Goal: Task Accomplishment & Management: Manage account settings

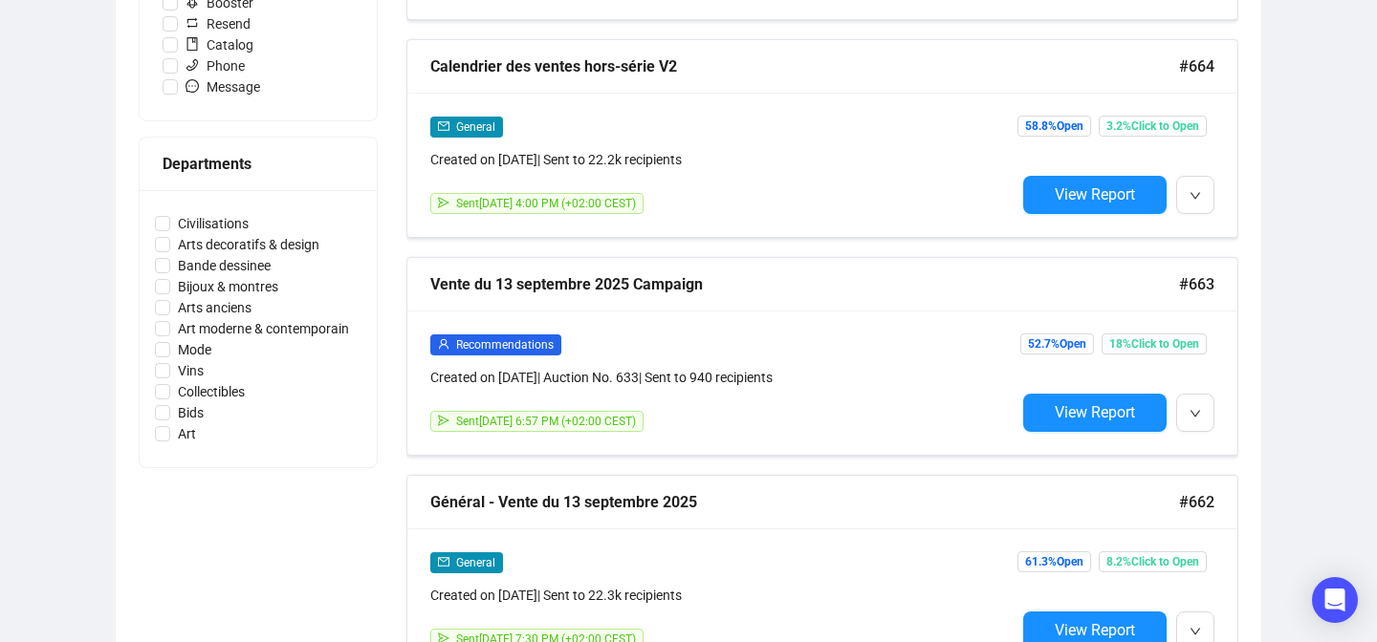
scroll to position [860, 0]
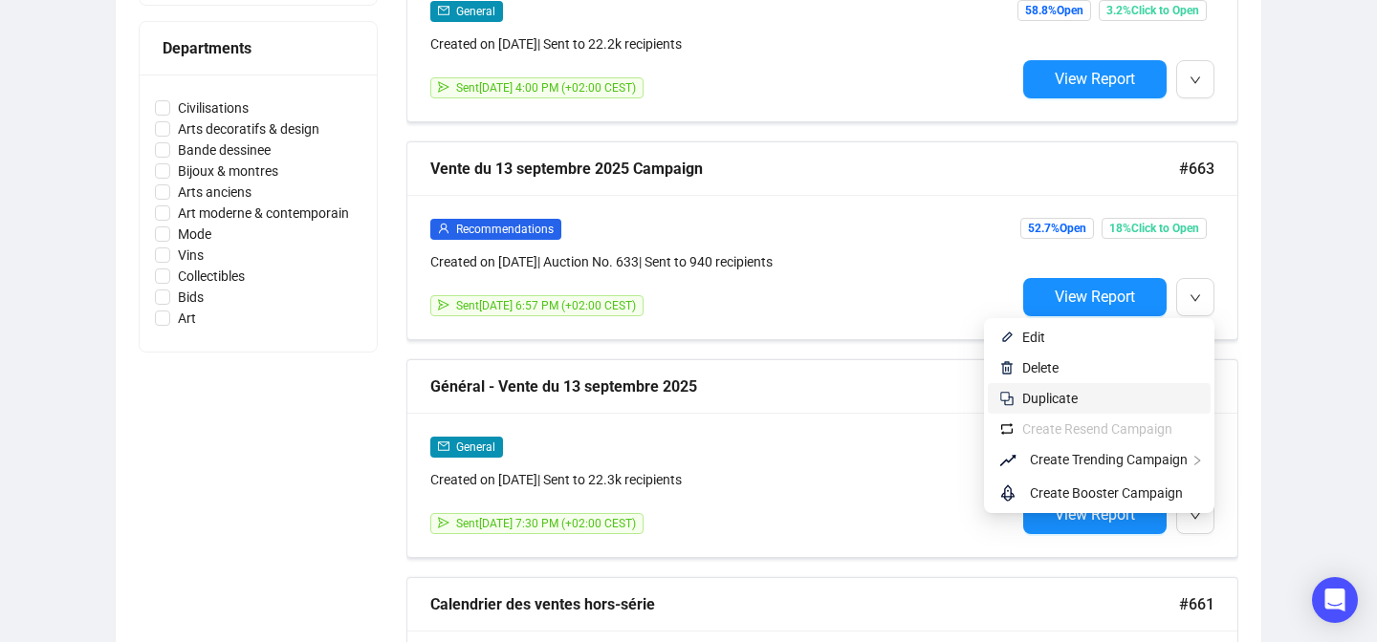
click at [1075, 402] on span "Duplicate" at bounding box center [1110, 398] width 177 height 21
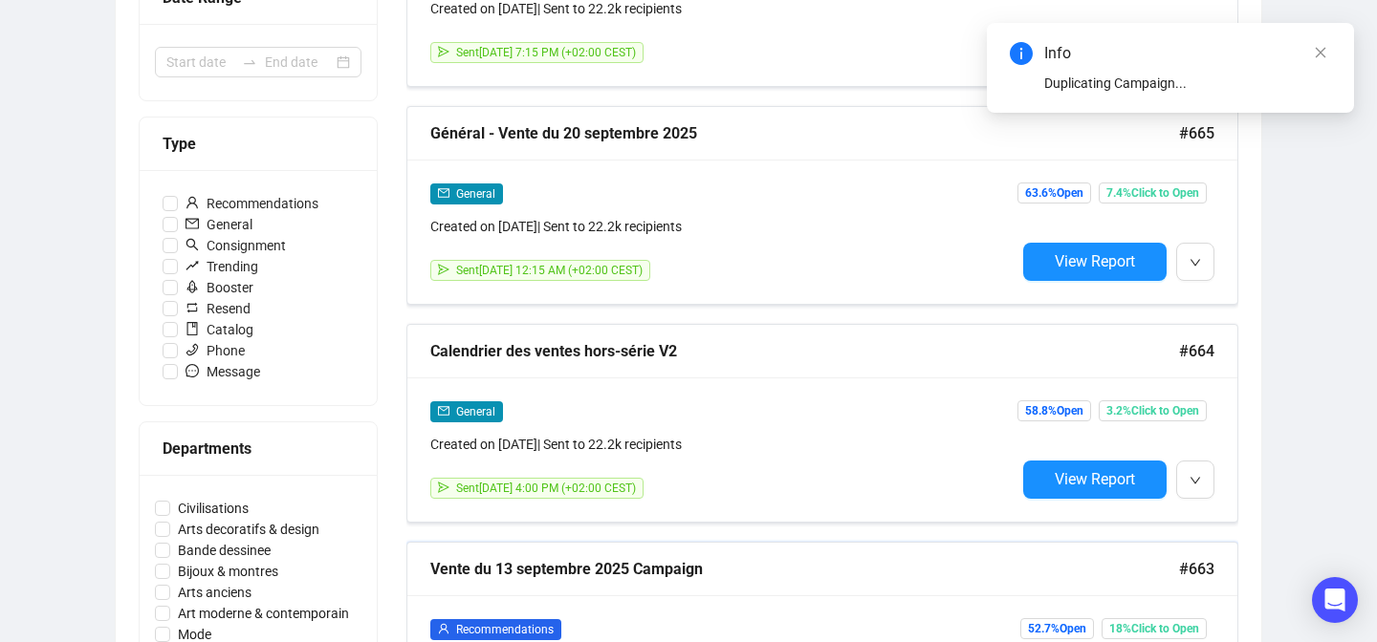
scroll to position [446, 0]
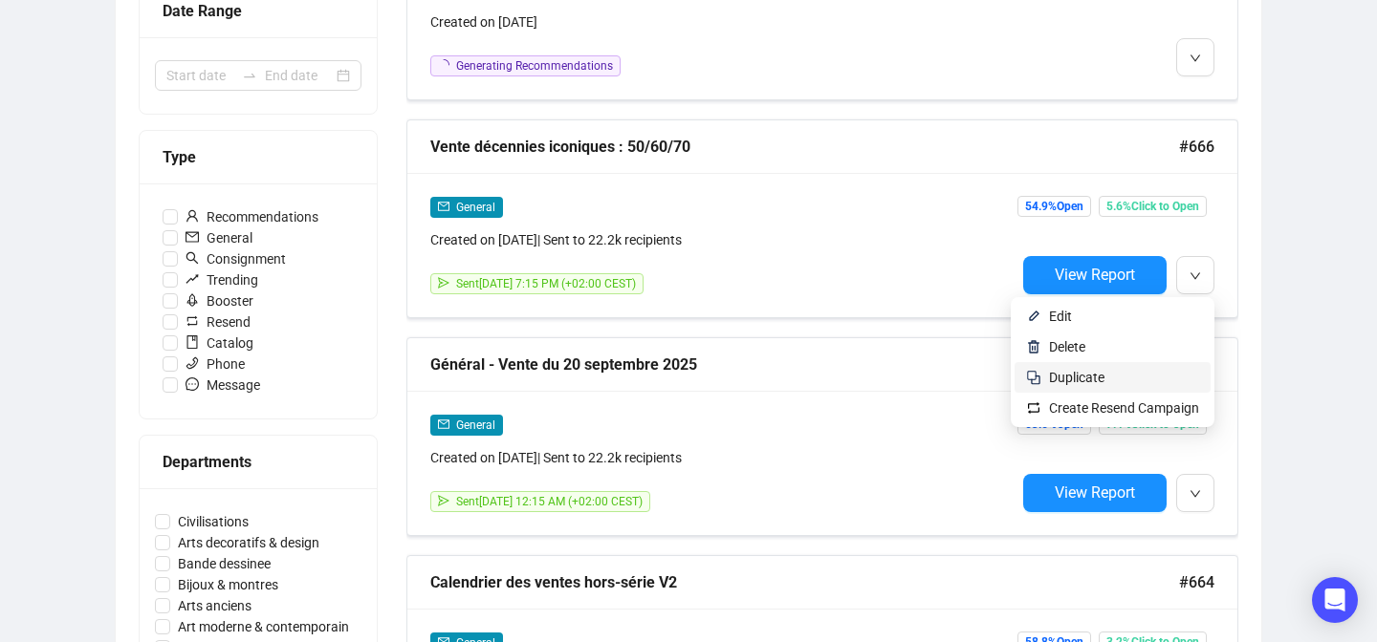
click at [1113, 381] on span "Duplicate" at bounding box center [1124, 377] width 150 height 21
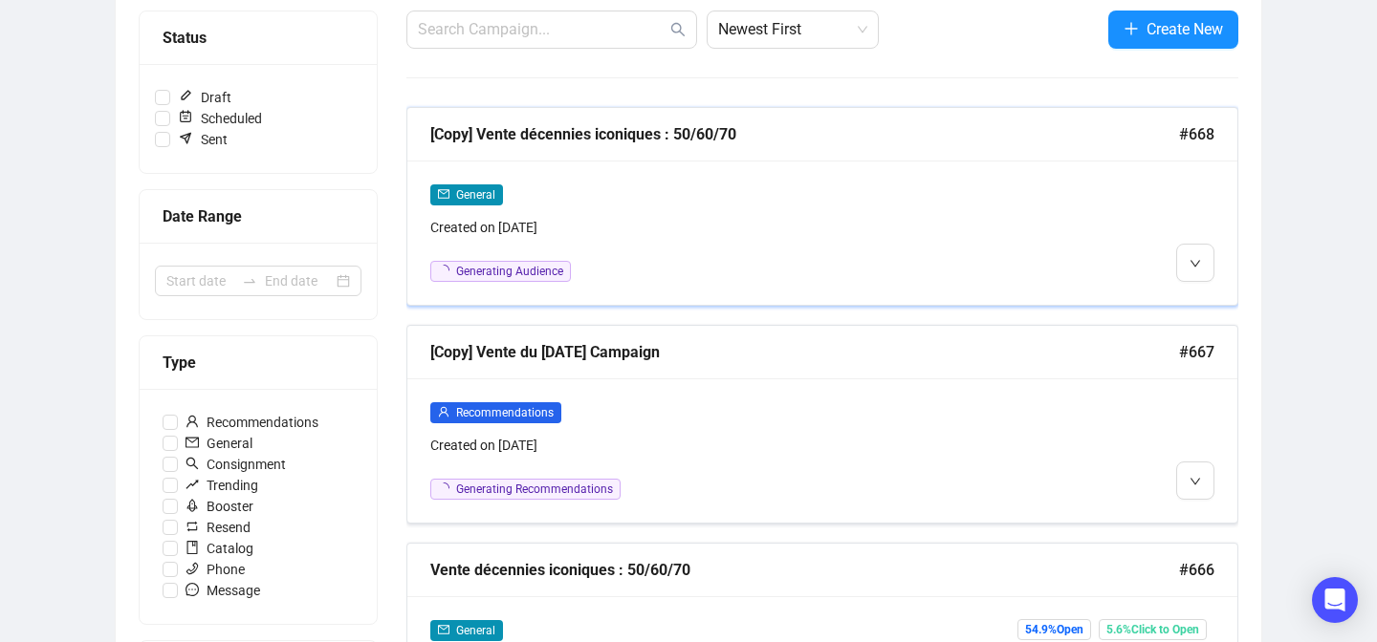
scroll to position [242, 0]
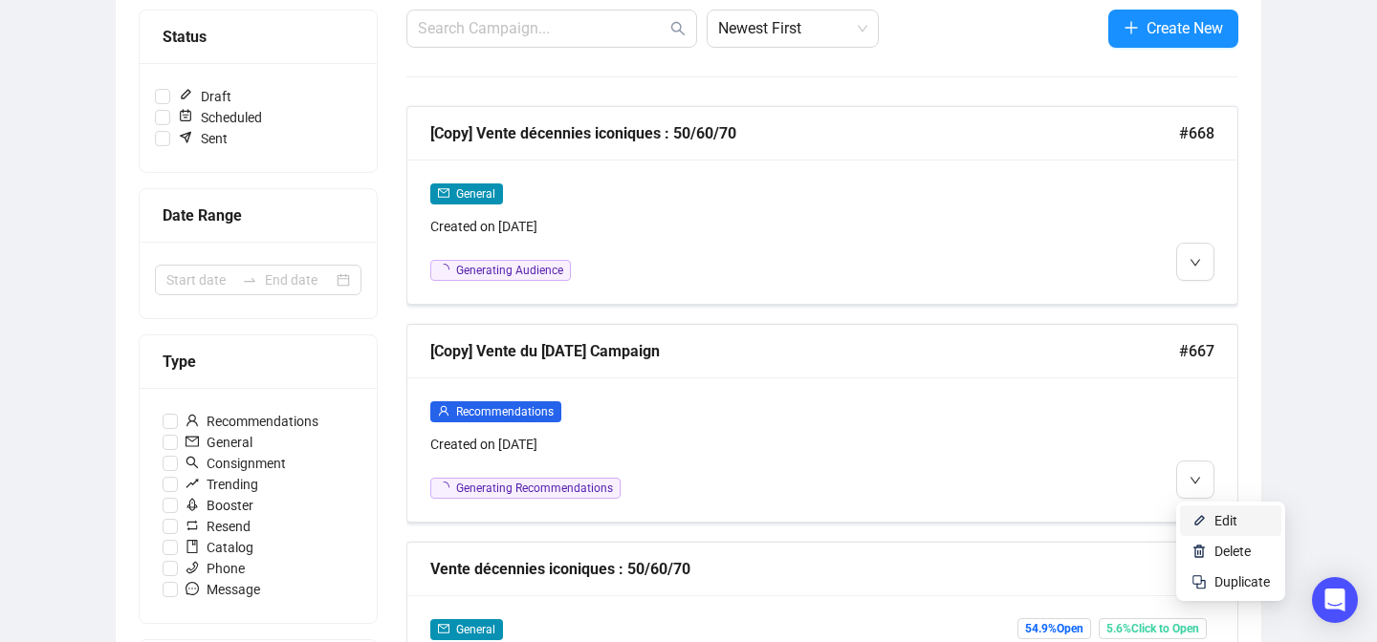
click at [1191, 510] on li "Edit" at bounding box center [1230, 521] width 101 height 31
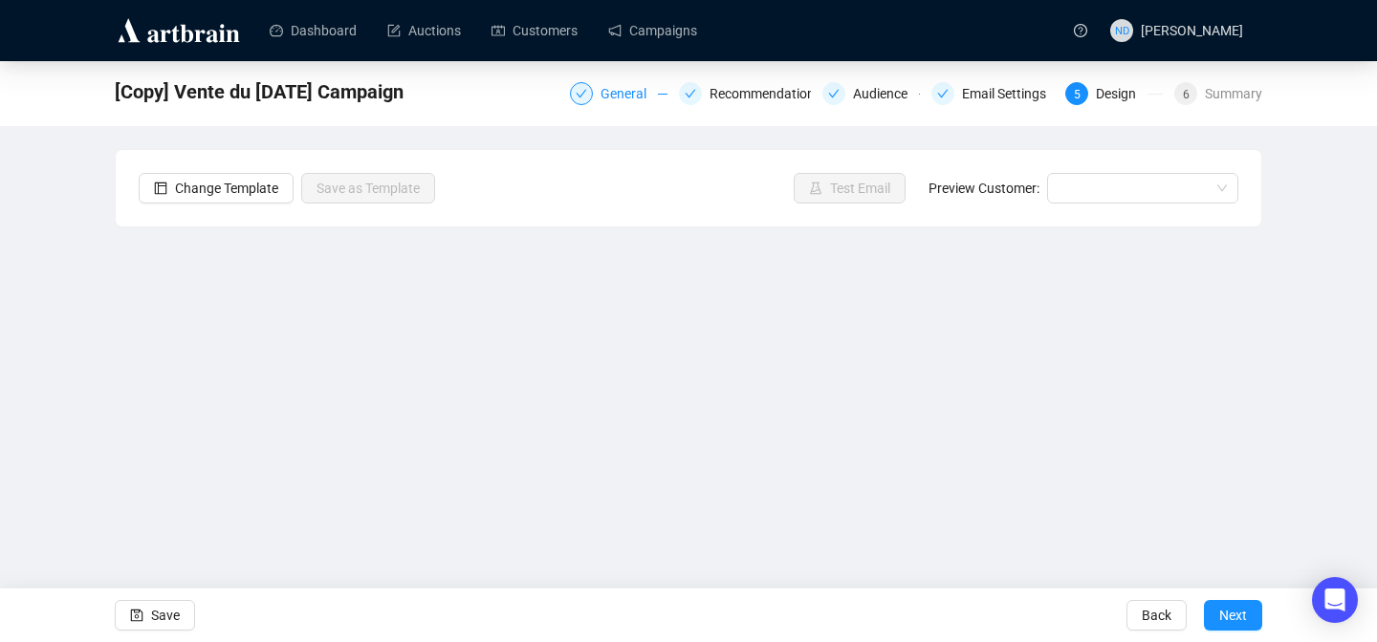
click at [622, 88] on div "General" at bounding box center [628, 93] width 57 height 23
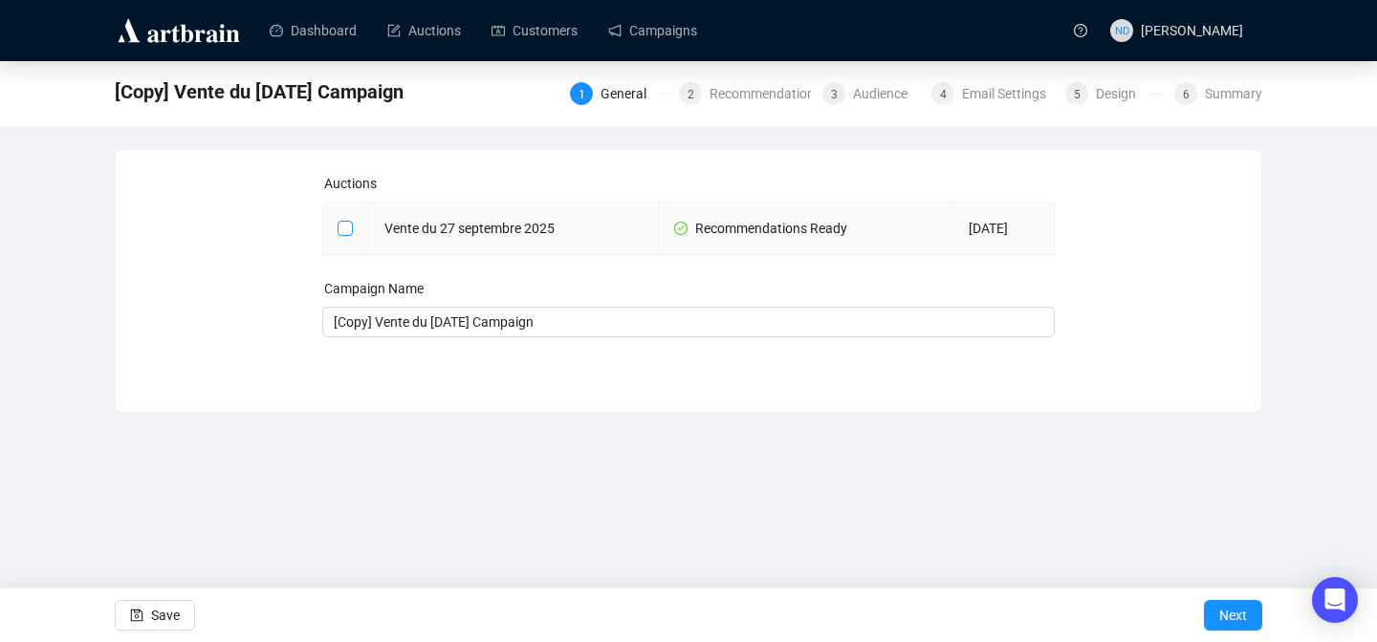
click at [338, 225] on input "checkbox" at bounding box center [343, 227] width 13 height 13
checkbox input "true"
type input "Vente du [DATE] Campaign"
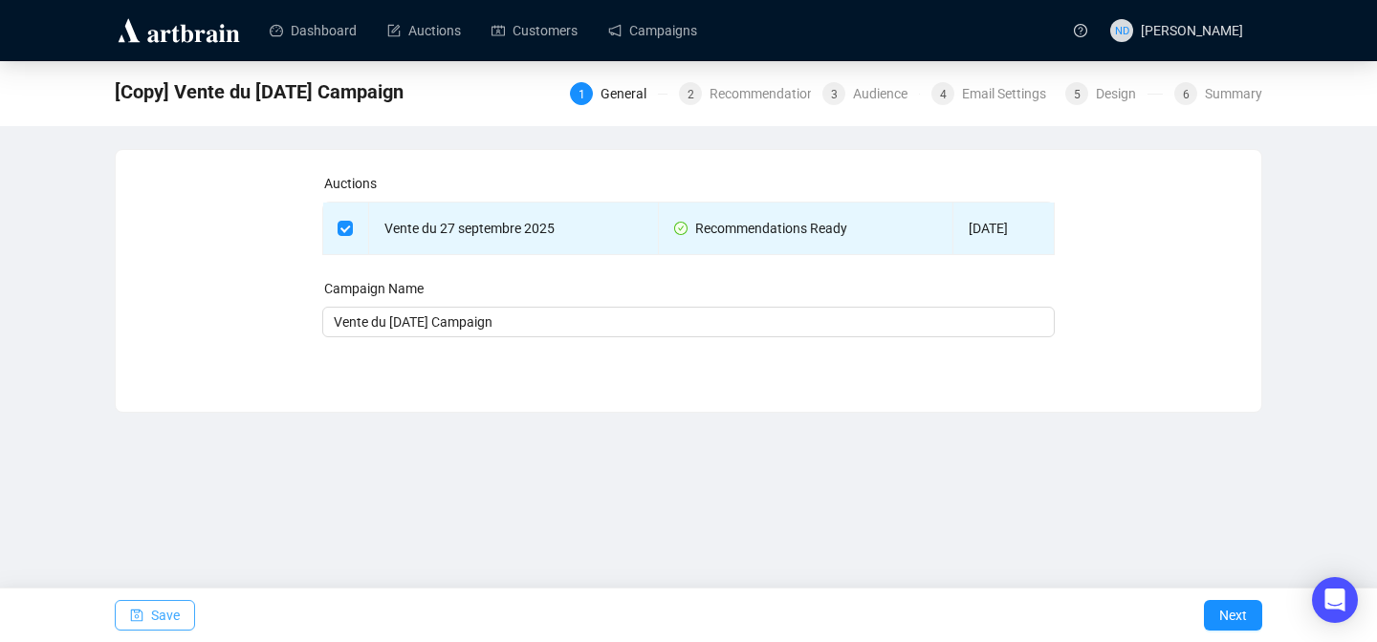
click at [173, 615] on span "Save" at bounding box center [165, 616] width 29 height 54
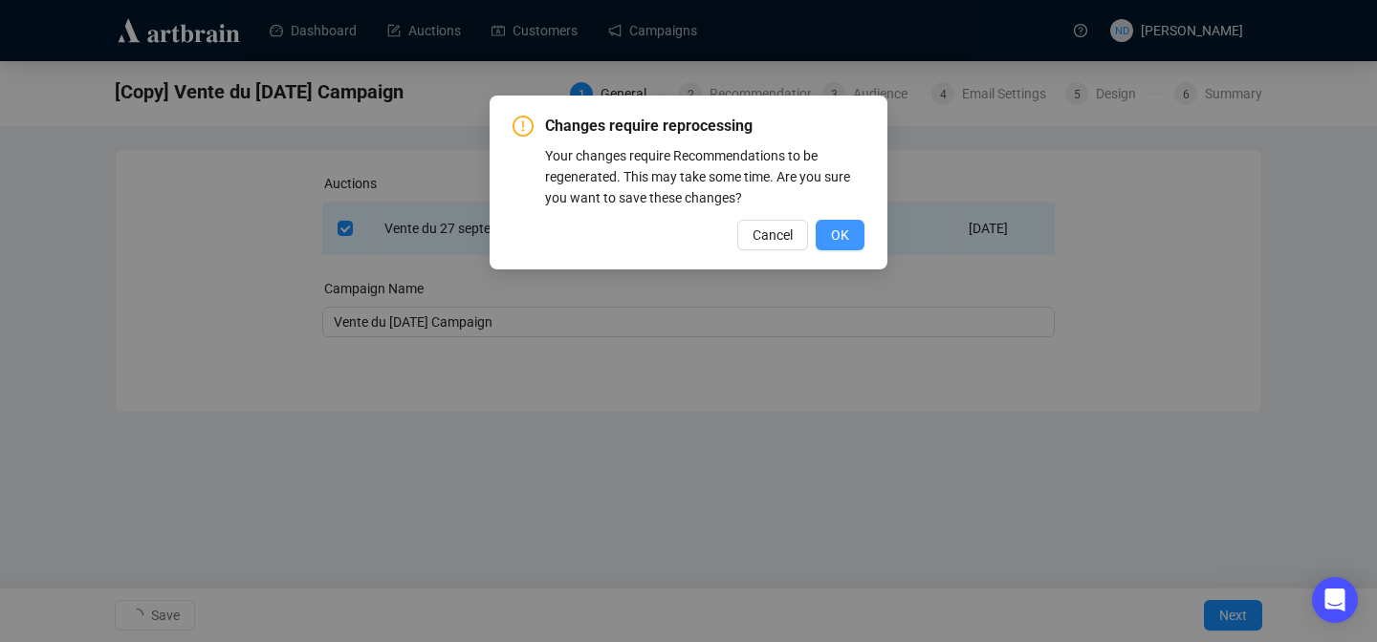
click at [849, 227] on button "OK" at bounding box center [840, 235] width 49 height 31
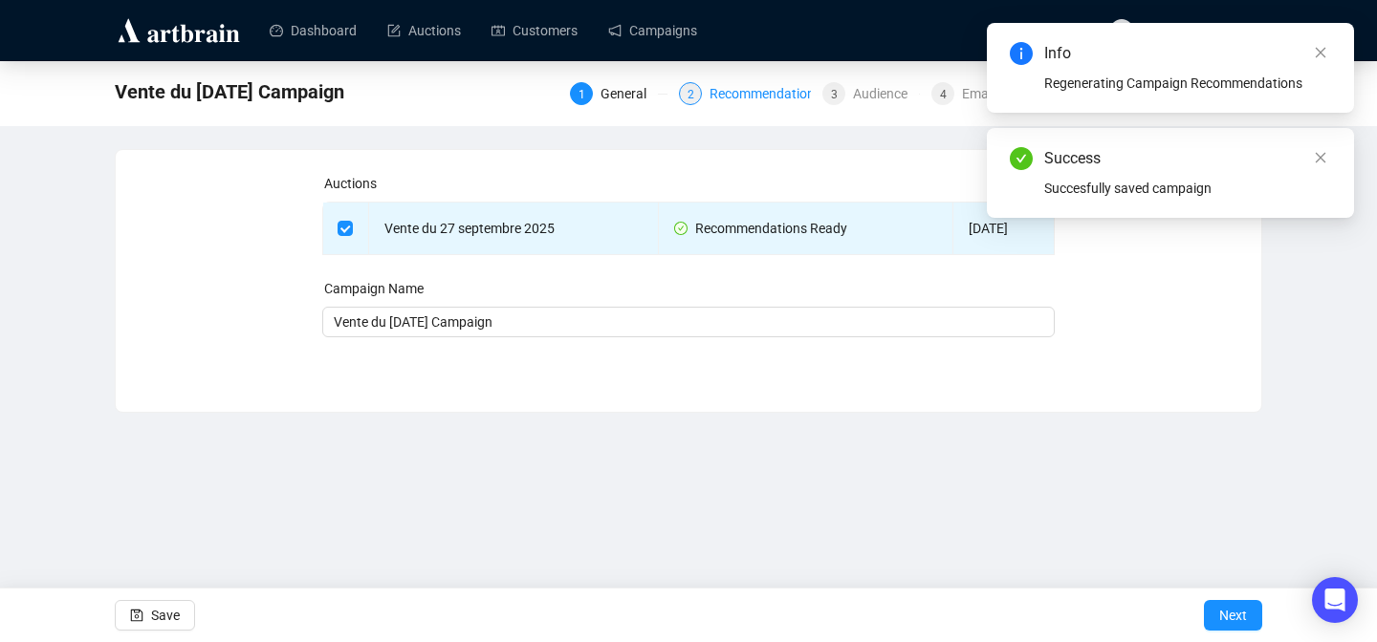
click at [768, 87] on div "Recommendations" at bounding box center [770, 93] width 123 height 23
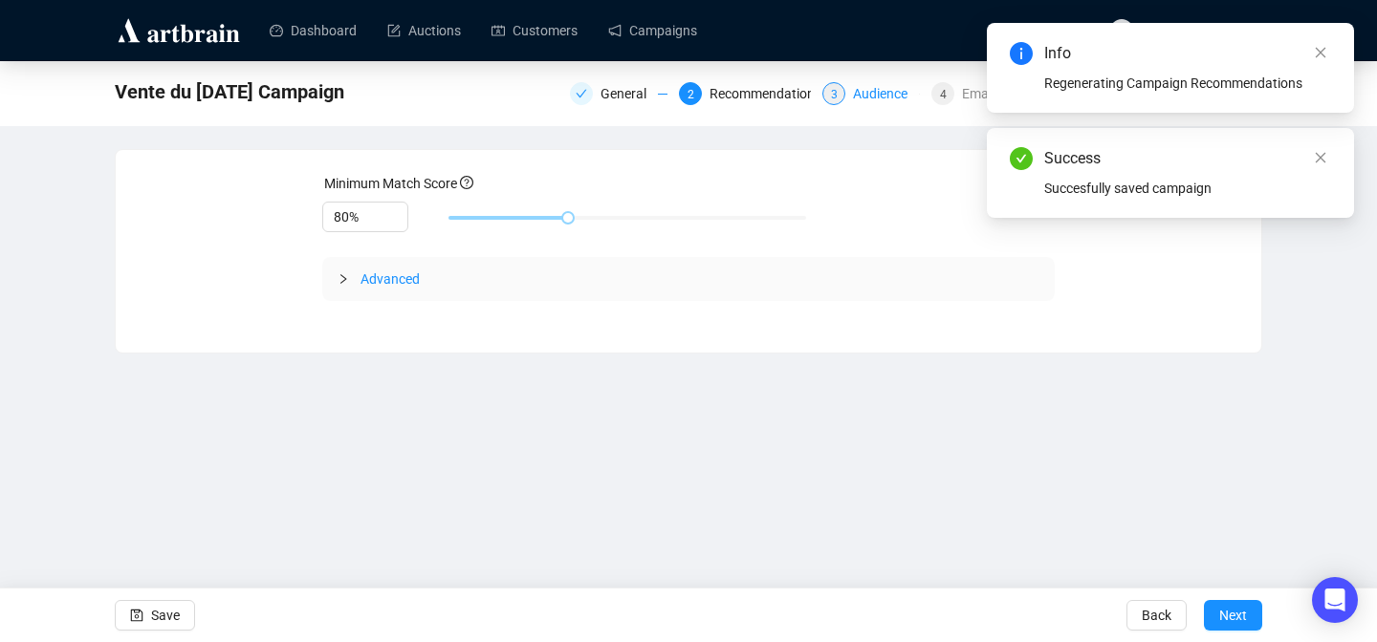
click at [853, 96] on div "Audience" at bounding box center [886, 93] width 66 height 23
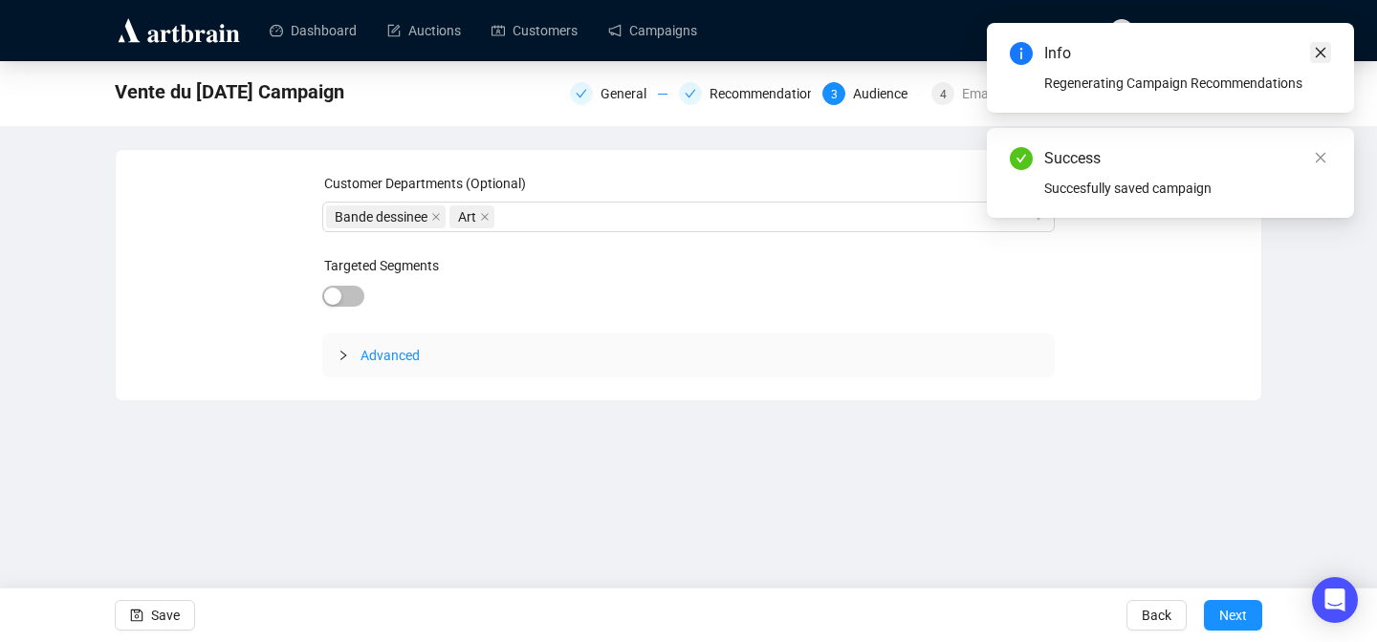
click at [1319, 46] on icon "close" at bounding box center [1320, 52] width 13 height 13
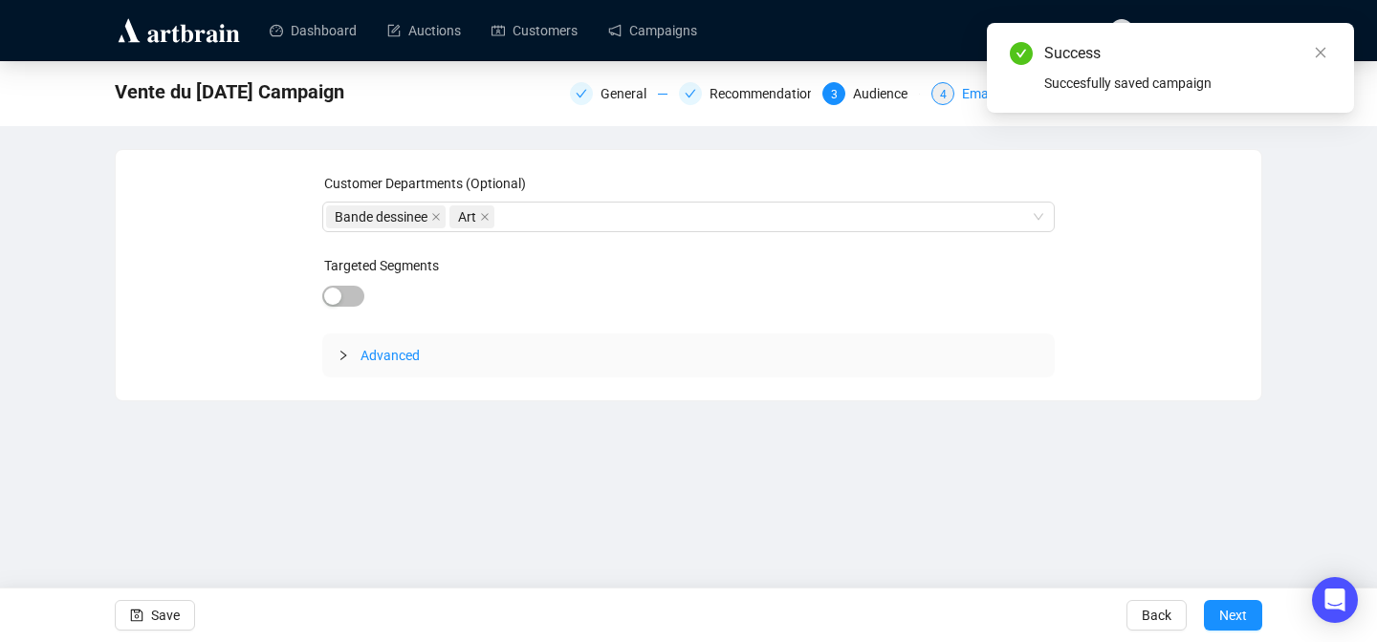
click at [962, 96] on div "Email Settings" at bounding box center [1010, 93] width 96 height 23
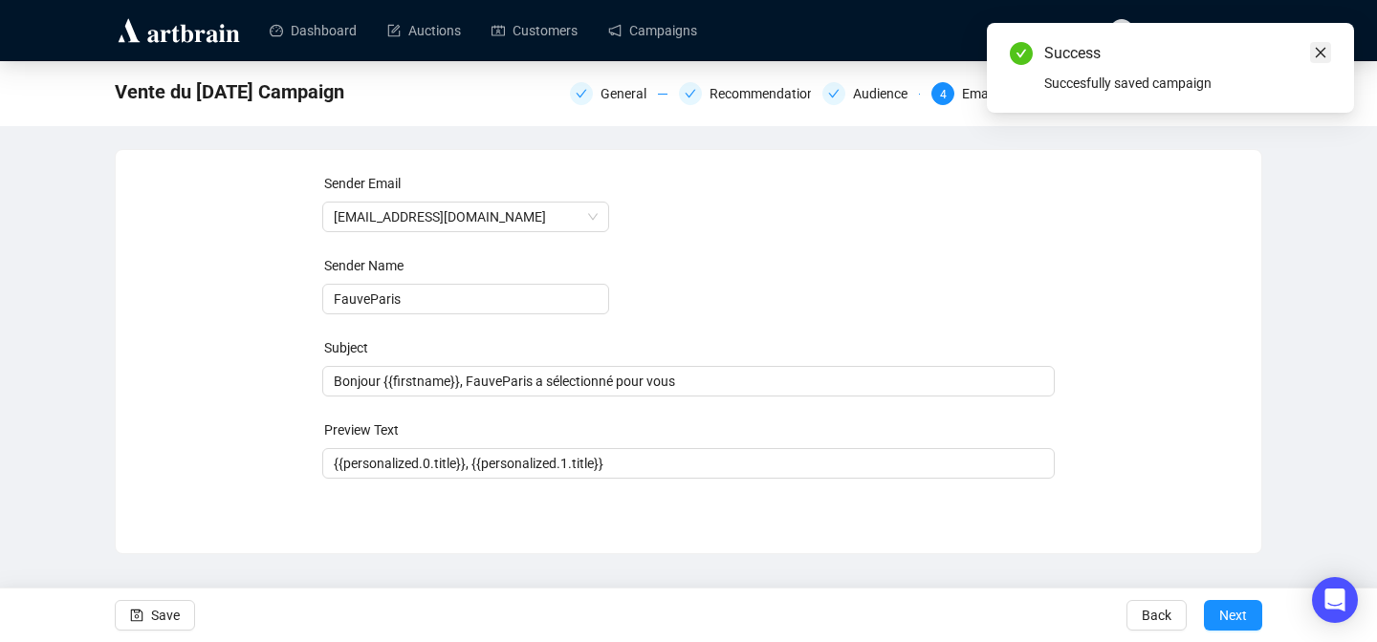
click at [1317, 42] on link "Close" at bounding box center [1320, 52] width 21 height 21
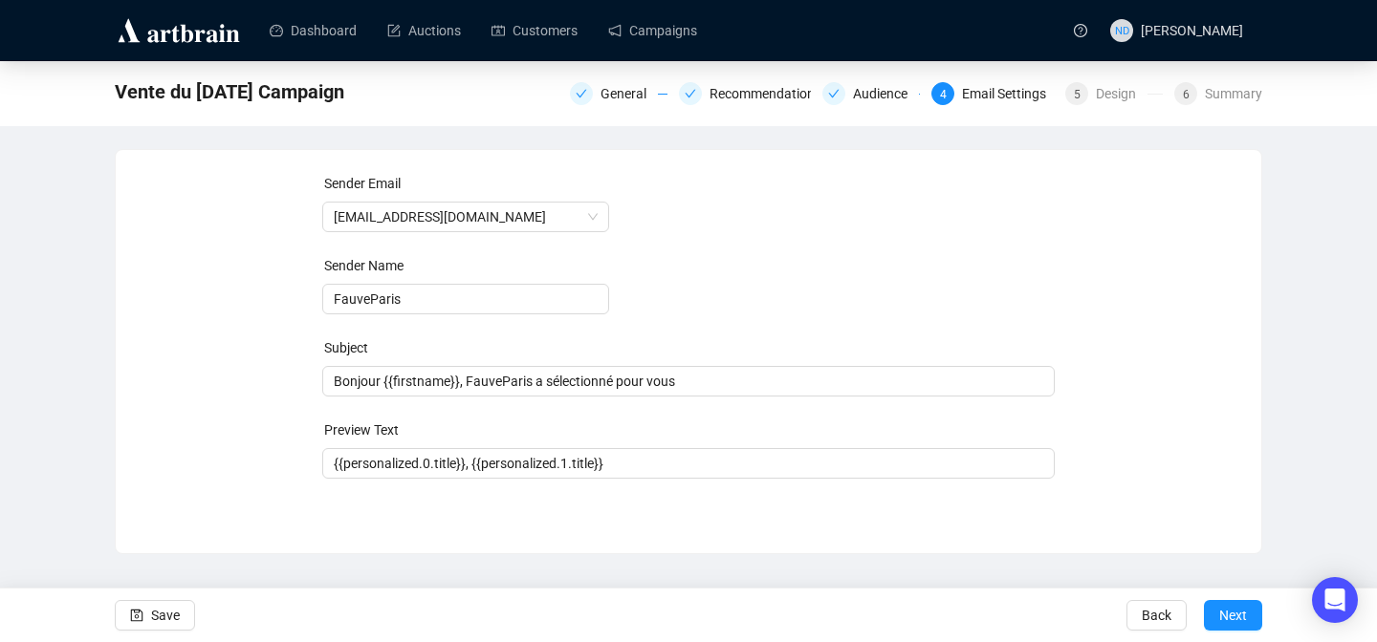
click at [1112, 106] on div "General Recommendations Audience 4 Email Settings 5 Design 6 Summary" at bounding box center [916, 91] width 692 height 31
click at [1100, 99] on div "Design" at bounding box center [1122, 93] width 52 height 23
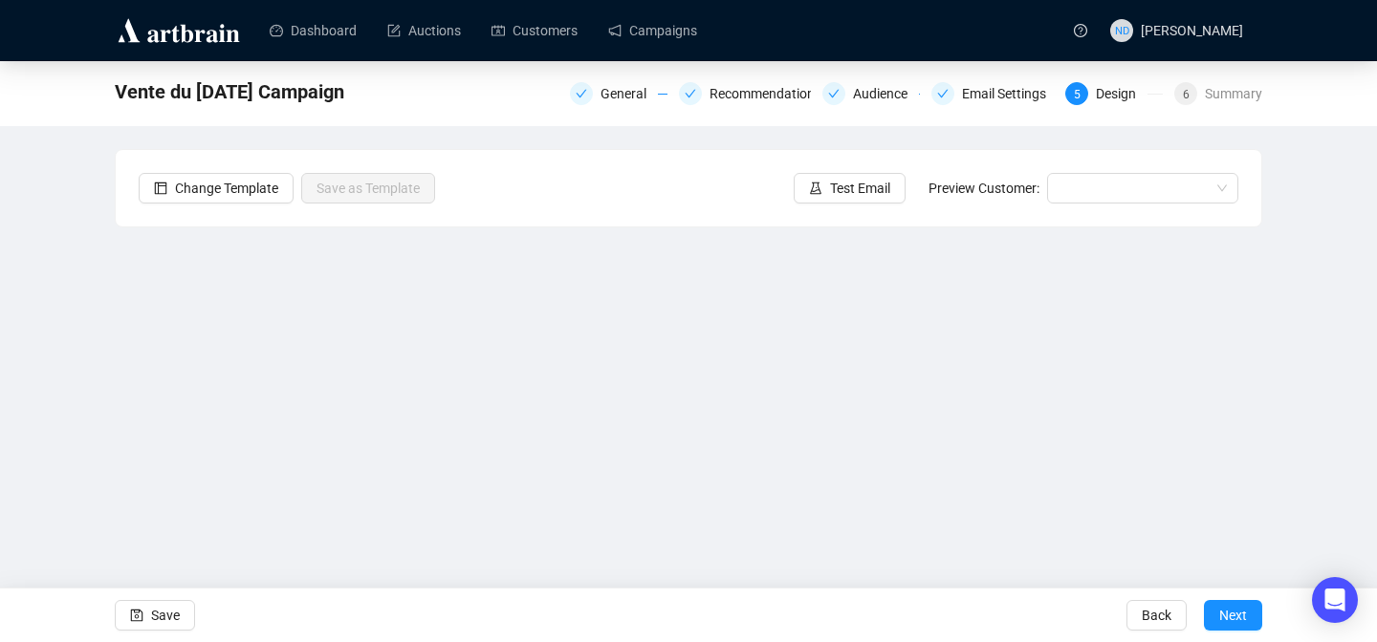
scroll to position [69, 0]
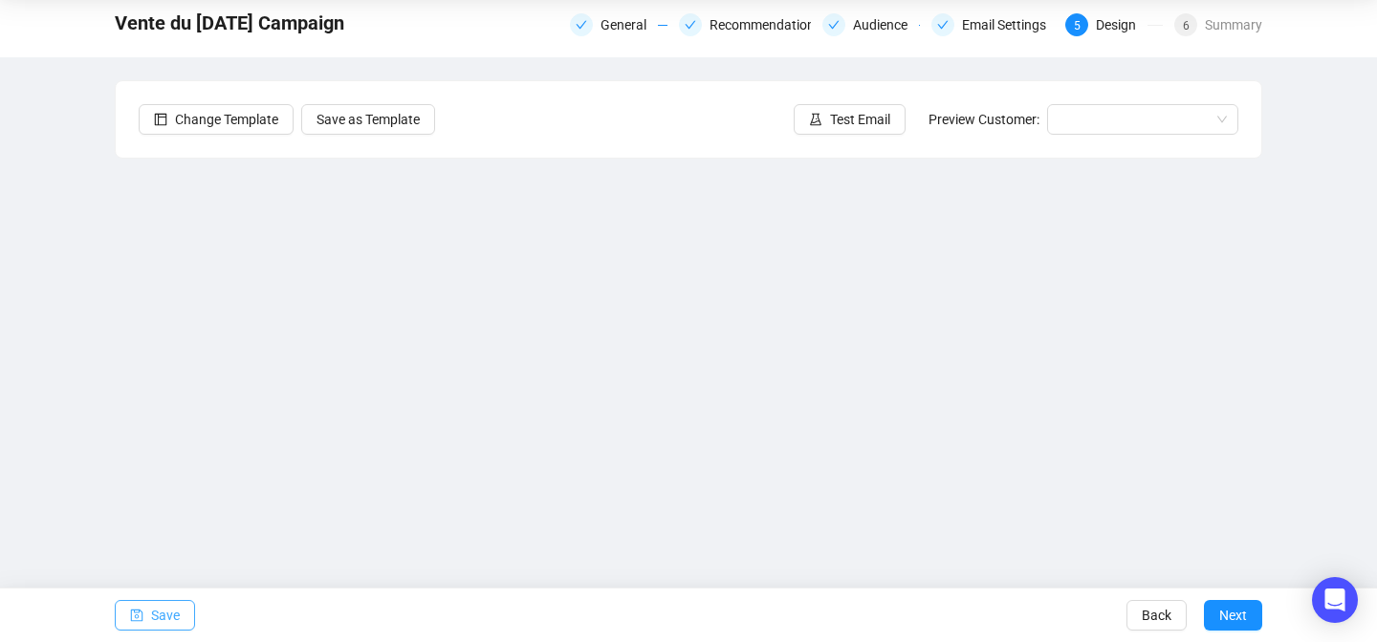
click at [136, 617] on icon "save" at bounding box center [136, 615] width 13 height 13
click at [130, 622] on span "button" at bounding box center [136, 616] width 13 height 54
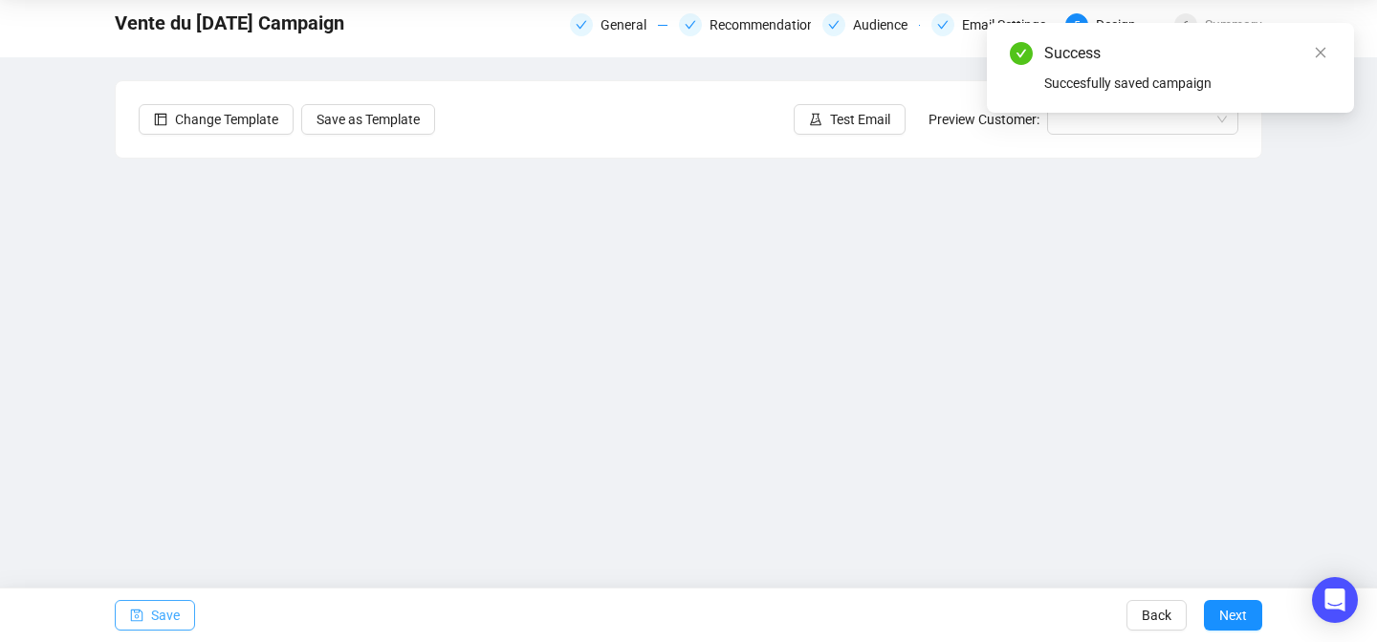
click at [142, 613] on icon "save" at bounding box center [137, 616] width 12 height 12
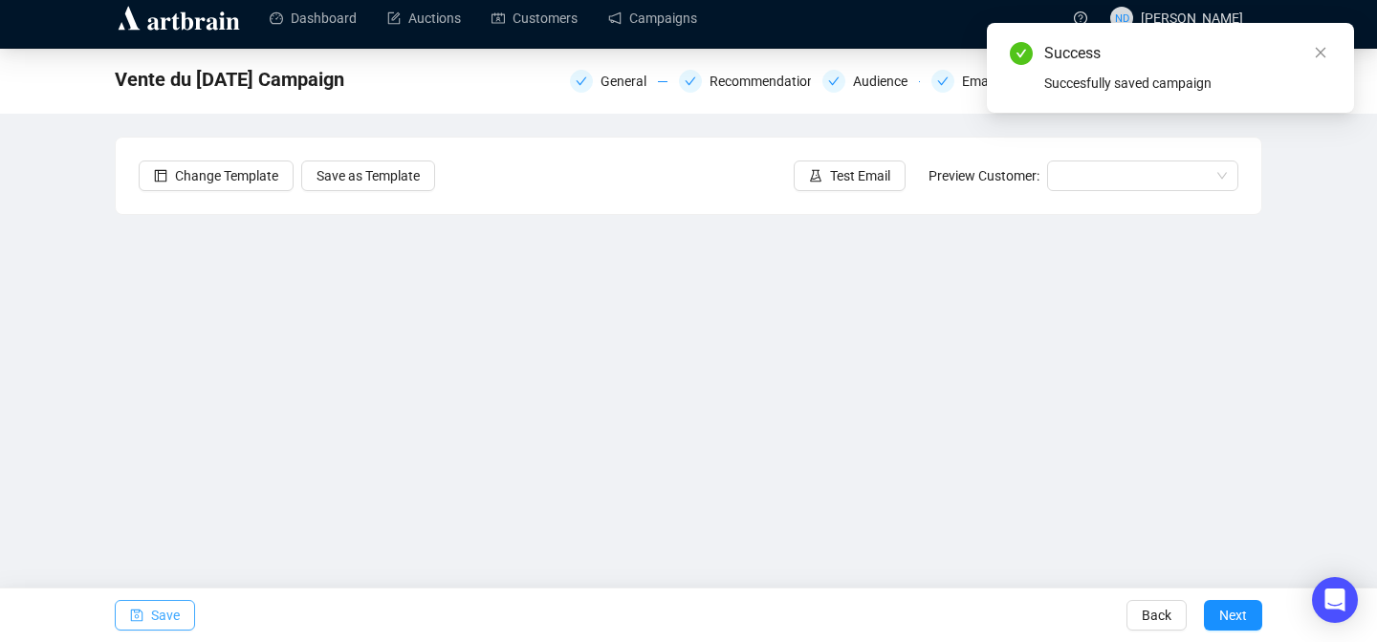
scroll to position [0, 0]
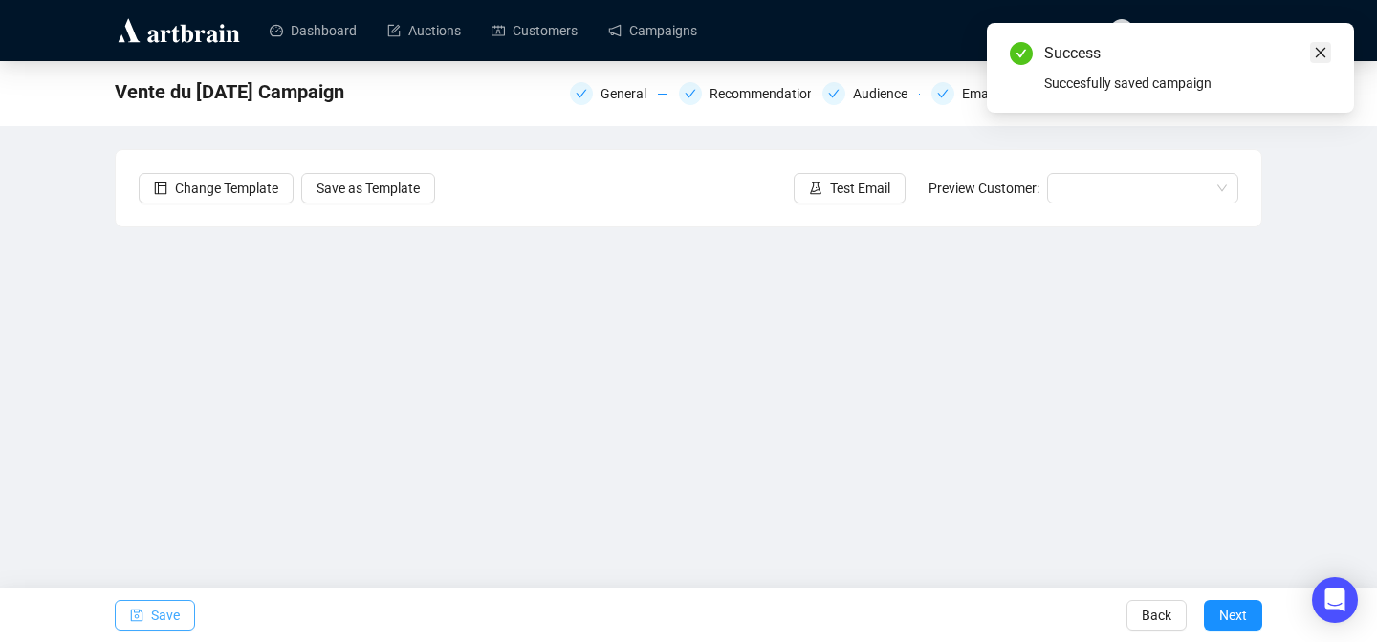
click at [1317, 50] on icon "close" at bounding box center [1321, 53] width 11 height 11
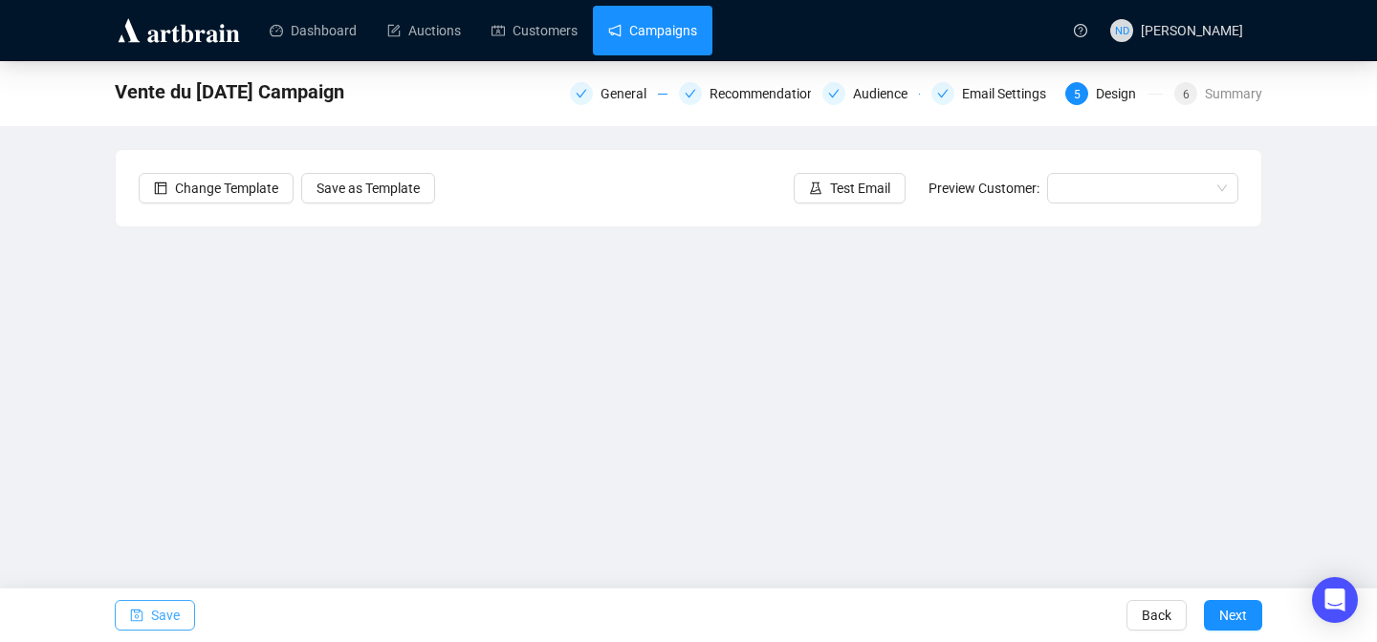
click at [674, 36] on link "Campaigns" at bounding box center [652, 31] width 89 height 50
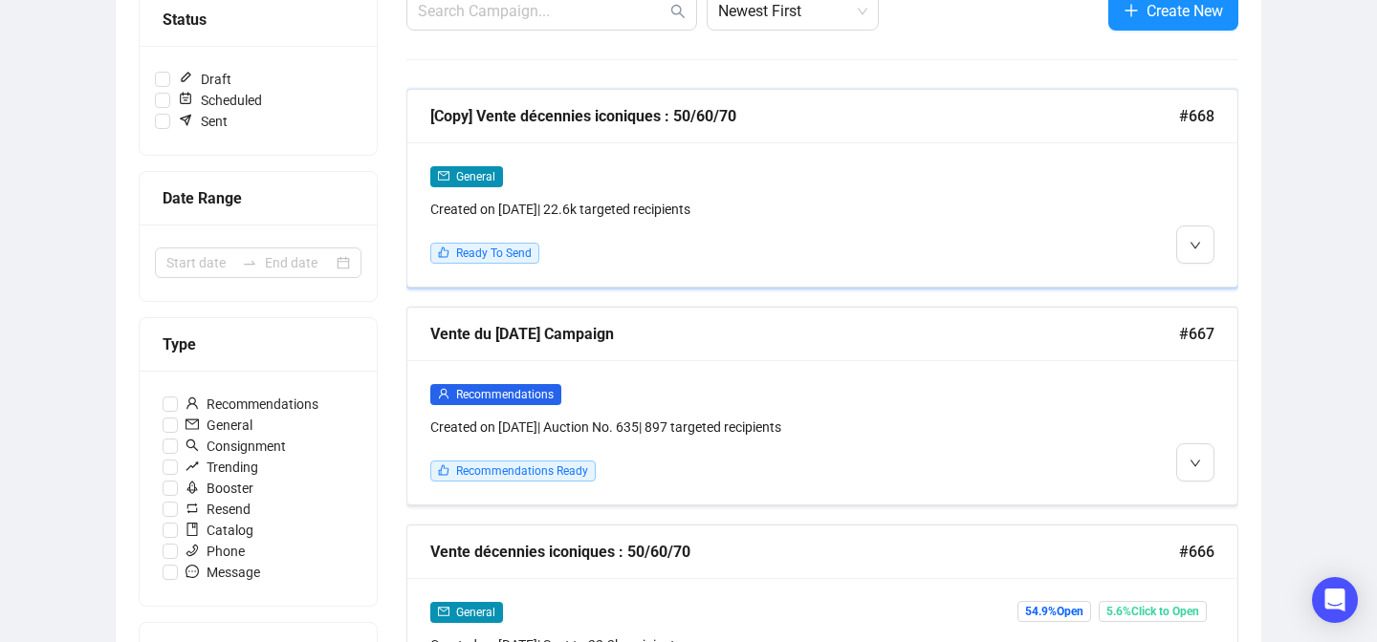
scroll to position [257, 0]
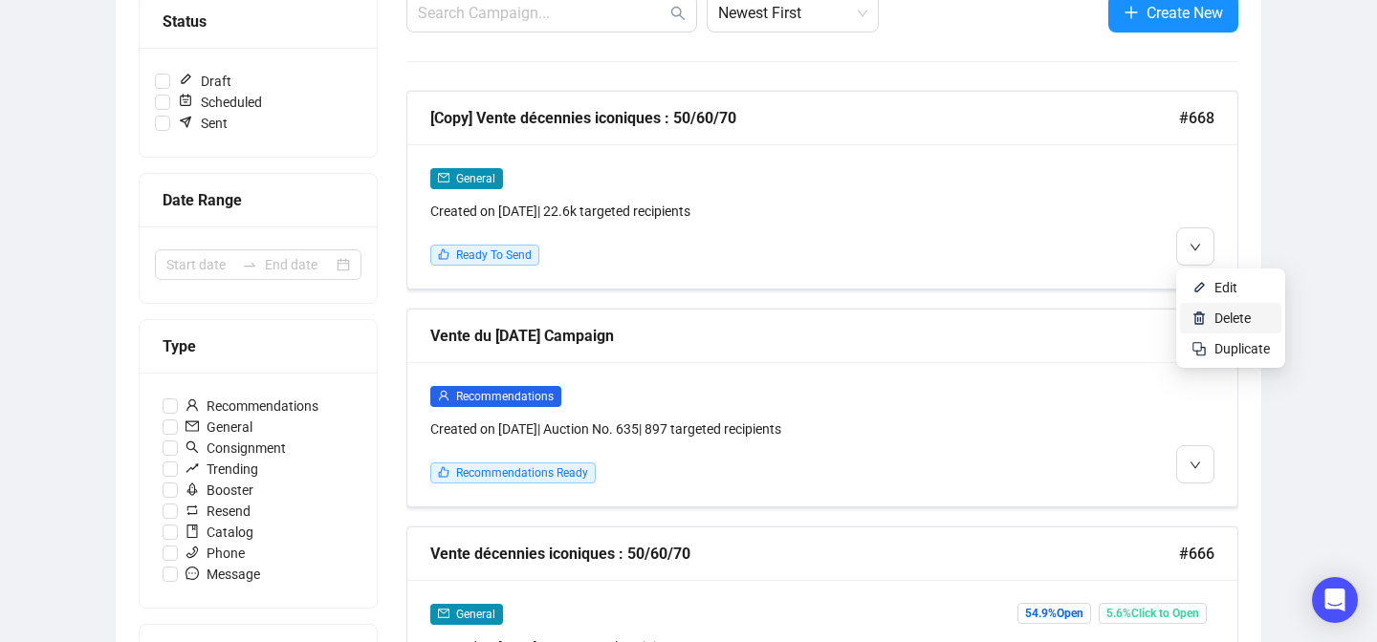
click at [1207, 317] on li "Delete" at bounding box center [1230, 318] width 101 height 31
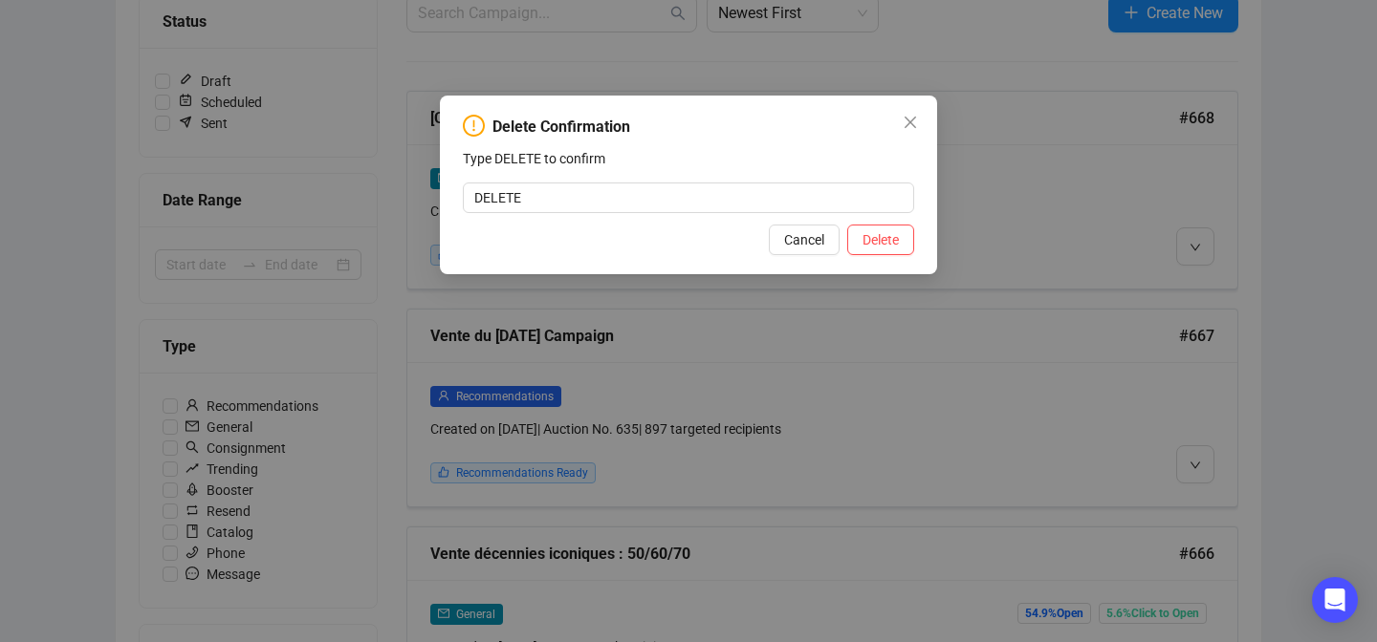
type input "DELETE"
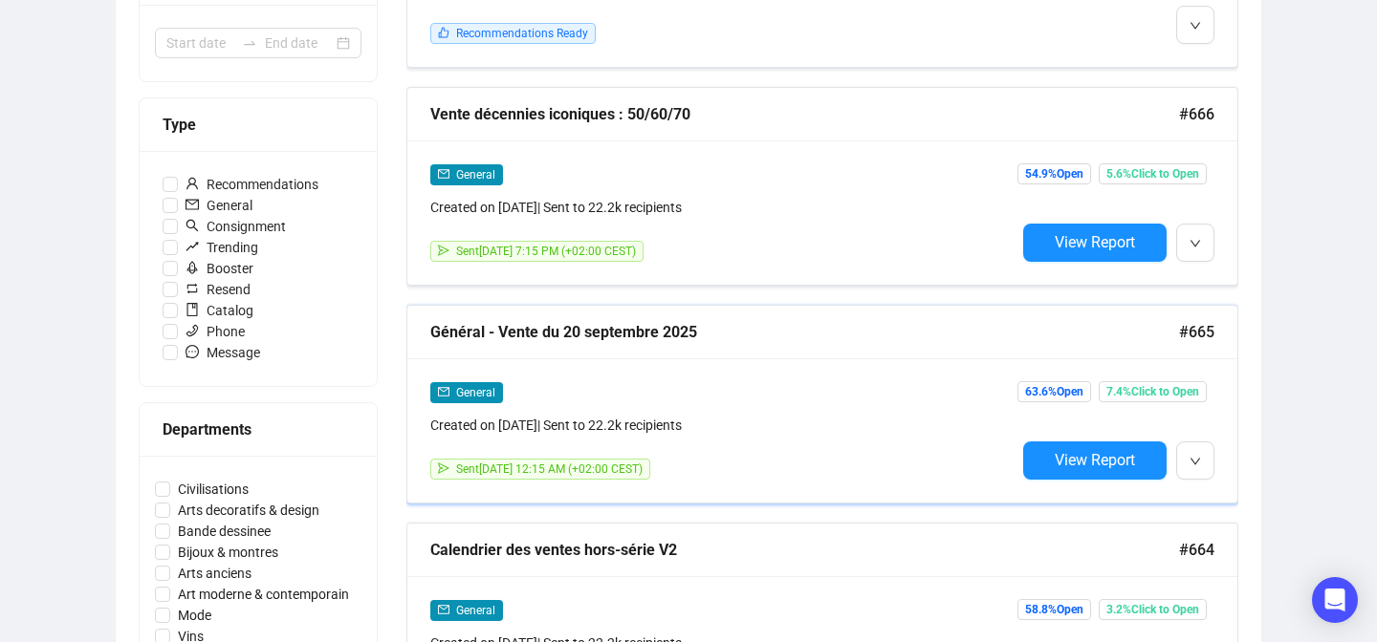
scroll to position [563, 0]
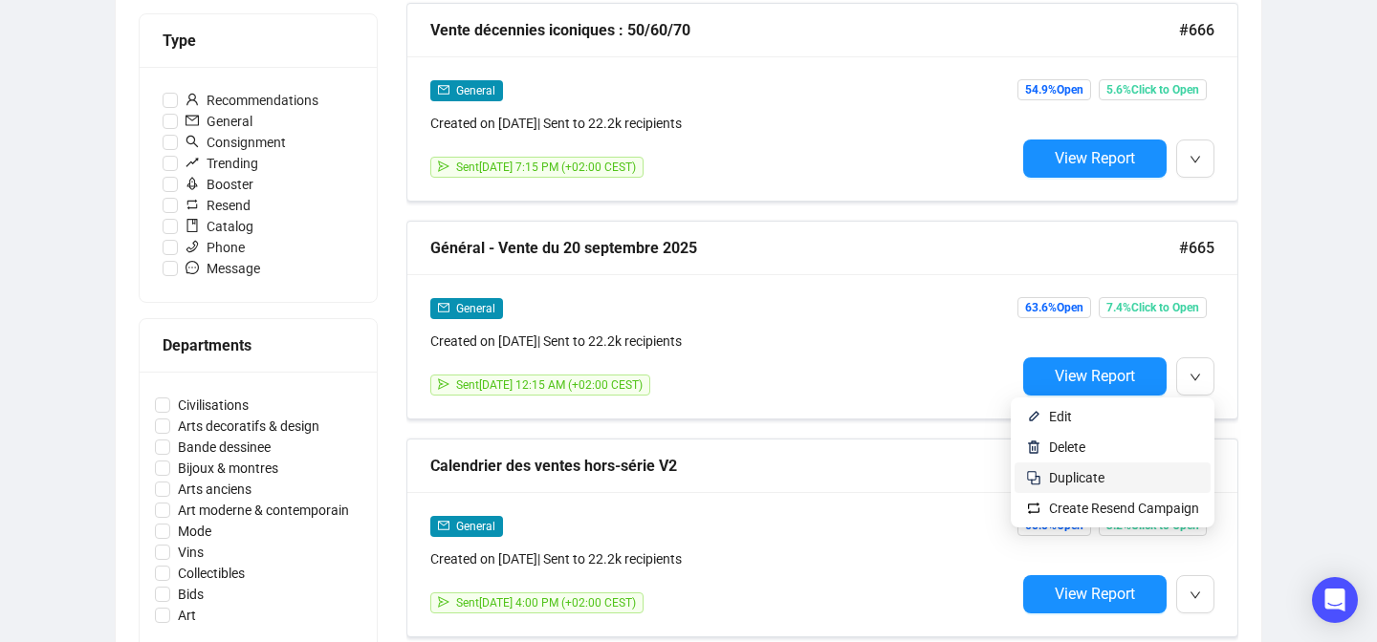
click at [1120, 476] on span "Duplicate" at bounding box center [1124, 478] width 150 height 21
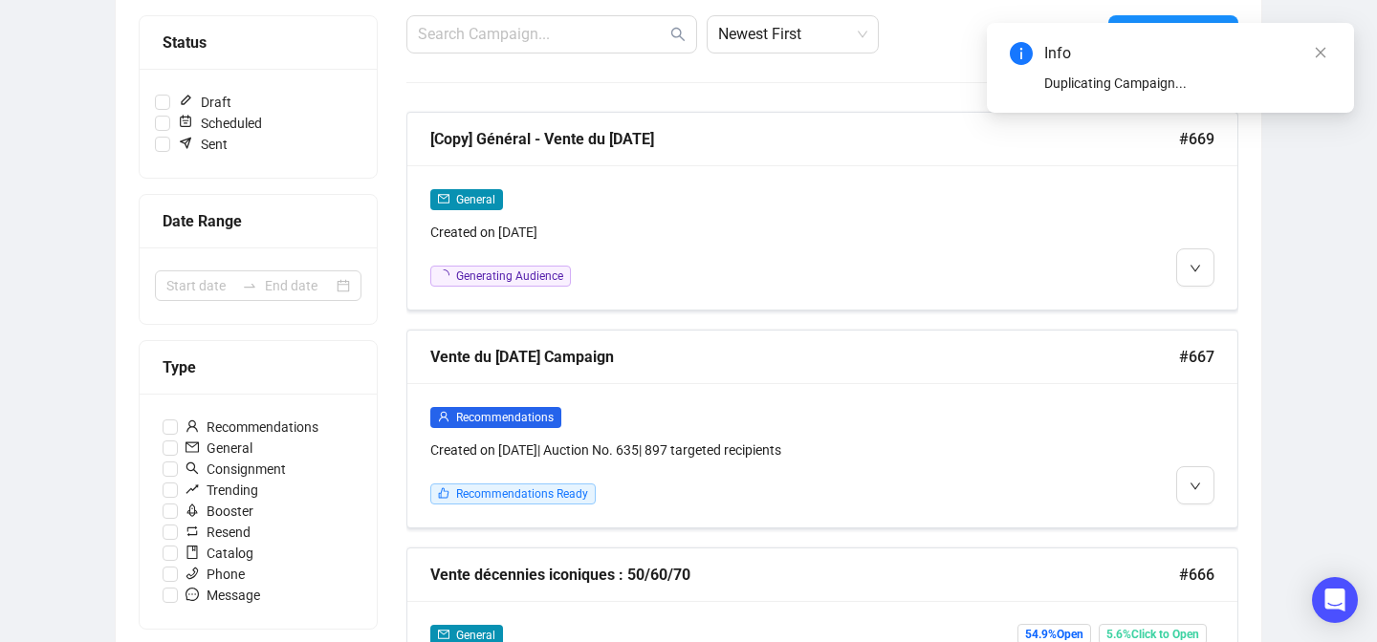
scroll to position [214, 0]
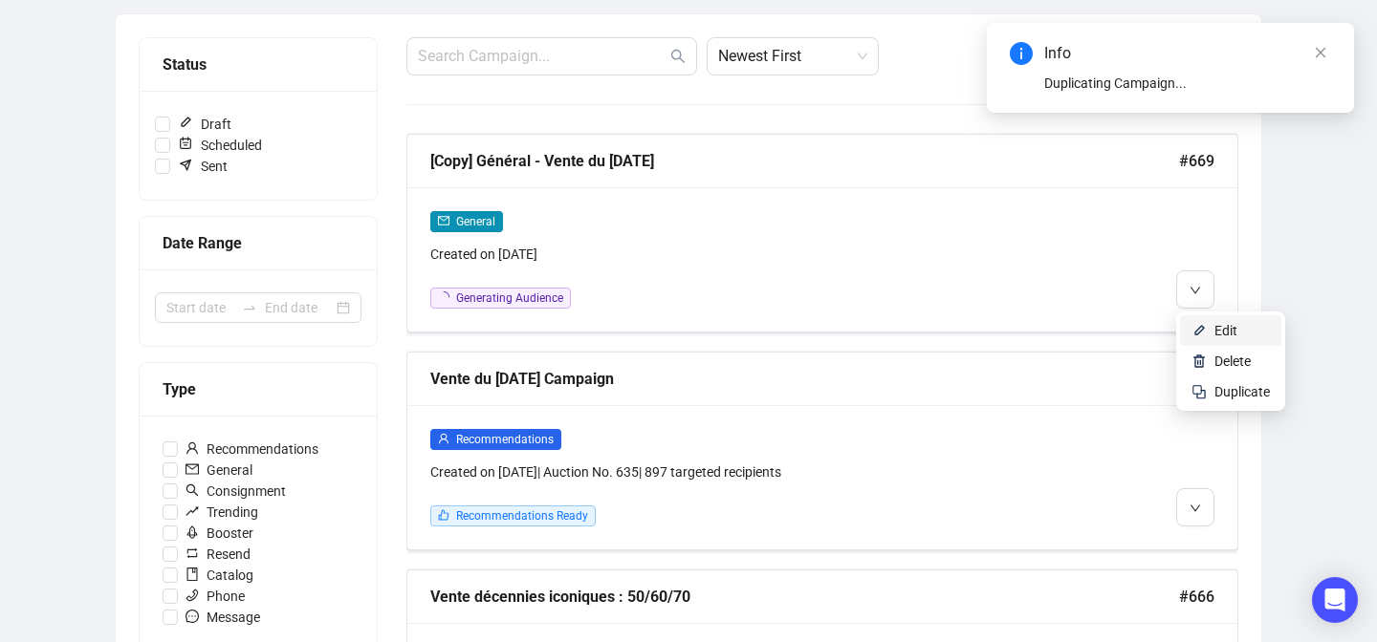
click at [1190, 329] on li "Edit" at bounding box center [1230, 331] width 101 height 31
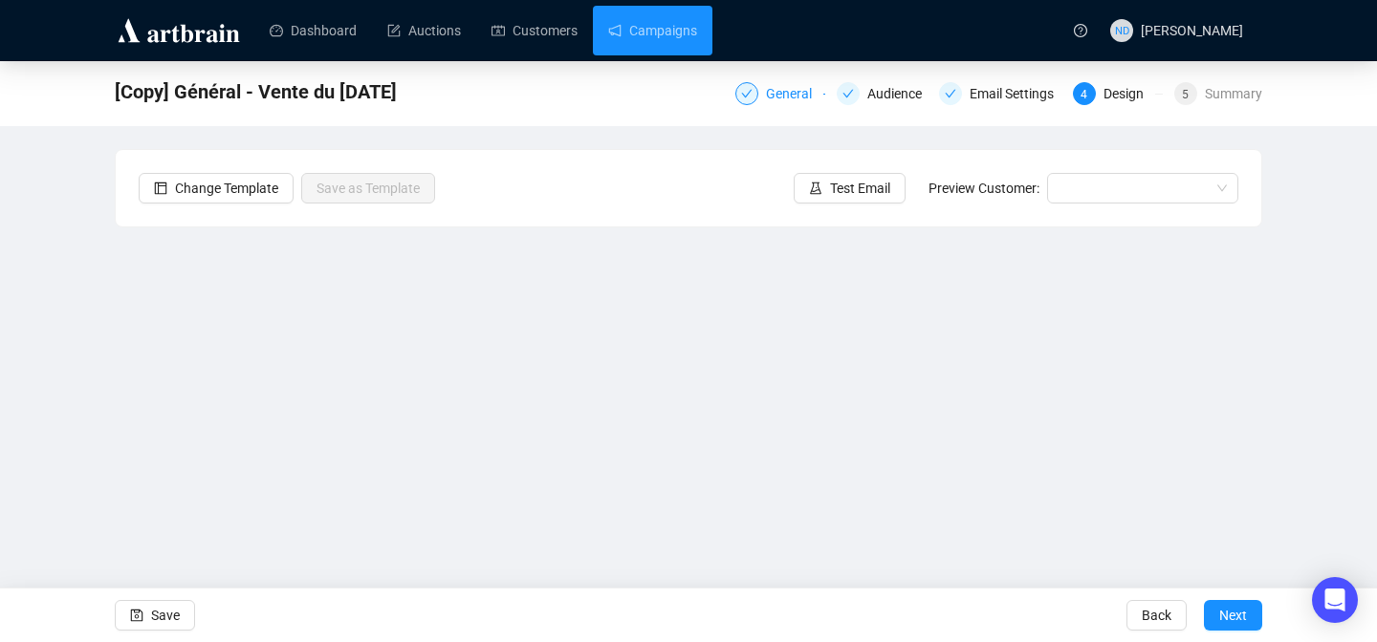
click at [780, 90] on div "General" at bounding box center [794, 93] width 57 height 23
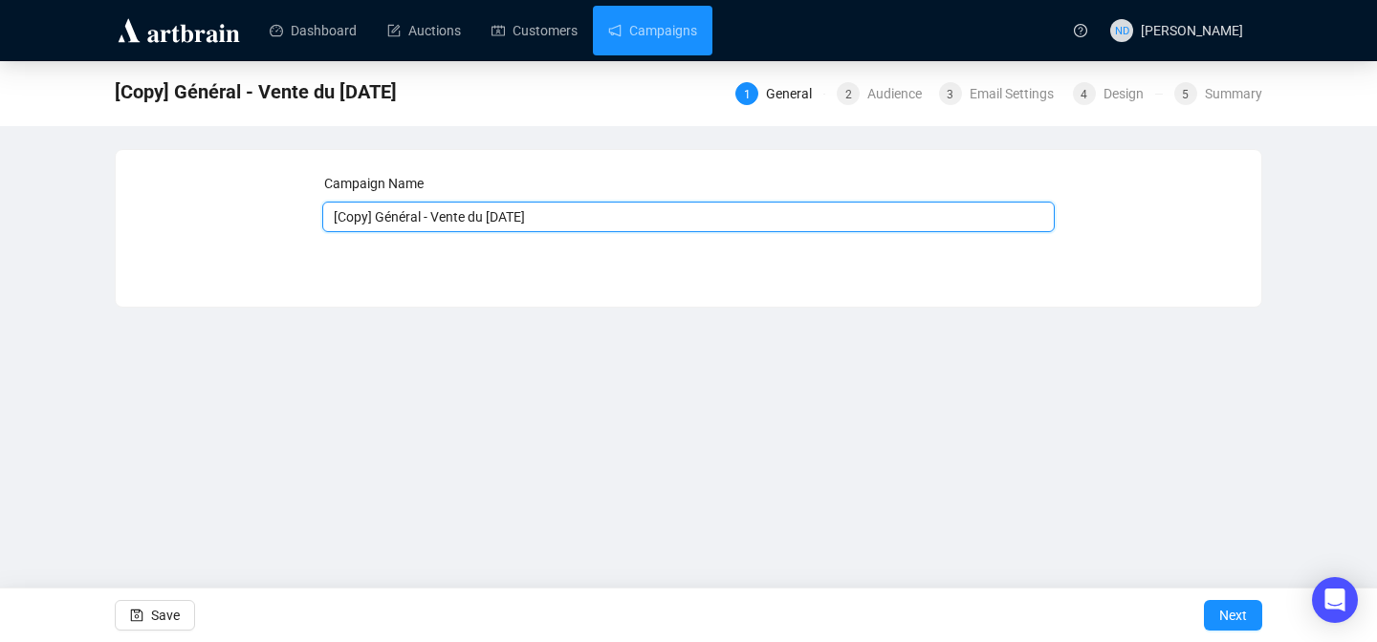
drag, startPoint x: 378, startPoint y: 218, endPoint x: 308, endPoint y: 218, distance: 69.8
click at [308, 218] on div "Campaign Name [Copy] Général - Vente du 20 septembre 2025 Save Next" at bounding box center [689, 214] width 1100 height 82
click at [468, 221] on input "Général - Vente du 20 septembre 2025" at bounding box center [688, 217] width 733 height 31
type input "Général - Vente du 27 septembre 2025"
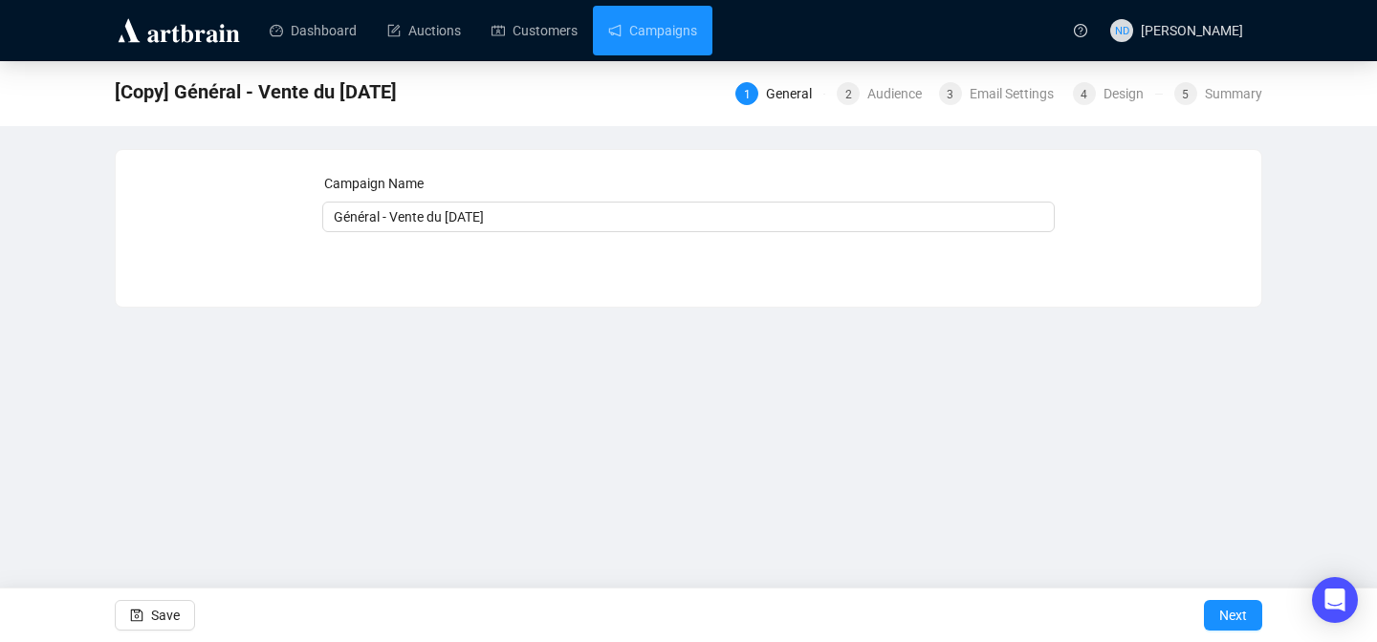
click at [495, 254] on div "Campaign Name Général - Vente du 27 septembre 2025 Save Next" at bounding box center [688, 214] width 733 height 82
click at [133, 605] on span "button" at bounding box center [136, 616] width 13 height 54
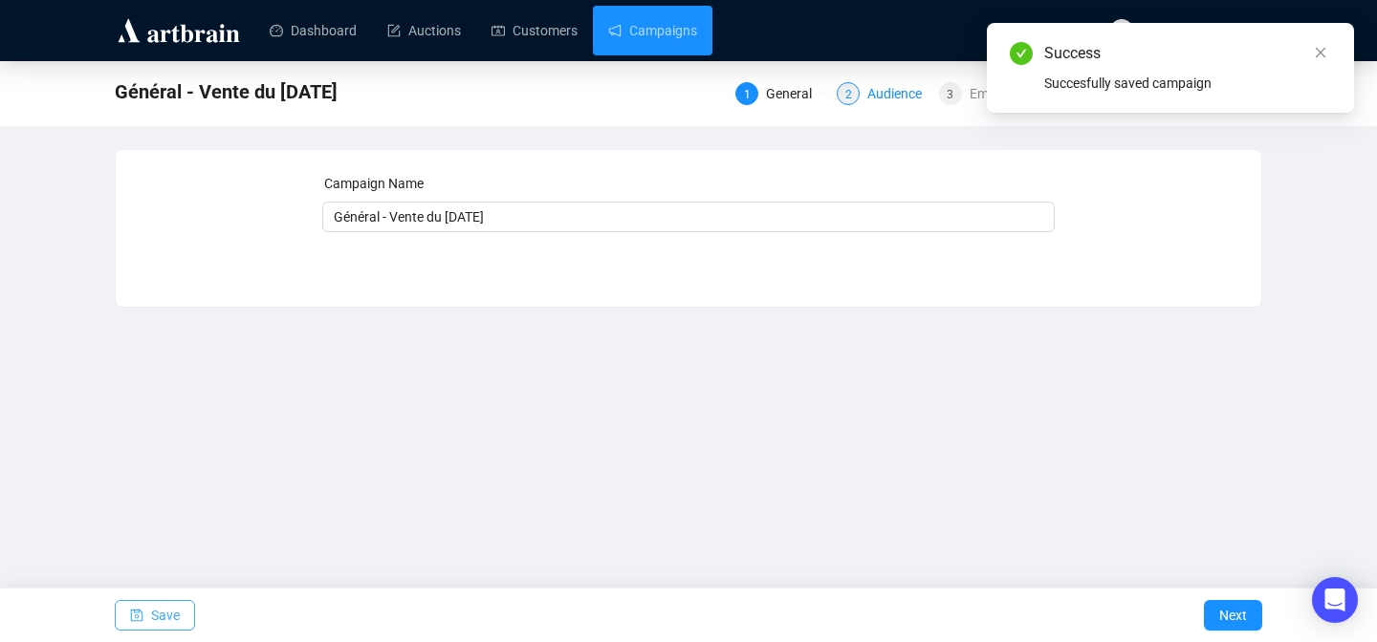
click at [882, 88] on div "Audience" at bounding box center [900, 93] width 66 height 23
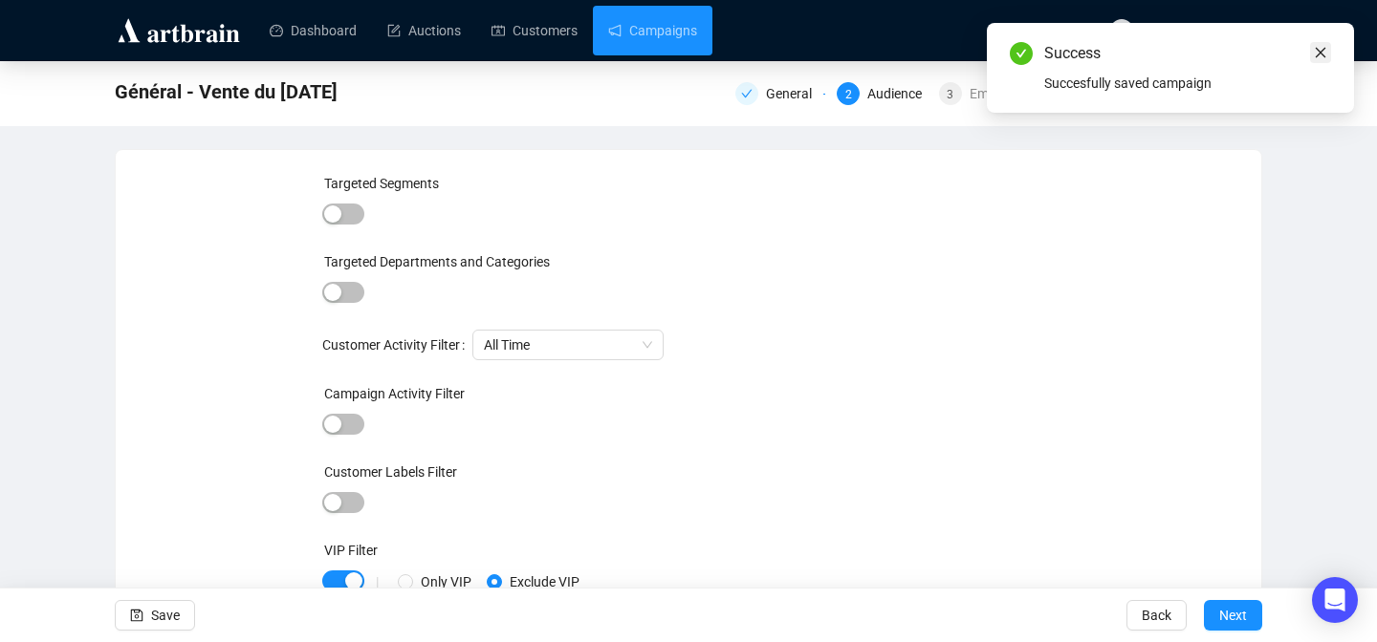
click at [1326, 54] on icon "close" at bounding box center [1320, 52] width 13 height 13
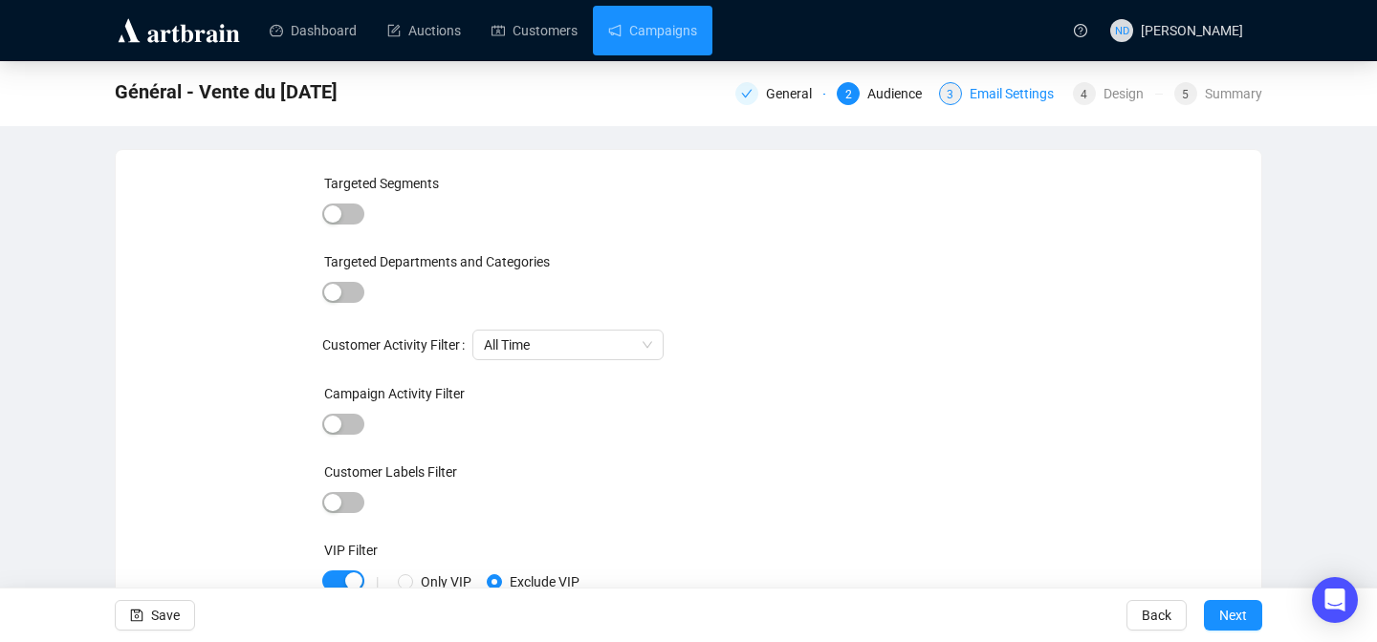
click at [969, 94] on div "Email Settings" at bounding box center [1017, 93] width 96 height 23
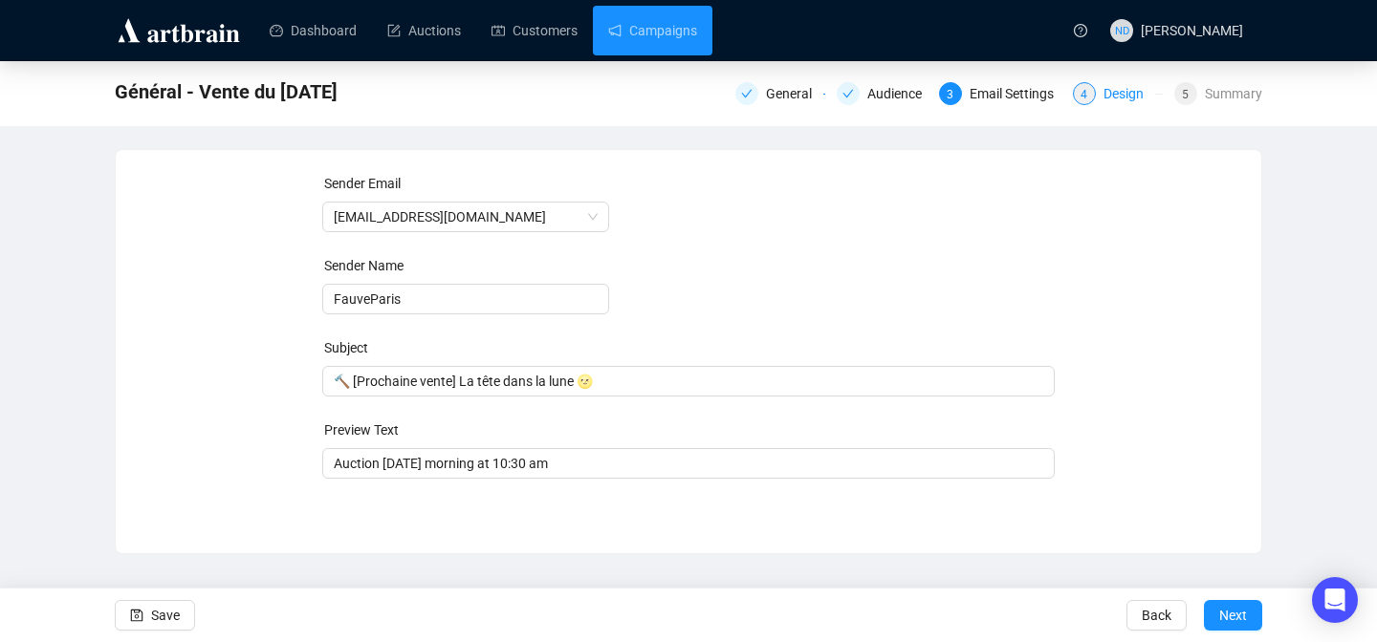
click at [1124, 91] on div "Design" at bounding box center [1129, 93] width 52 height 23
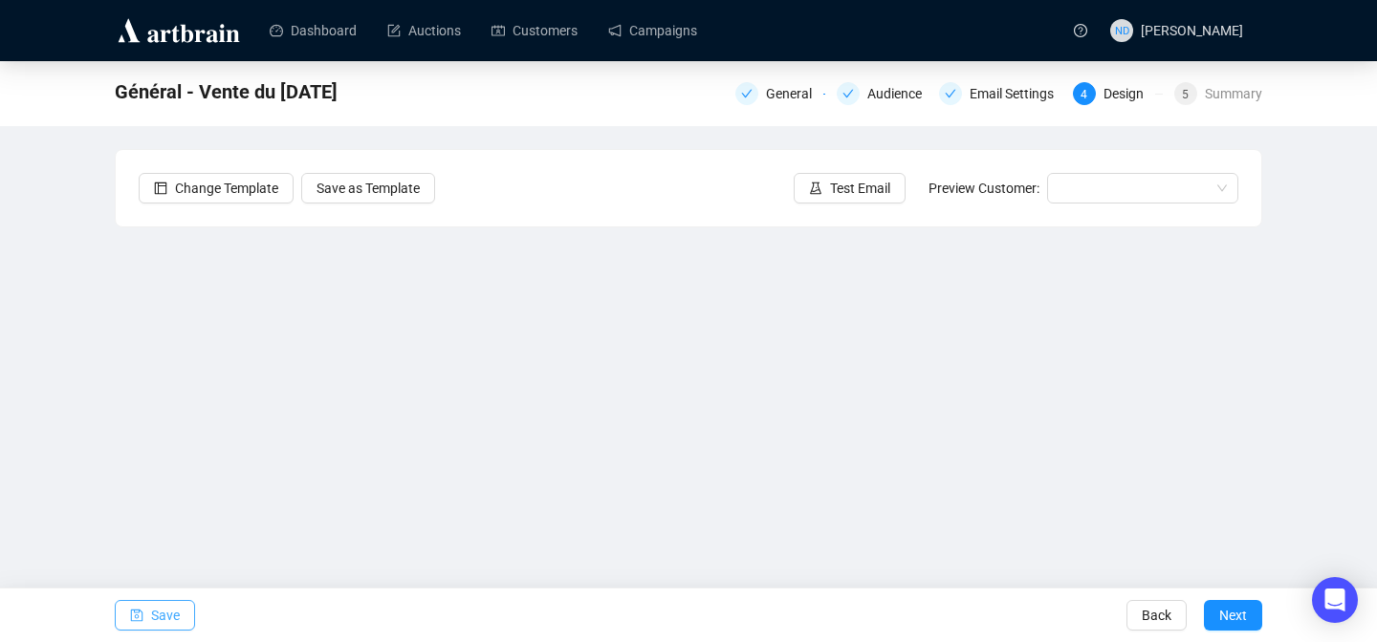
click at [169, 614] on span "Save" at bounding box center [165, 616] width 29 height 54
click at [151, 615] on span "Save" at bounding box center [165, 616] width 29 height 54
click at [142, 618] on icon "save" at bounding box center [136, 615] width 13 height 13
click at [183, 612] on button "Save" at bounding box center [155, 615] width 80 height 31
click at [172, 629] on span "Save" at bounding box center [165, 616] width 29 height 54
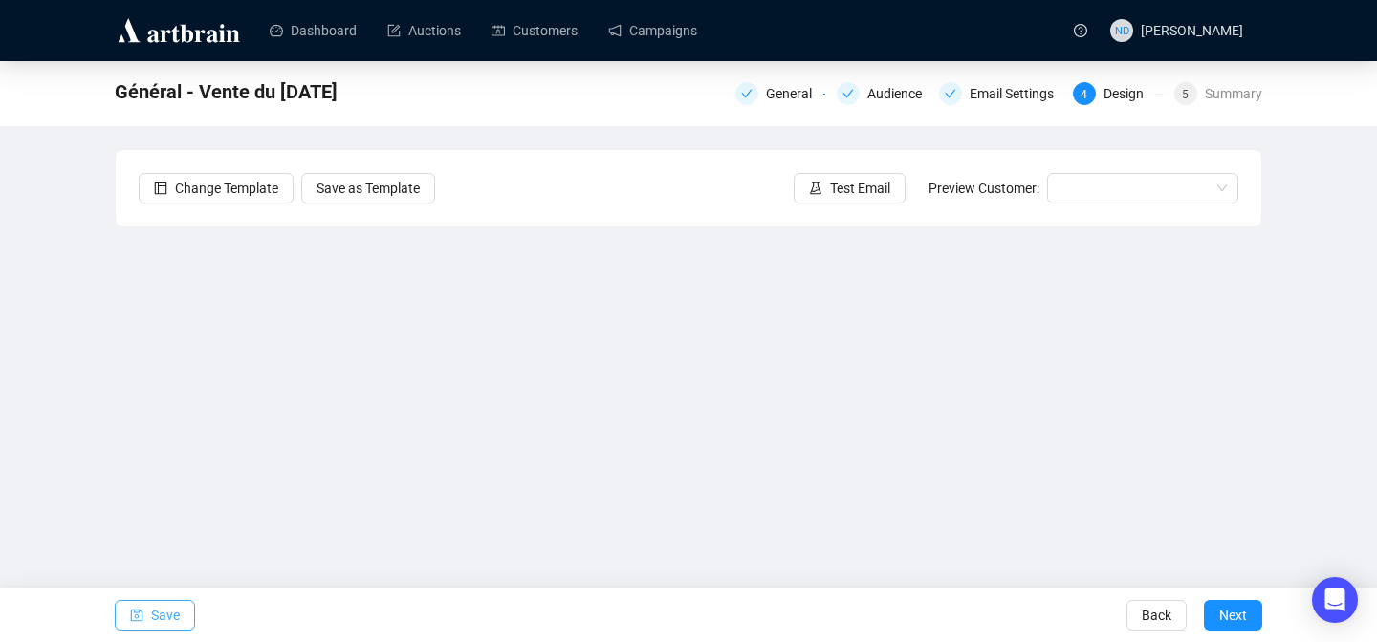
click at [163, 617] on span "Save" at bounding box center [165, 616] width 29 height 54
click at [153, 615] on span "Save" at bounding box center [165, 616] width 29 height 54
click at [144, 619] on button "Save" at bounding box center [155, 615] width 80 height 31
click at [186, 608] on button "Save" at bounding box center [155, 615] width 80 height 31
click at [163, 626] on span "Save" at bounding box center [165, 616] width 29 height 54
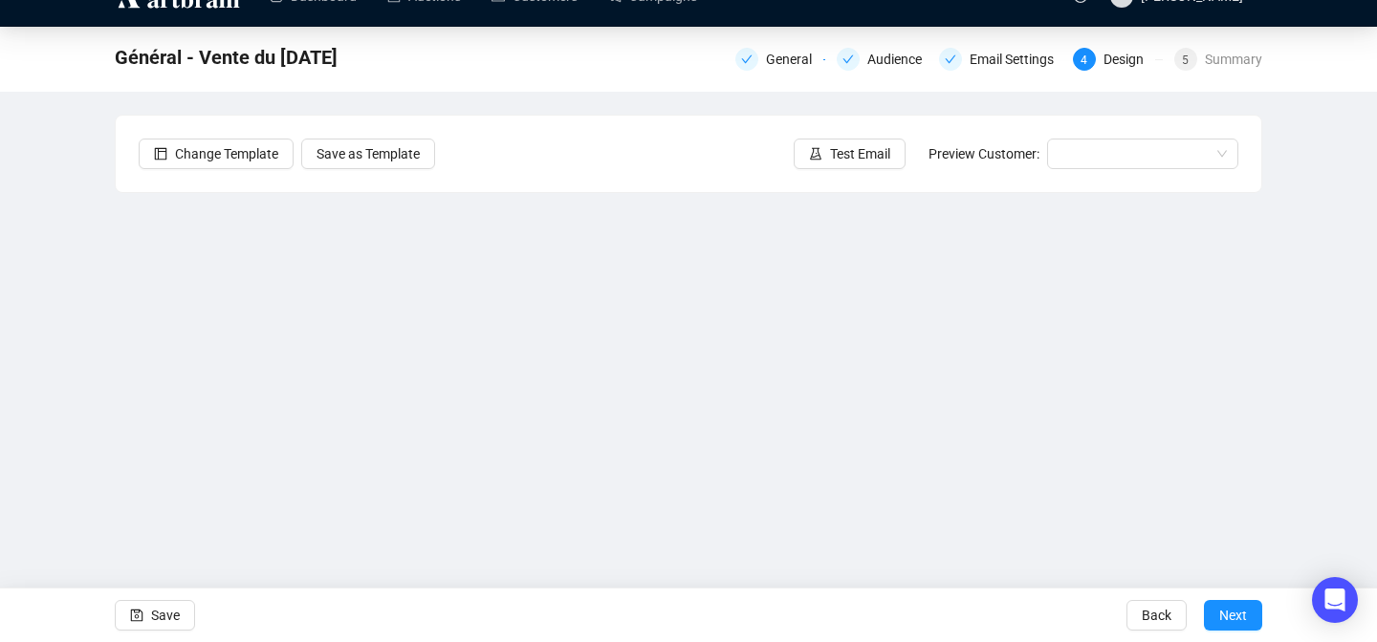
scroll to position [32, 0]
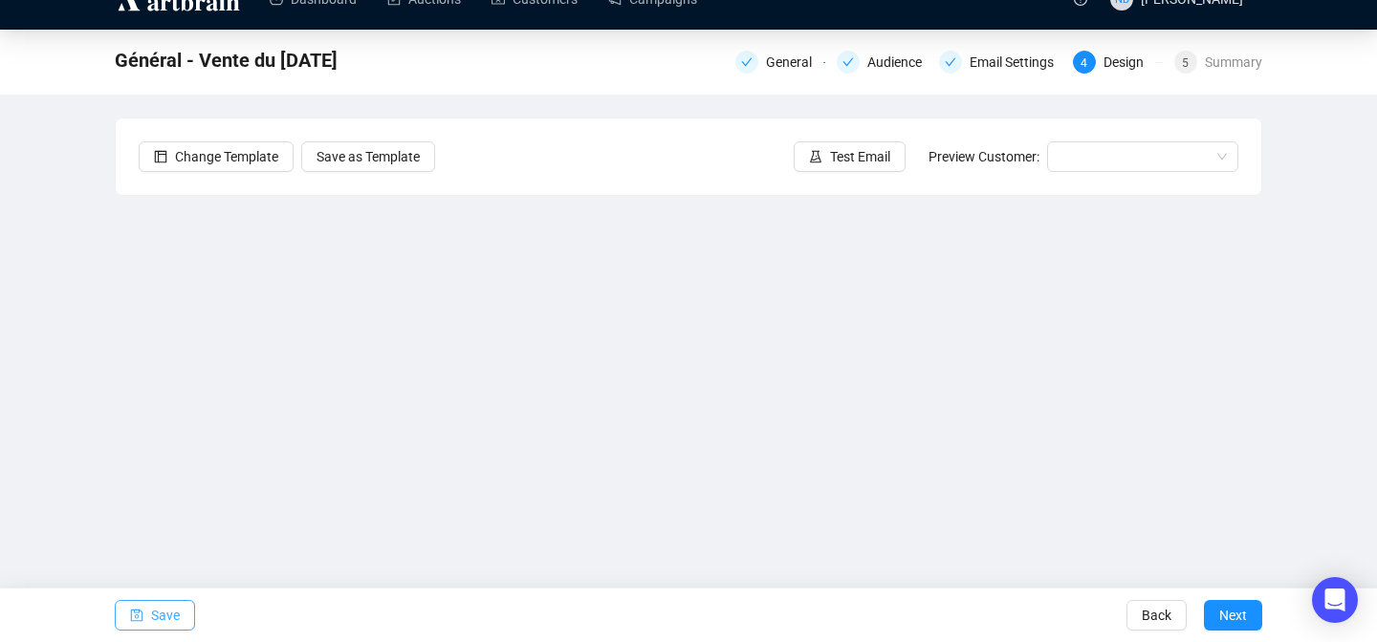
click at [164, 620] on span "Save" at bounding box center [165, 616] width 29 height 54
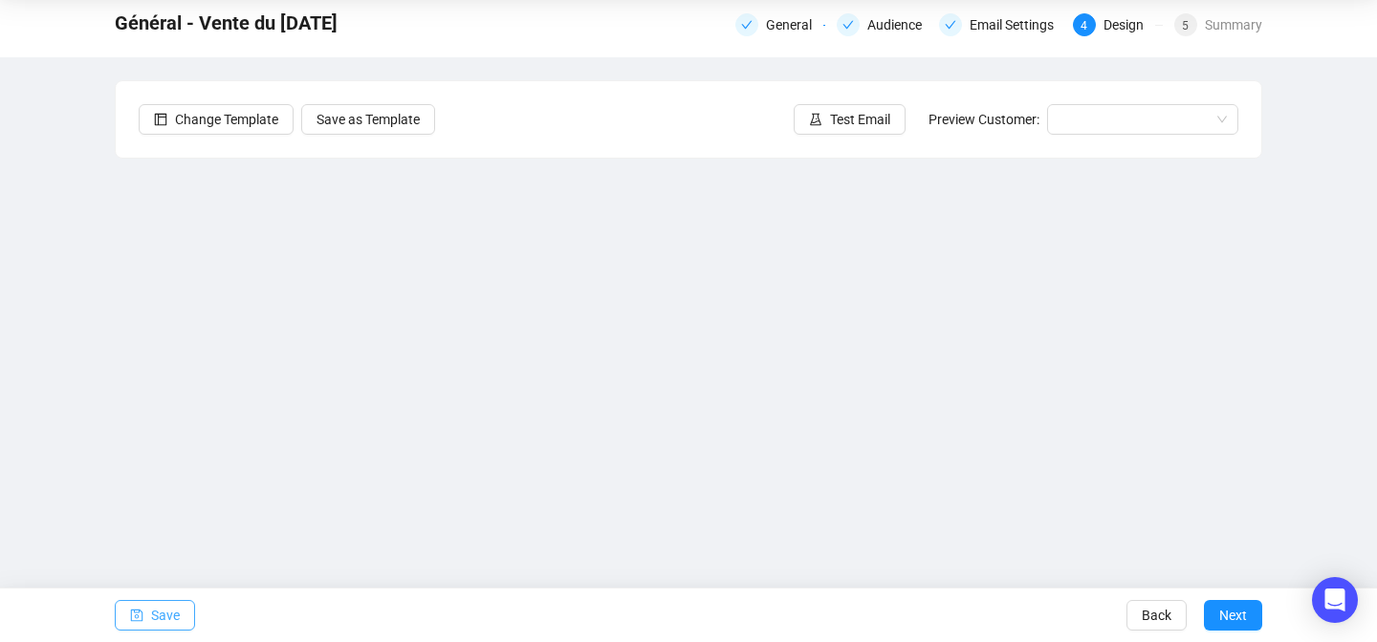
click at [158, 616] on span "Save" at bounding box center [165, 616] width 29 height 54
click at [171, 622] on span "Save" at bounding box center [165, 616] width 29 height 54
click at [155, 620] on span "Save" at bounding box center [165, 616] width 29 height 54
click at [163, 614] on span "Save" at bounding box center [165, 616] width 29 height 54
click at [164, 621] on span "Save" at bounding box center [165, 616] width 29 height 54
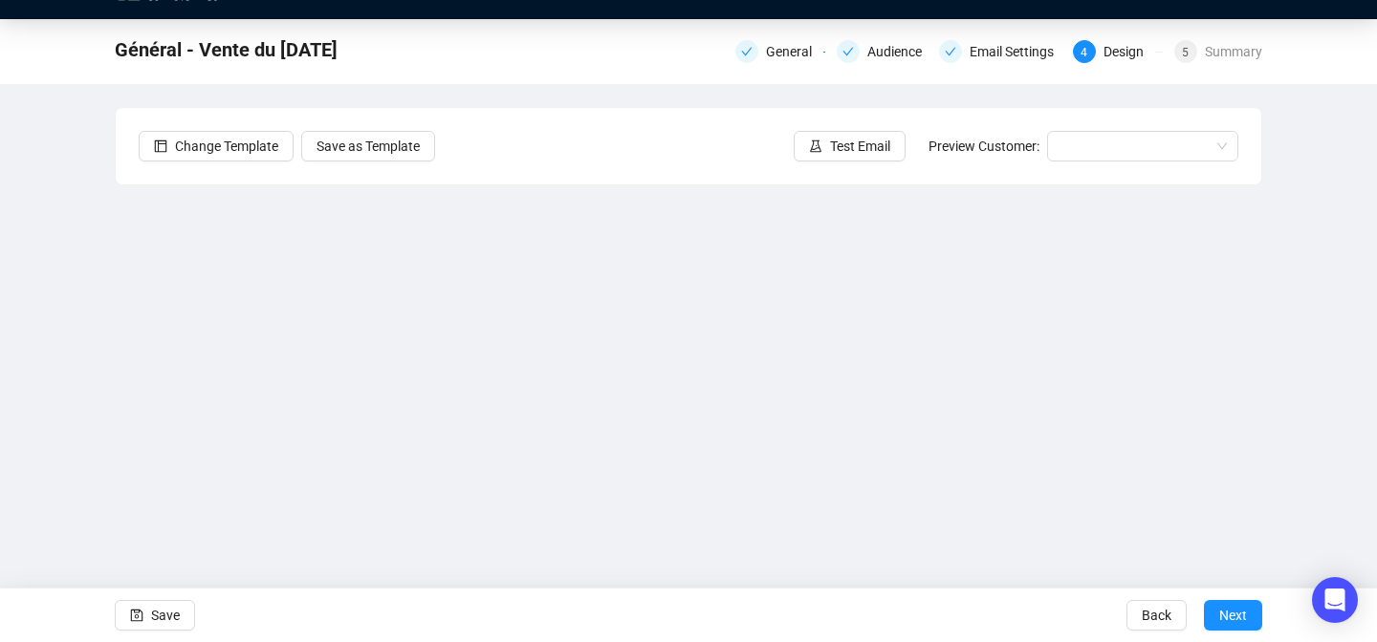
scroll to position [29, 0]
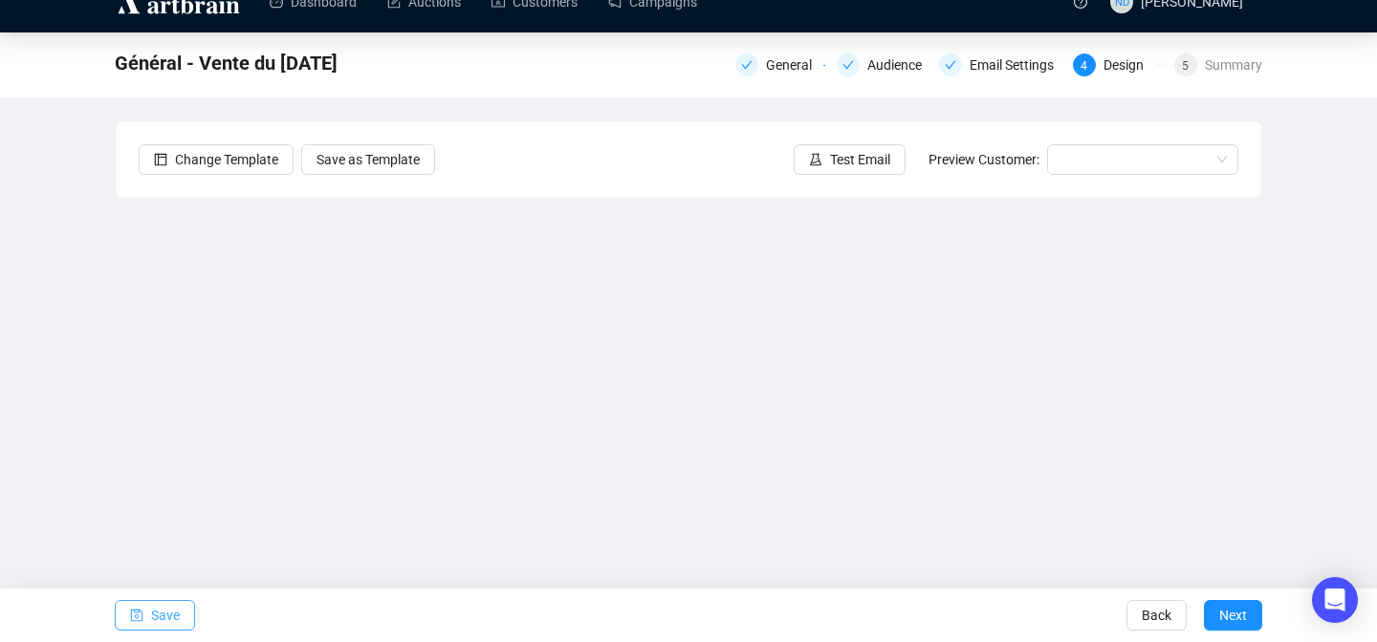
click at [122, 621] on button "Save" at bounding box center [155, 615] width 80 height 31
click at [134, 610] on icon "save" at bounding box center [137, 616] width 12 height 12
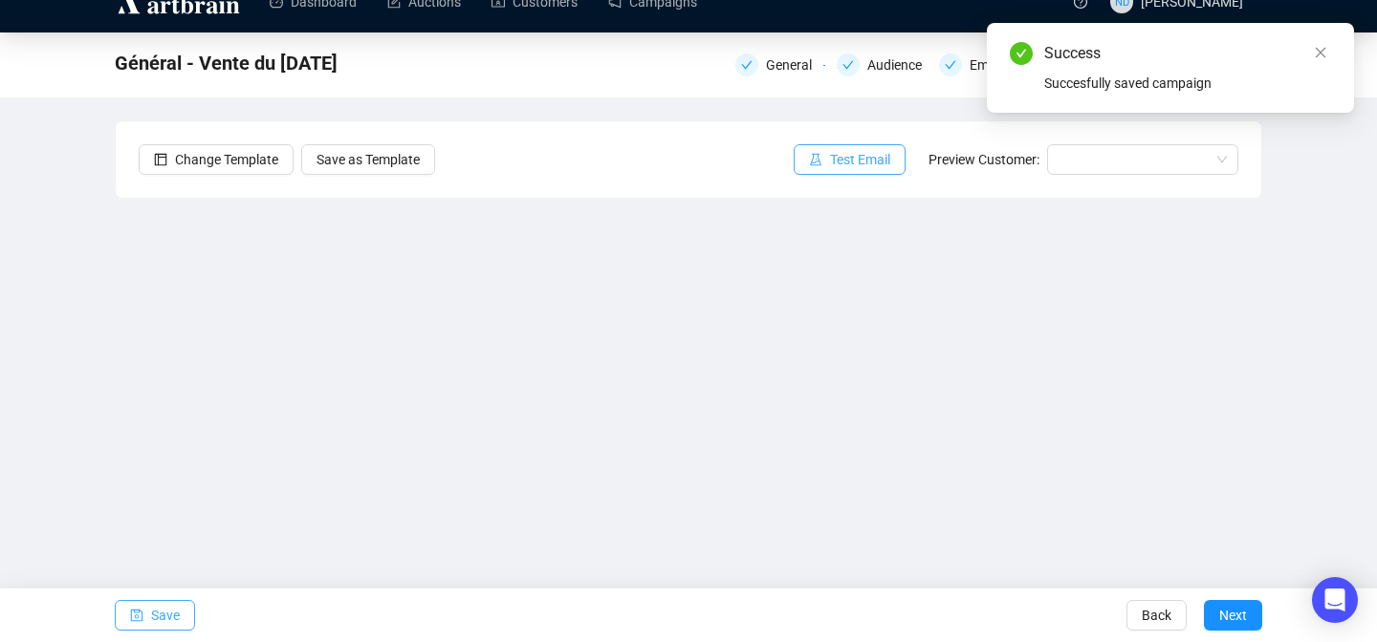
click at [817, 150] on button "Test Email" at bounding box center [850, 159] width 112 height 31
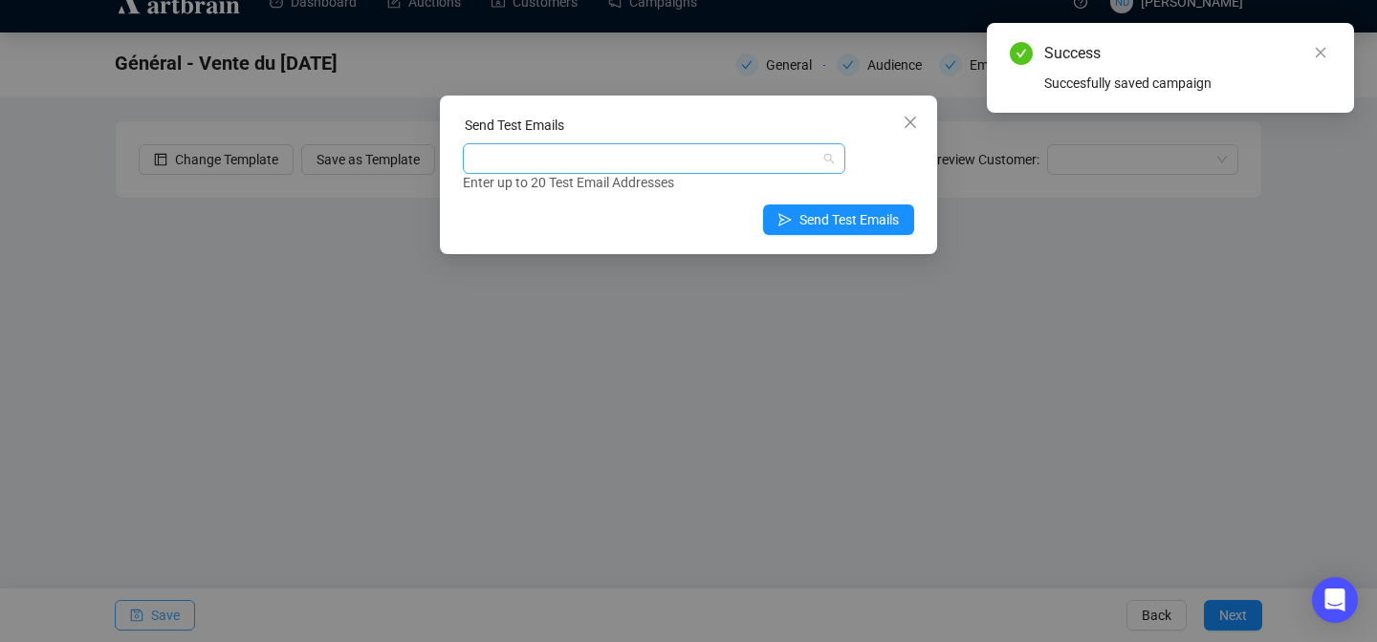
click at [521, 156] on div at bounding box center [644, 158] width 355 height 27
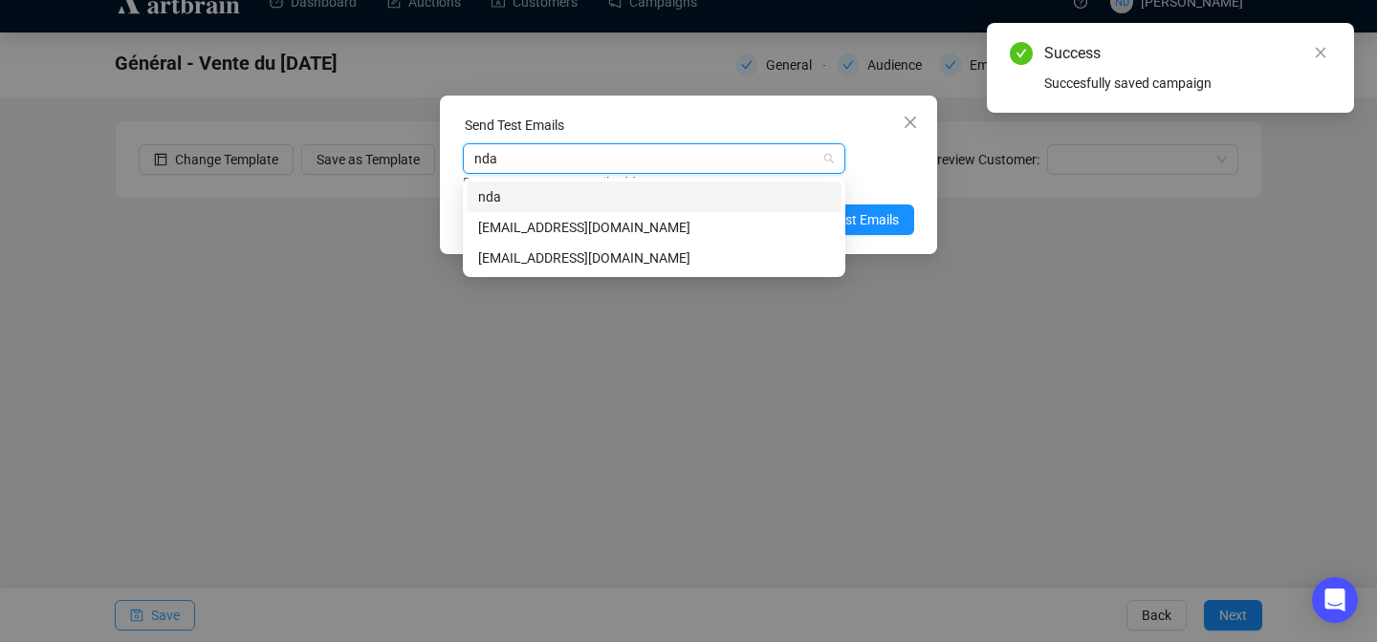
type input "ndar"
click at [478, 223] on div "ndarcel@fauveparis.com" at bounding box center [654, 227] width 352 height 21
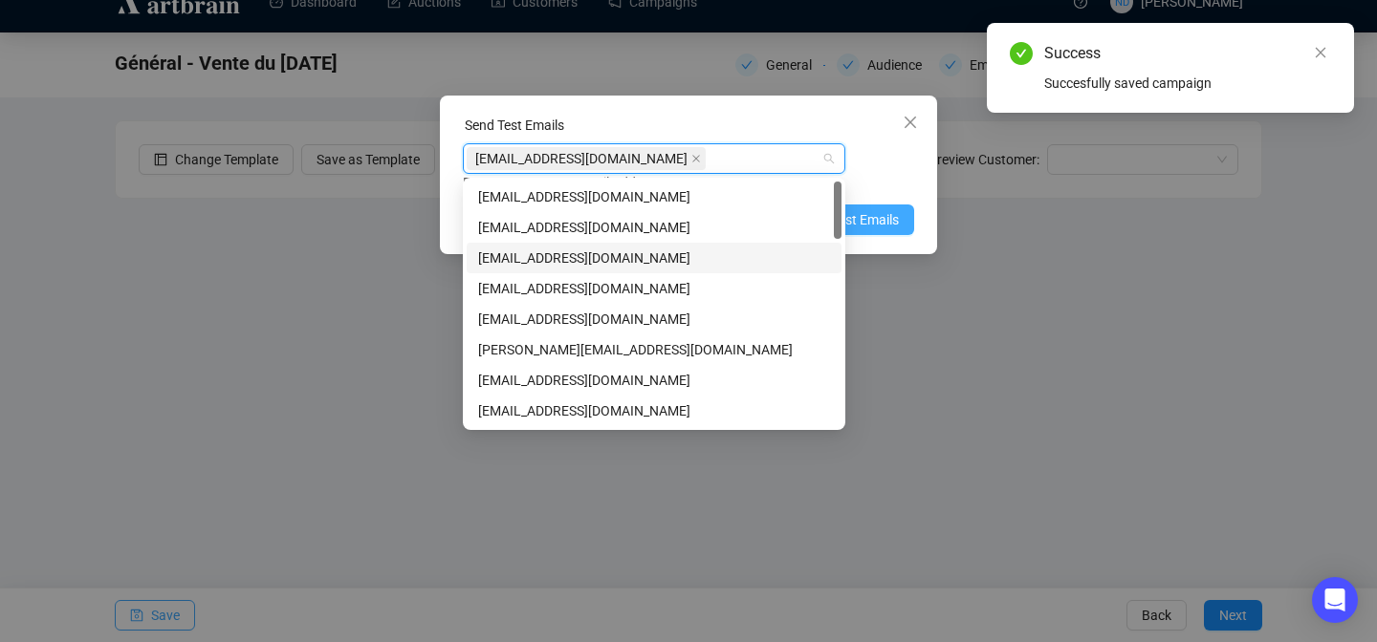
click at [887, 218] on span "Send Test Emails" at bounding box center [848, 219] width 99 height 21
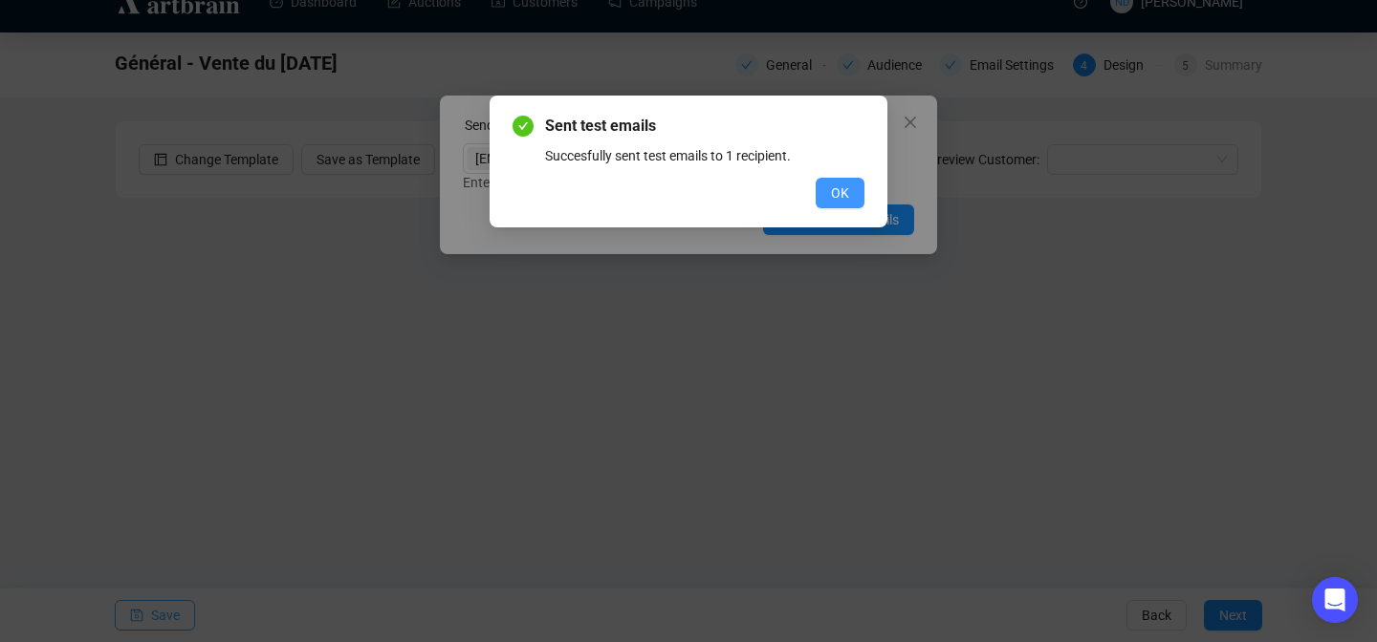
click at [857, 188] on button "OK" at bounding box center [840, 193] width 49 height 31
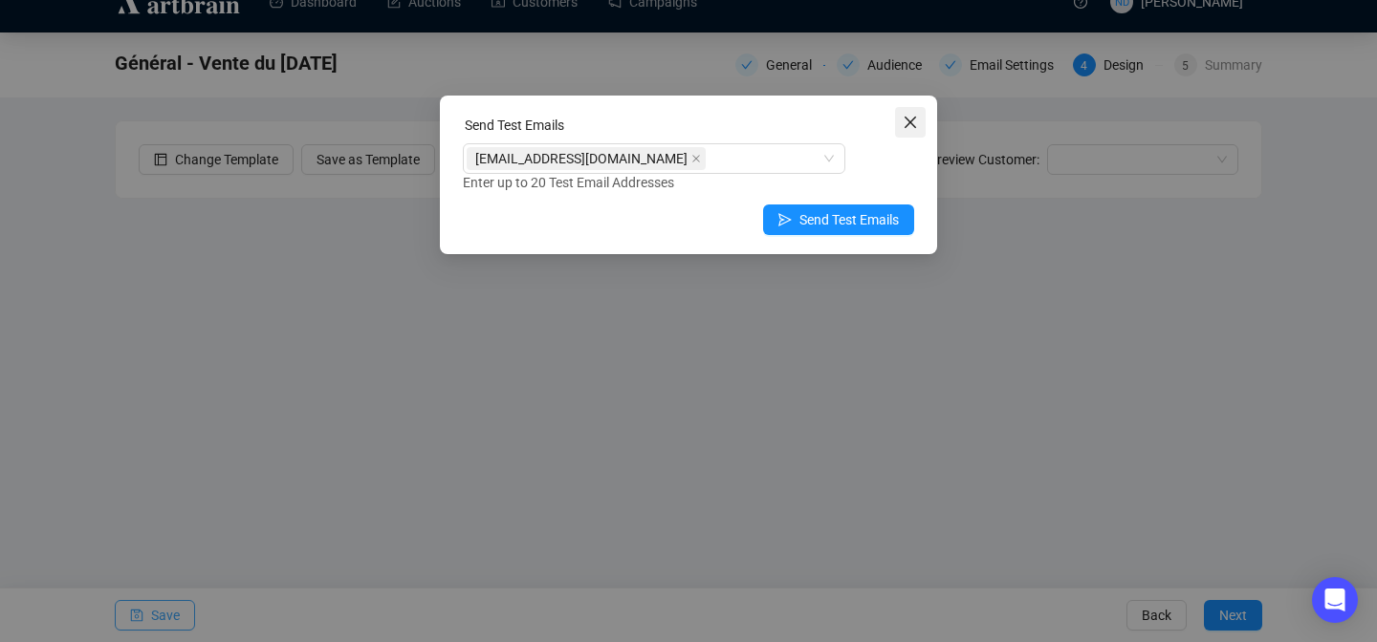
click at [911, 126] on icon "close" at bounding box center [910, 122] width 15 height 15
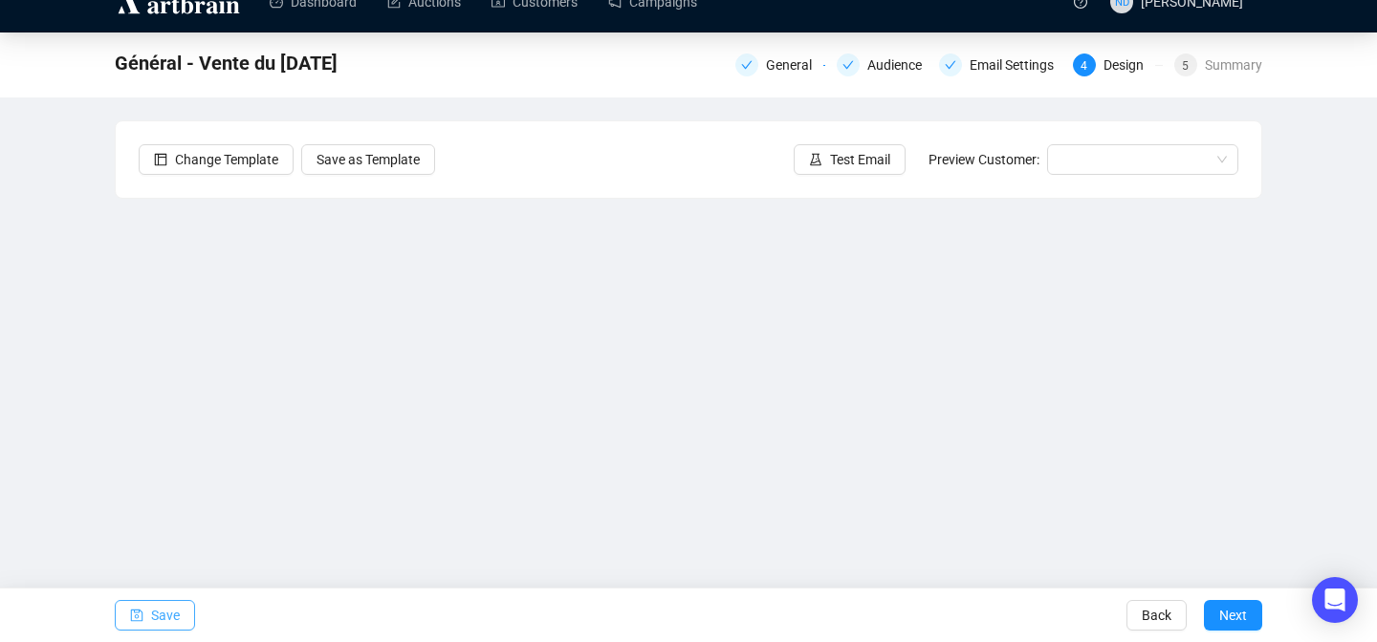
click at [154, 618] on span "Save" at bounding box center [165, 616] width 29 height 54
click at [993, 54] on div "Email Settings" at bounding box center [1017, 65] width 96 height 23
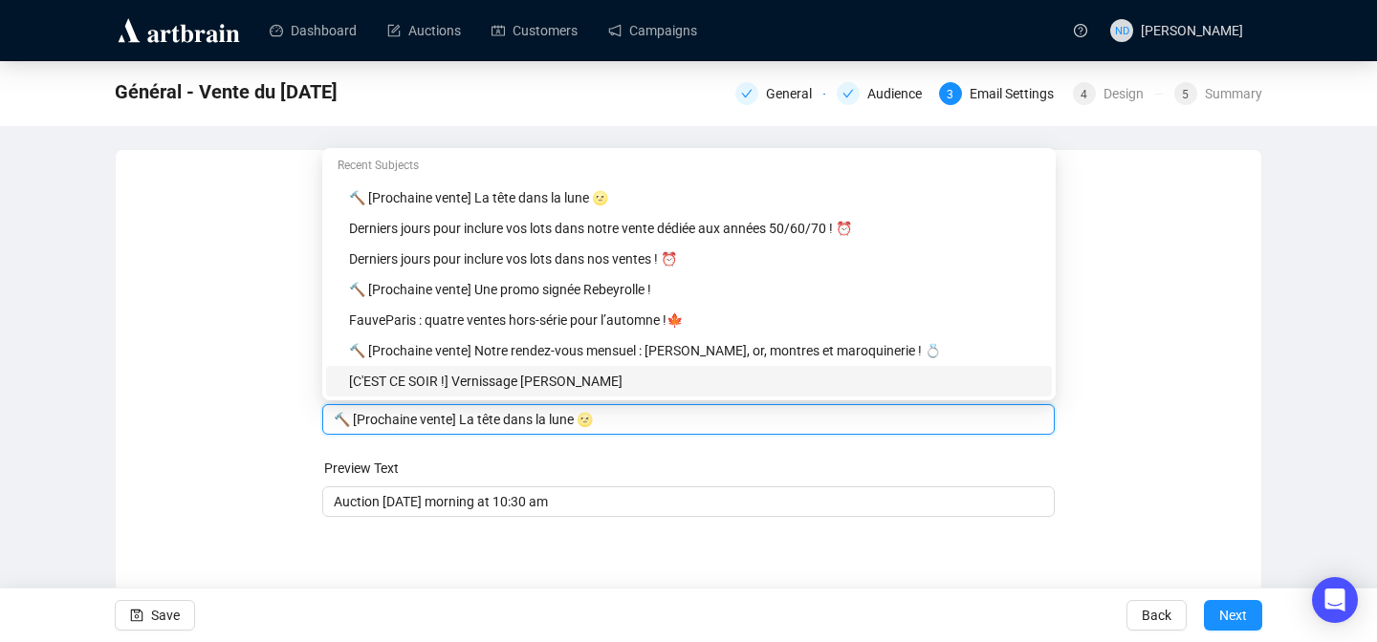
drag, startPoint x: 616, startPoint y: 380, endPoint x: 475, endPoint y: 409, distance: 143.6
click at [472, 409] on input "🔨 [Prochaine vente] La tête dans la lune 🌝" at bounding box center [689, 419] width 710 height 21
drag, startPoint x: 614, startPoint y: 426, endPoint x: 465, endPoint y: 422, distance: 149.2
click at [464, 422] on input "🔨 [Prochaine vente] La tête dans la lune 🌝" at bounding box center [689, 419] width 710 height 21
paste input "David Brown Milne : une première en France"
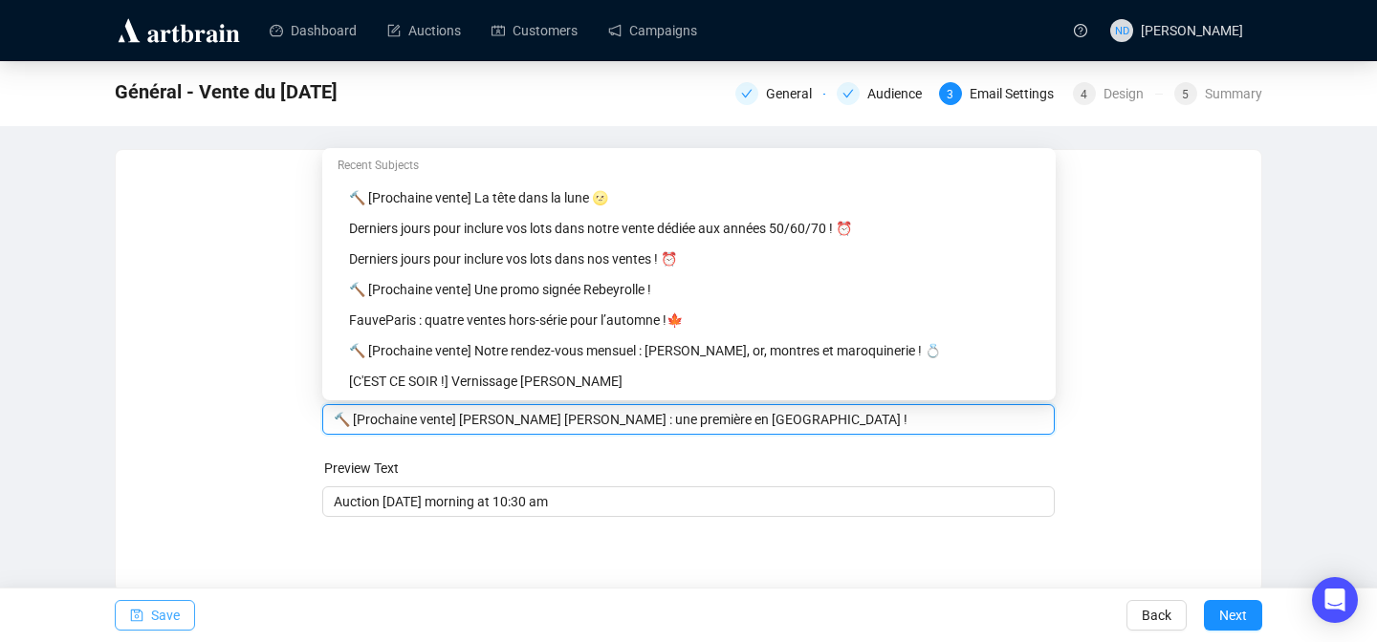
type input "🔨 [Prochaine vente] David Brown Milne : une première en France !"
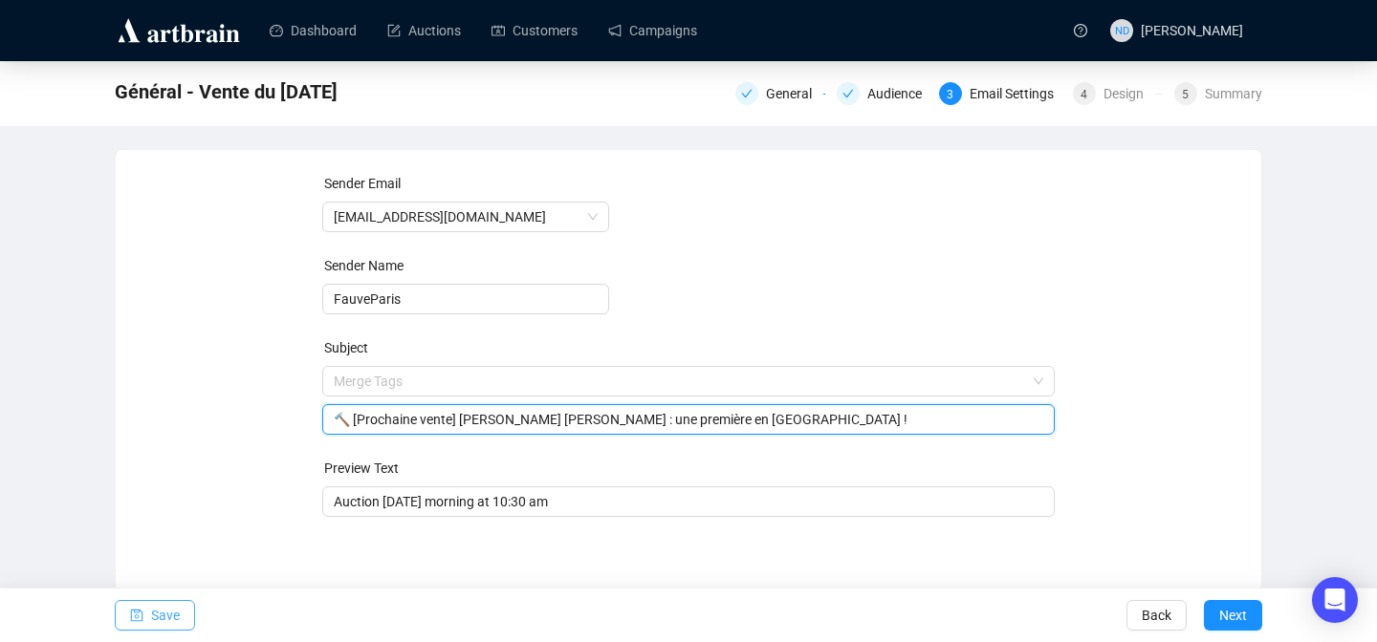
click at [185, 620] on button "Save" at bounding box center [155, 615] width 80 height 31
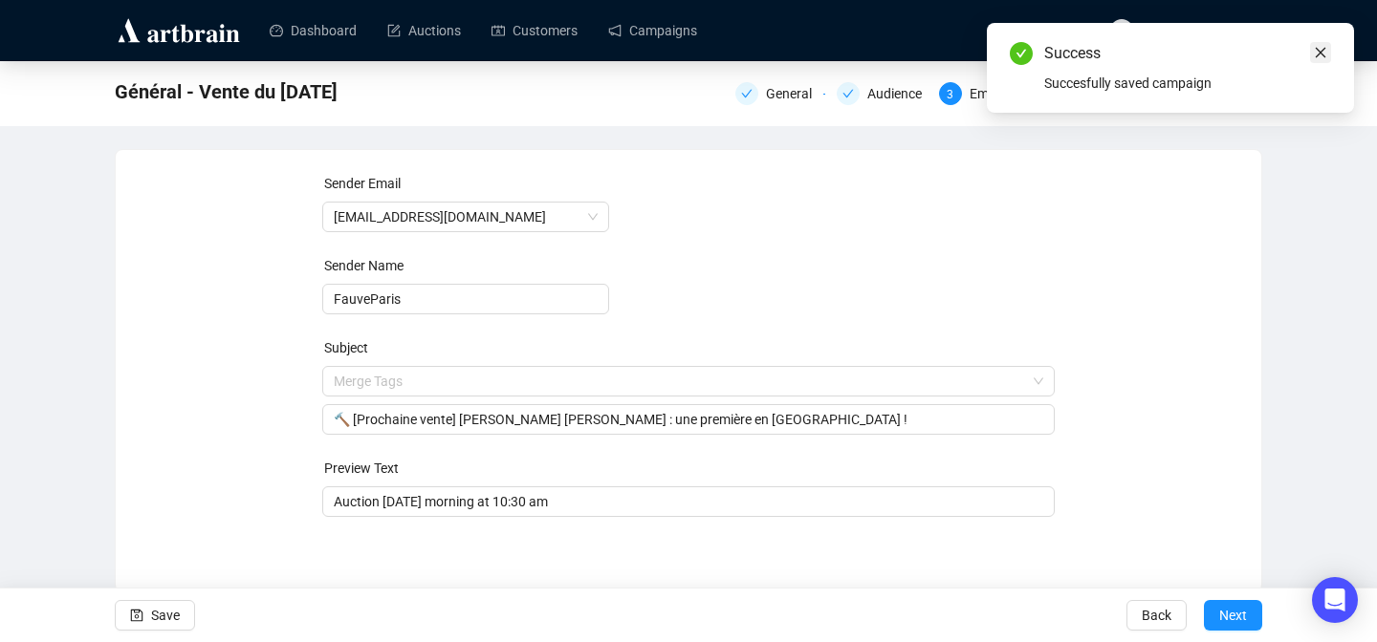
click at [1317, 53] on icon "close" at bounding box center [1320, 52] width 13 height 13
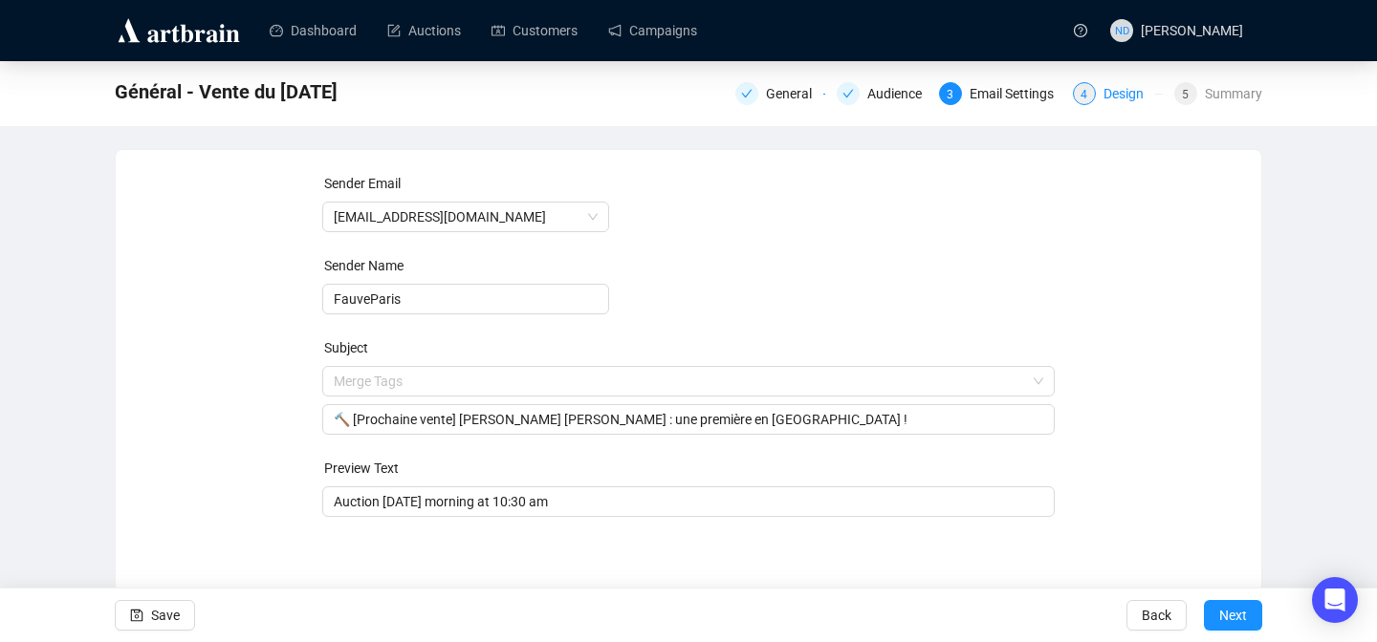
click at [1143, 97] on div "Design" at bounding box center [1129, 93] width 52 height 23
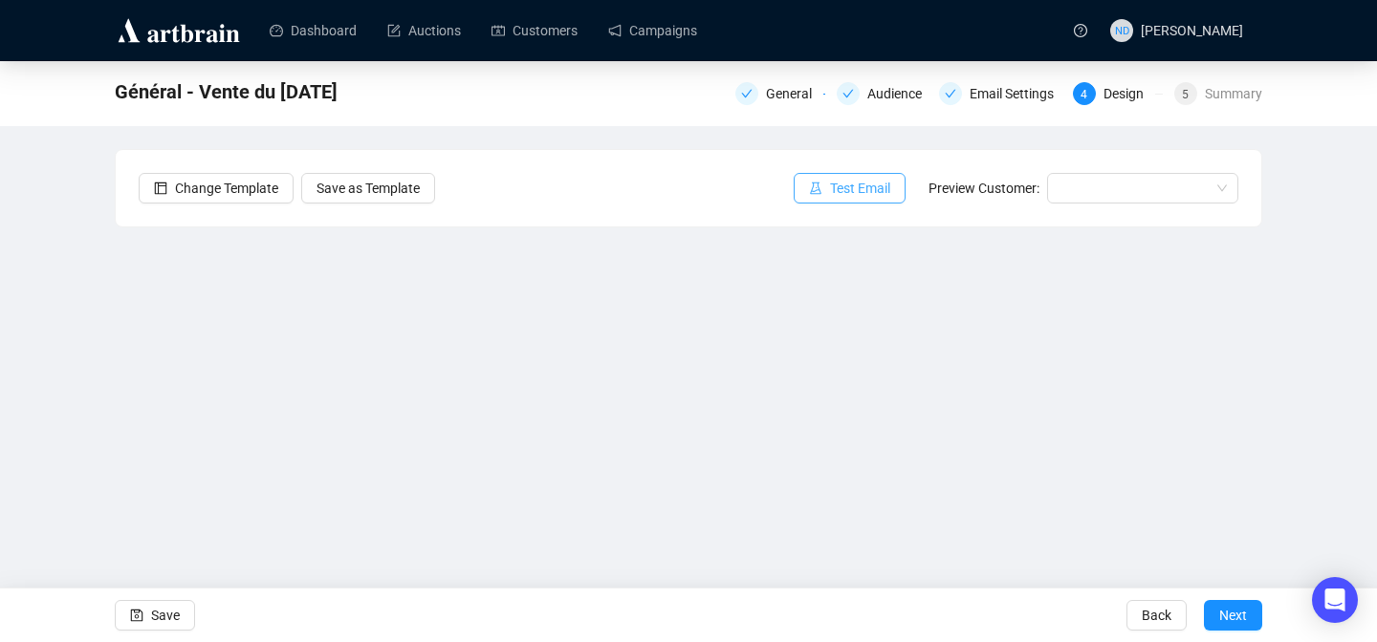
click at [830, 188] on span "Test Email" at bounding box center [860, 188] width 60 height 21
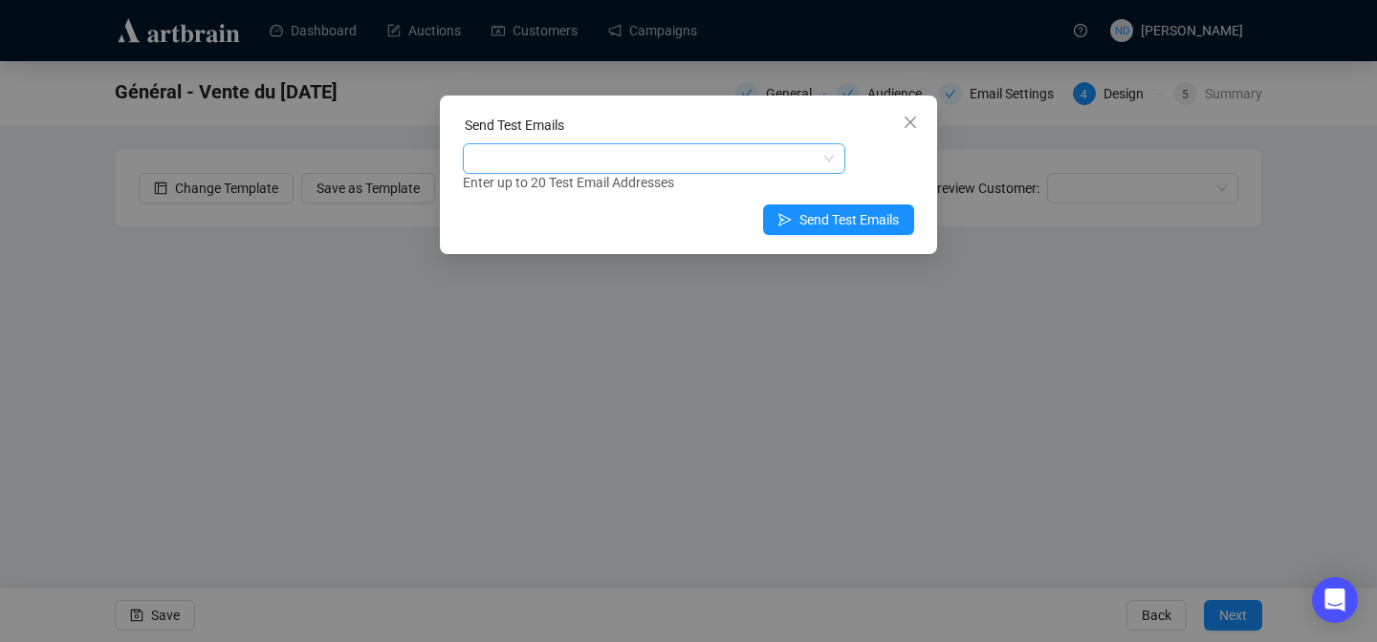
click at [655, 151] on div at bounding box center [644, 158] width 355 height 27
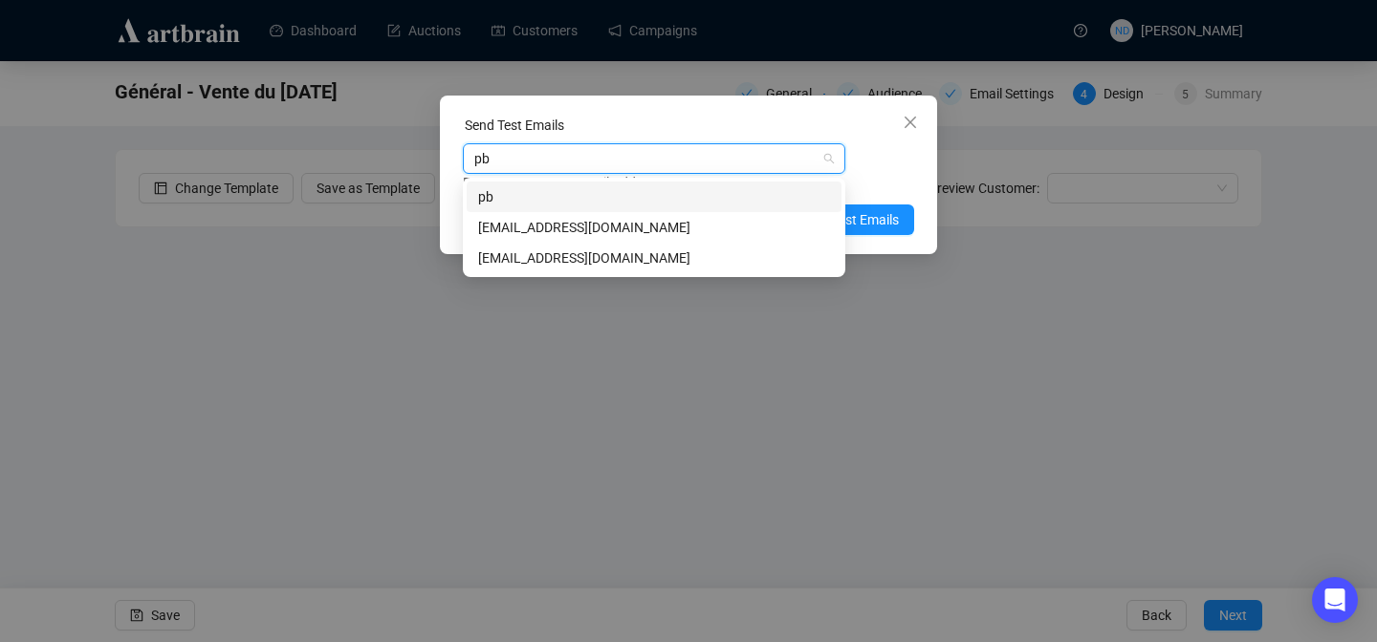
type input "pbo"
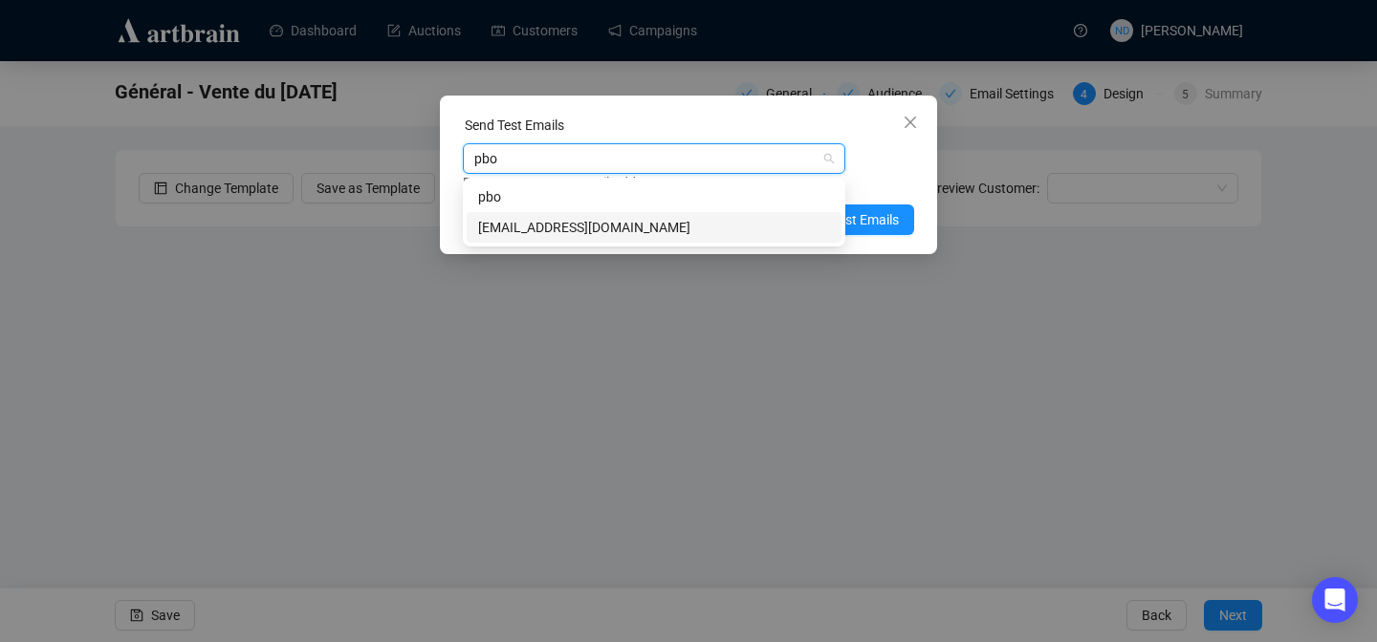
click at [547, 222] on div "pboulay@fauveparis.com" at bounding box center [654, 227] width 352 height 21
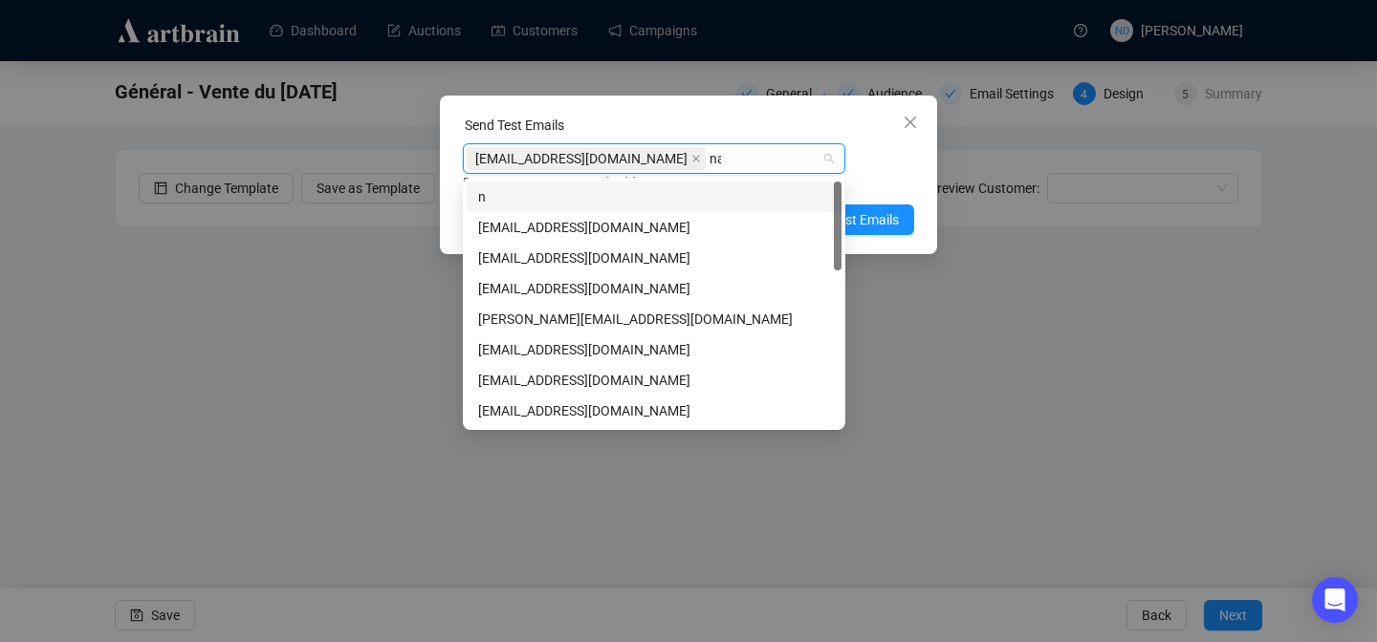
type input "nam"
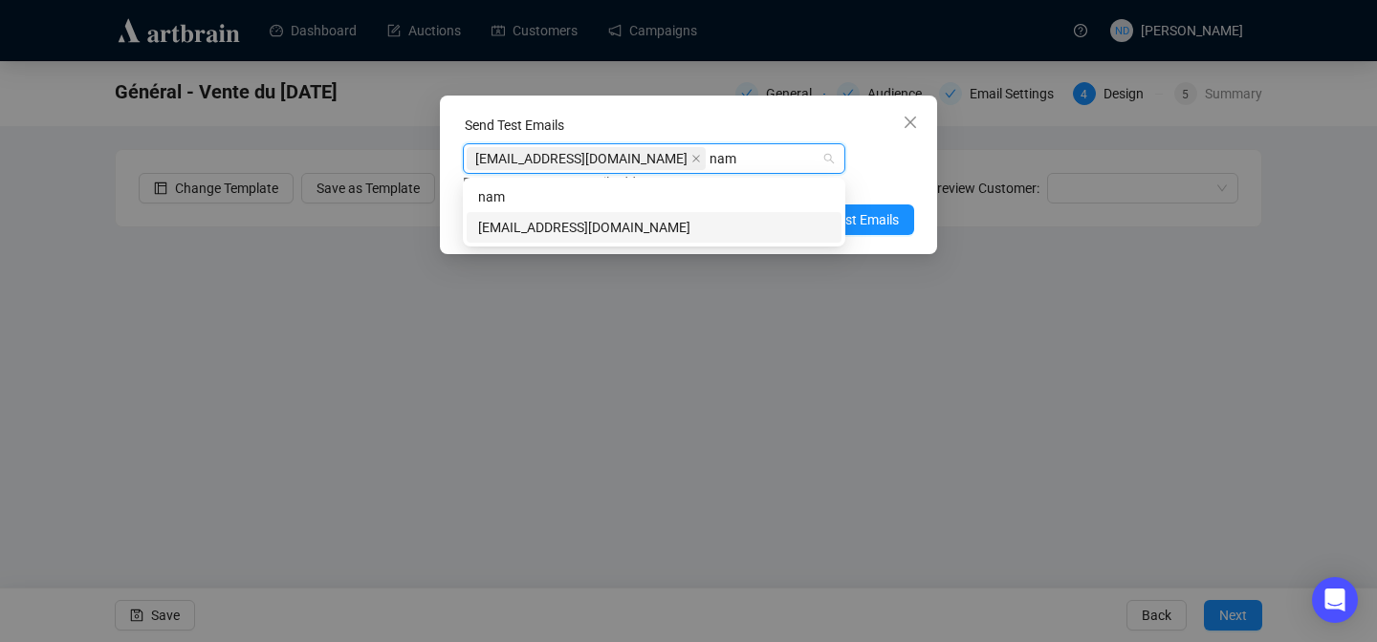
click at [519, 215] on div "namiel@fauveparis.com" at bounding box center [654, 227] width 375 height 31
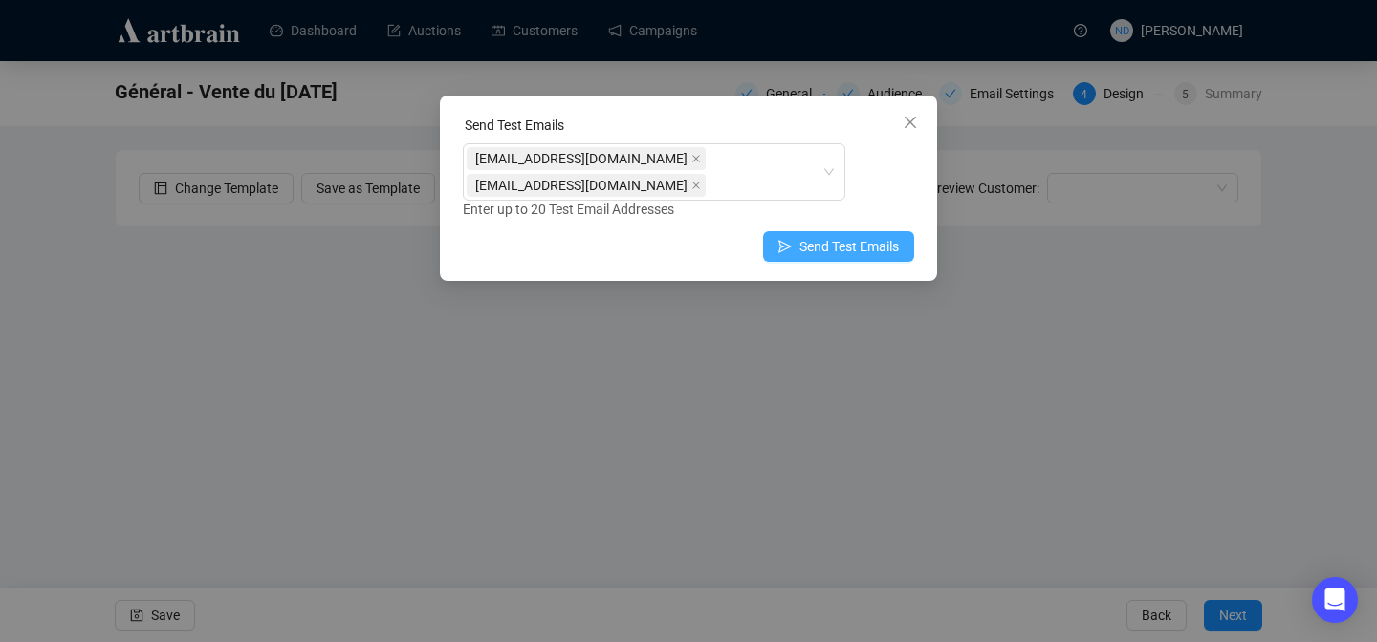
click at [882, 249] on span "Send Test Emails" at bounding box center [848, 246] width 99 height 21
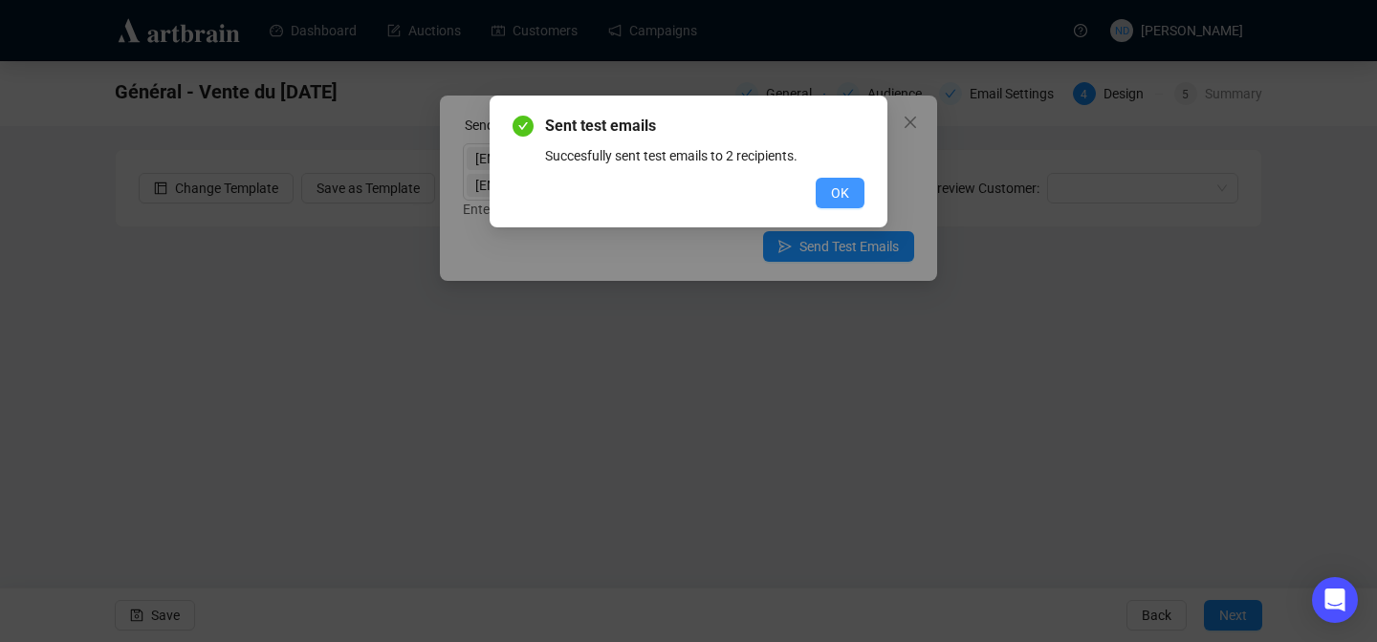
click at [839, 193] on span "OK" at bounding box center [840, 193] width 18 height 21
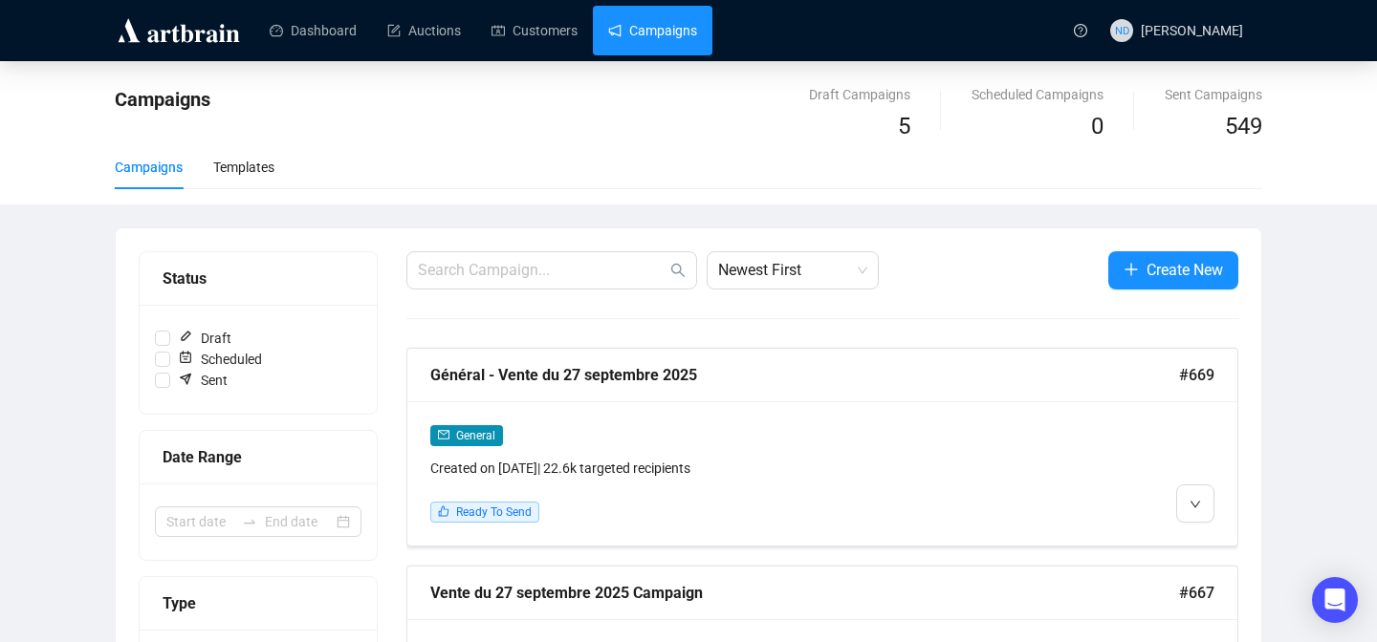
click at [663, 51] on link "Campaigns" at bounding box center [652, 31] width 89 height 50
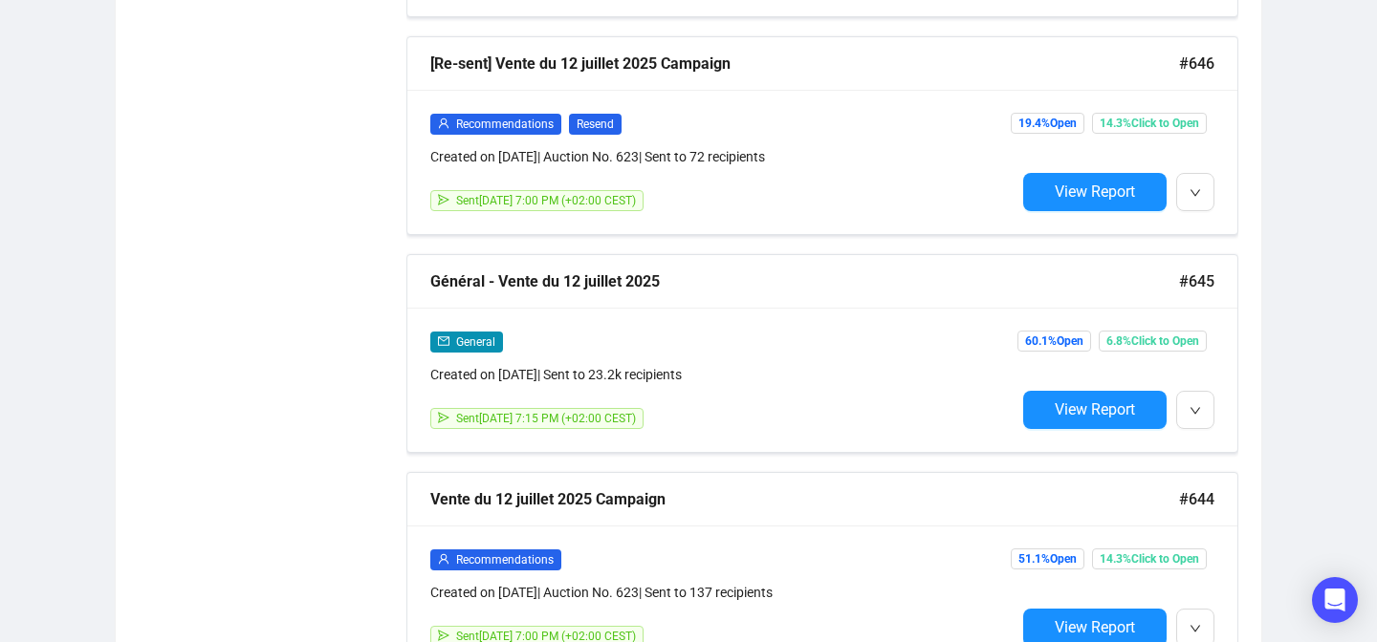
scroll to position [4885, 0]
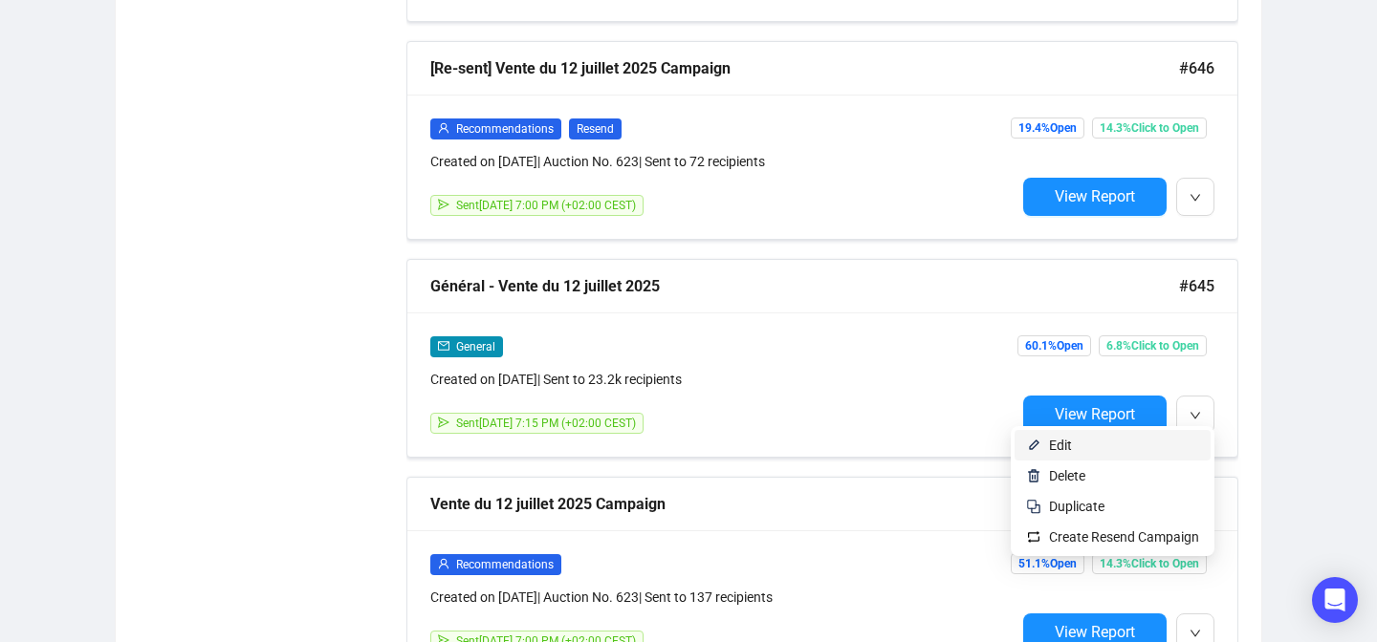
click at [1133, 454] on span "Edit" at bounding box center [1124, 445] width 150 height 21
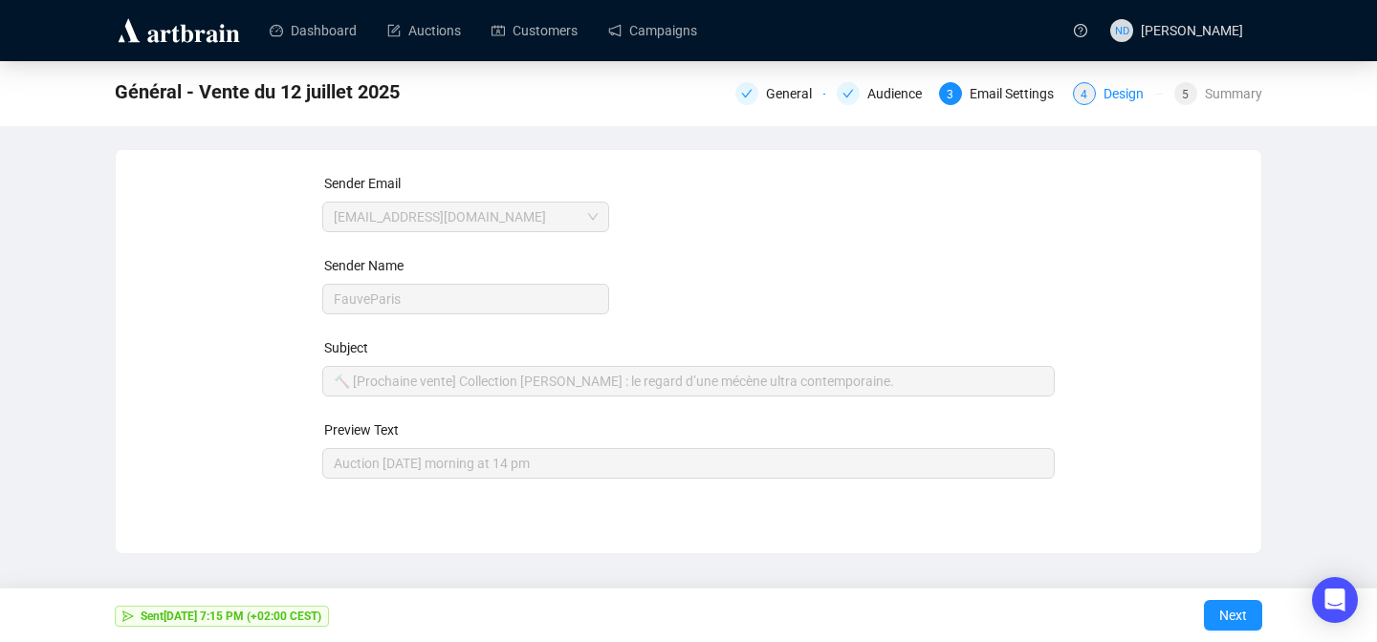
click at [1103, 90] on div "Design" at bounding box center [1129, 93] width 52 height 23
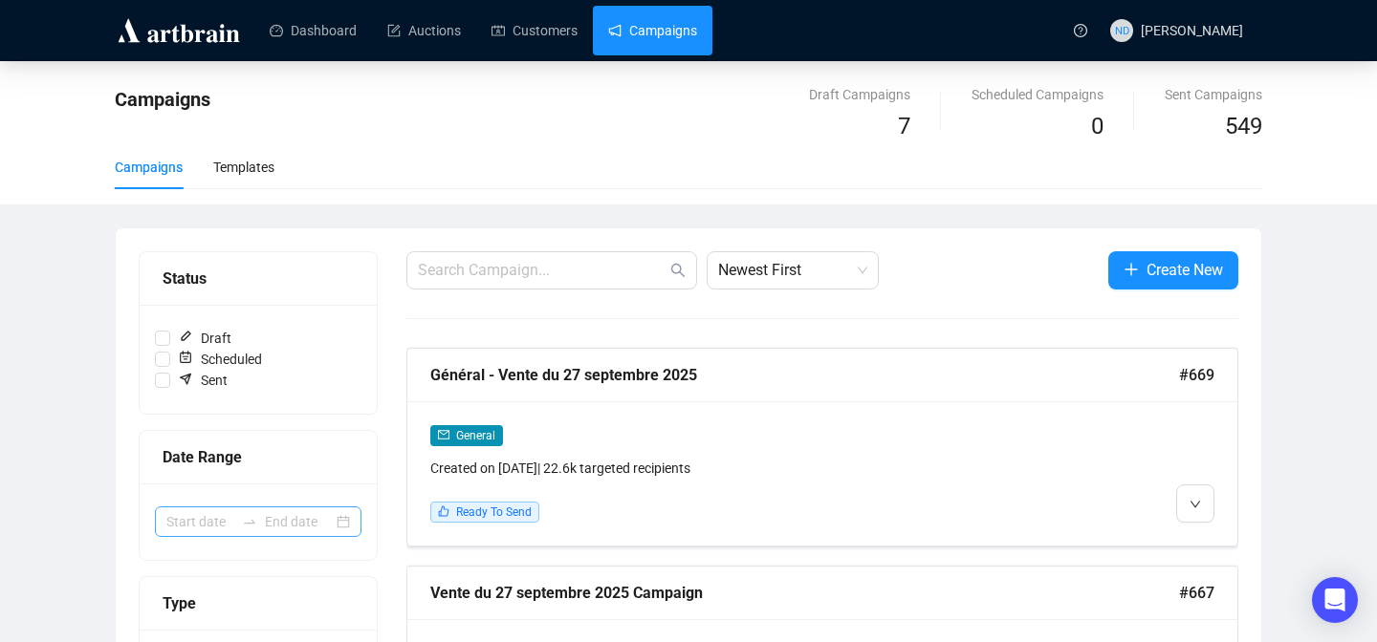
click at [338, 521] on div at bounding box center [258, 522] width 207 height 31
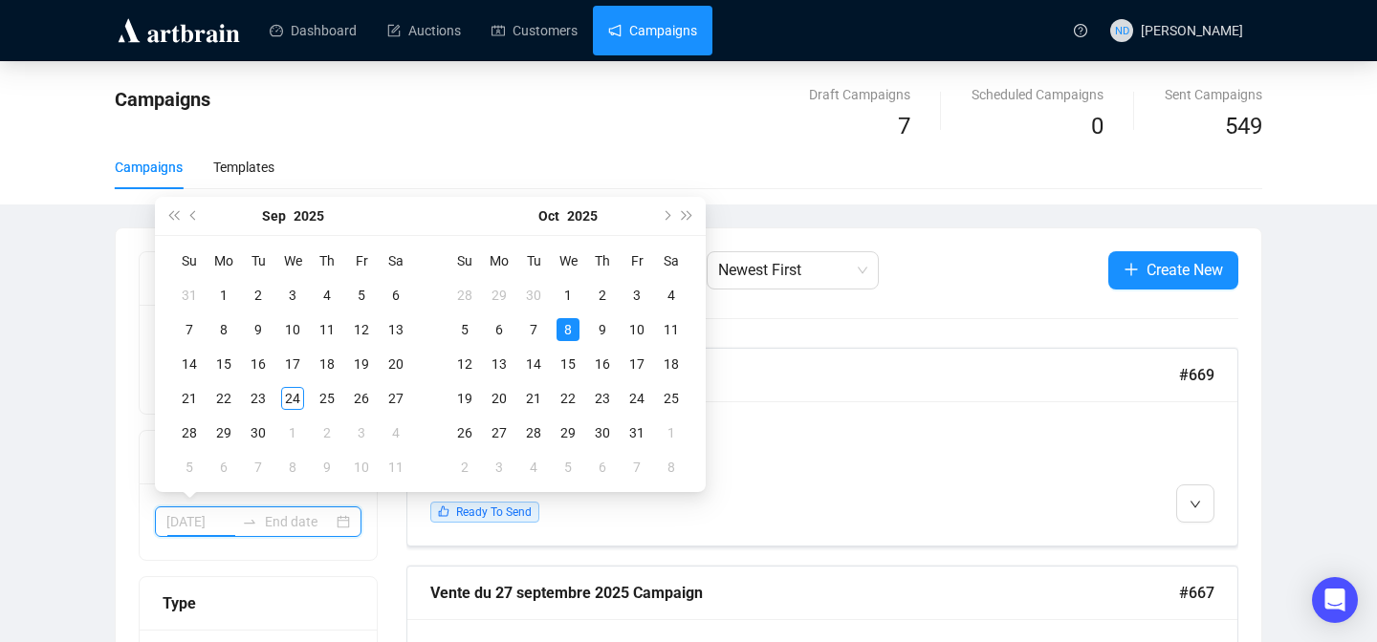
type input "[DATE]"
click at [201, 208] on button "Previous month (PageUp)" at bounding box center [194, 216] width 21 height 38
click at [190, 218] on button "Previous month (PageUp)" at bounding box center [194, 216] width 21 height 38
type input "[DATE]"
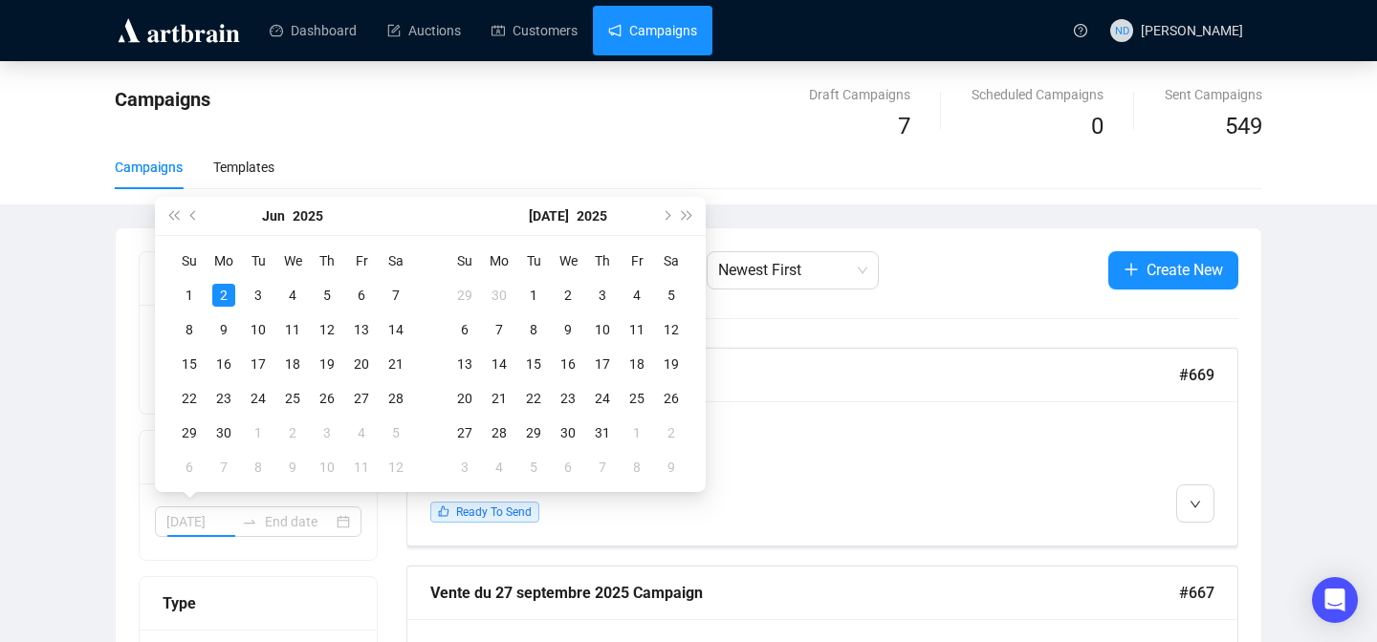
click at [222, 294] on div "2" at bounding box center [223, 295] width 23 height 23
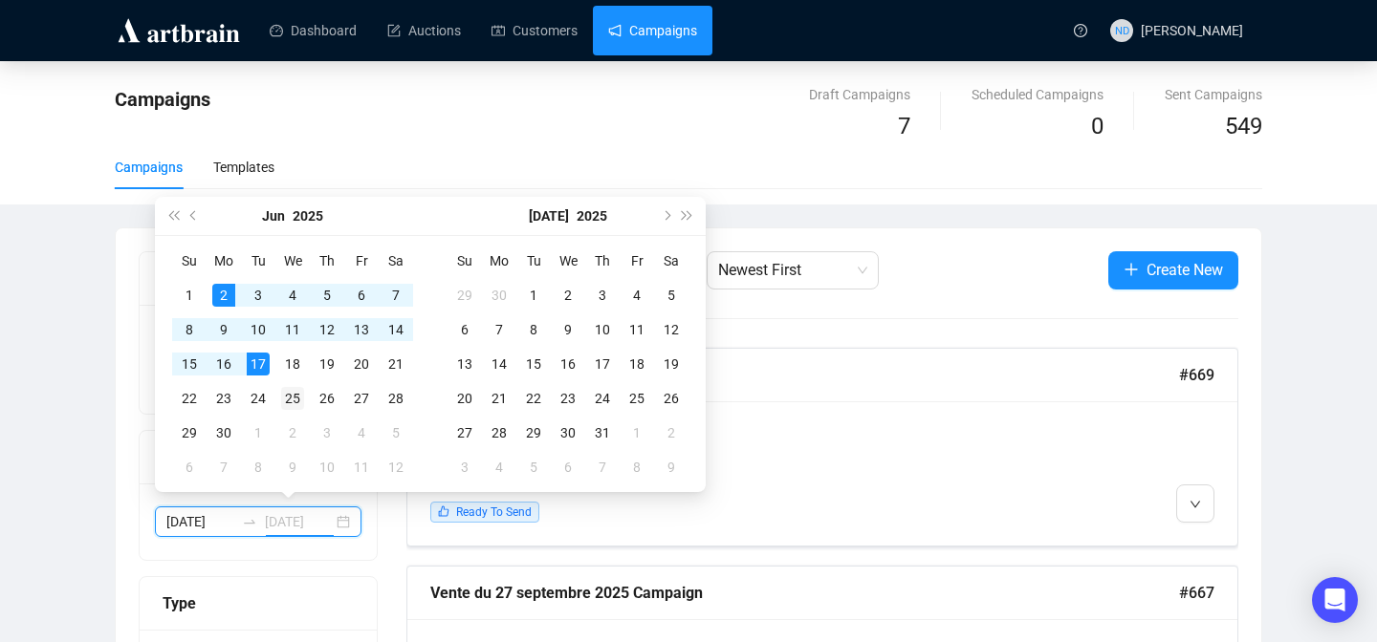
type input "[DATE]"
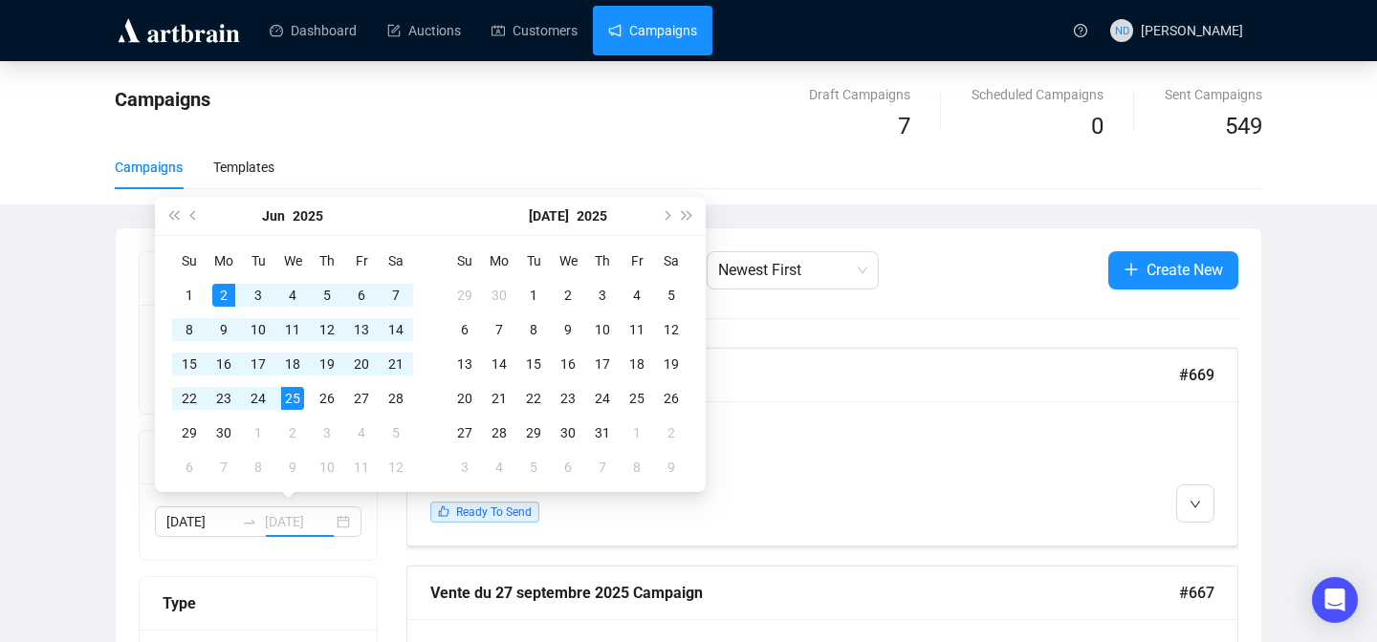
click at [296, 397] on div "25" at bounding box center [292, 398] width 23 height 23
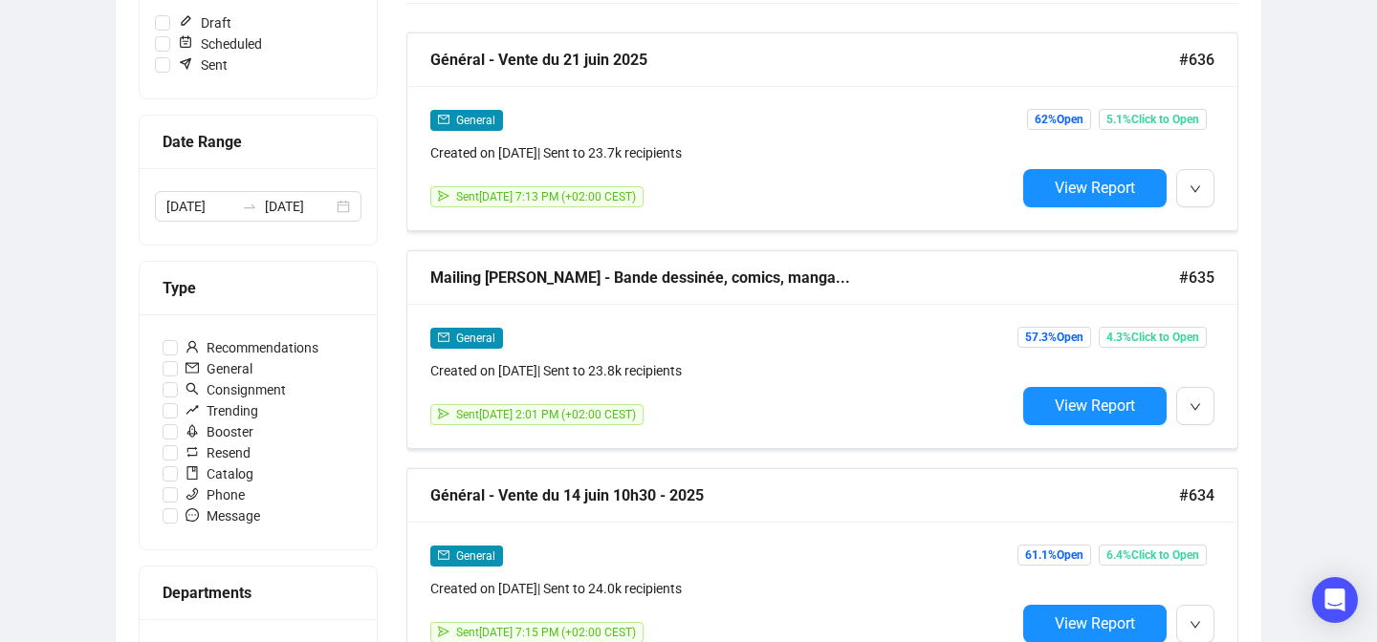
scroll to position [313, 0]
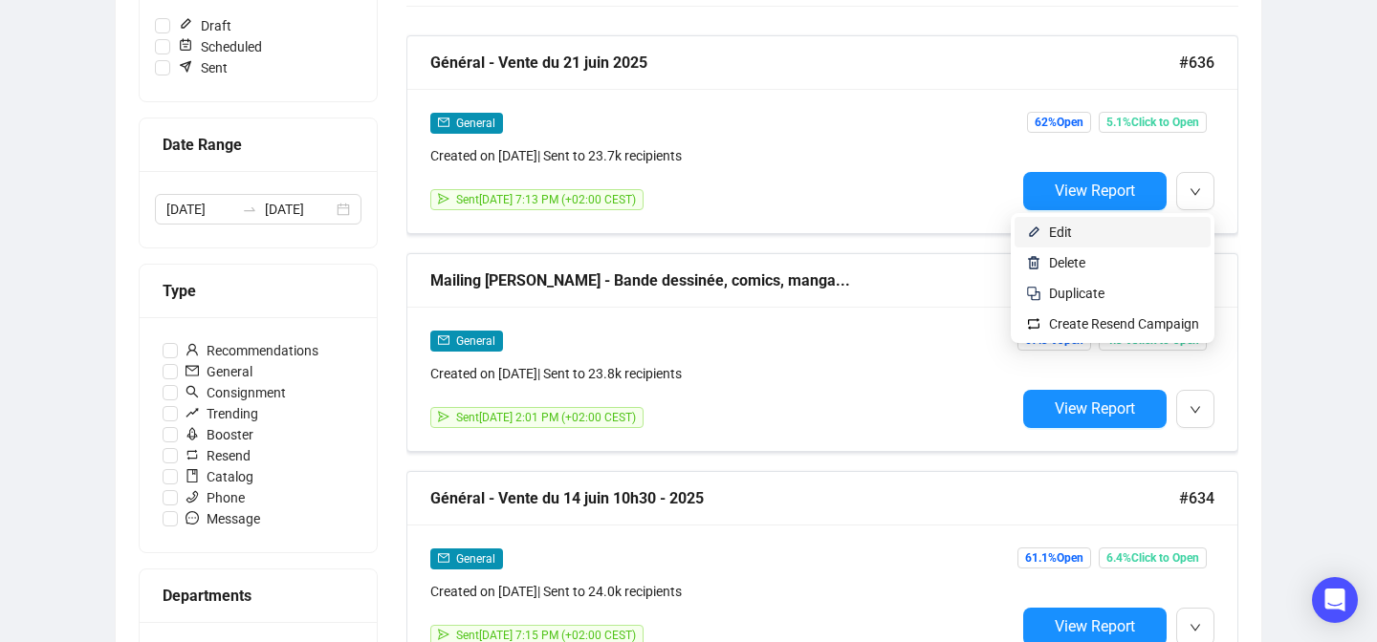
click at [1120, 232] on span "Edit" at bounding box center [1124, 232] width 150 height 21
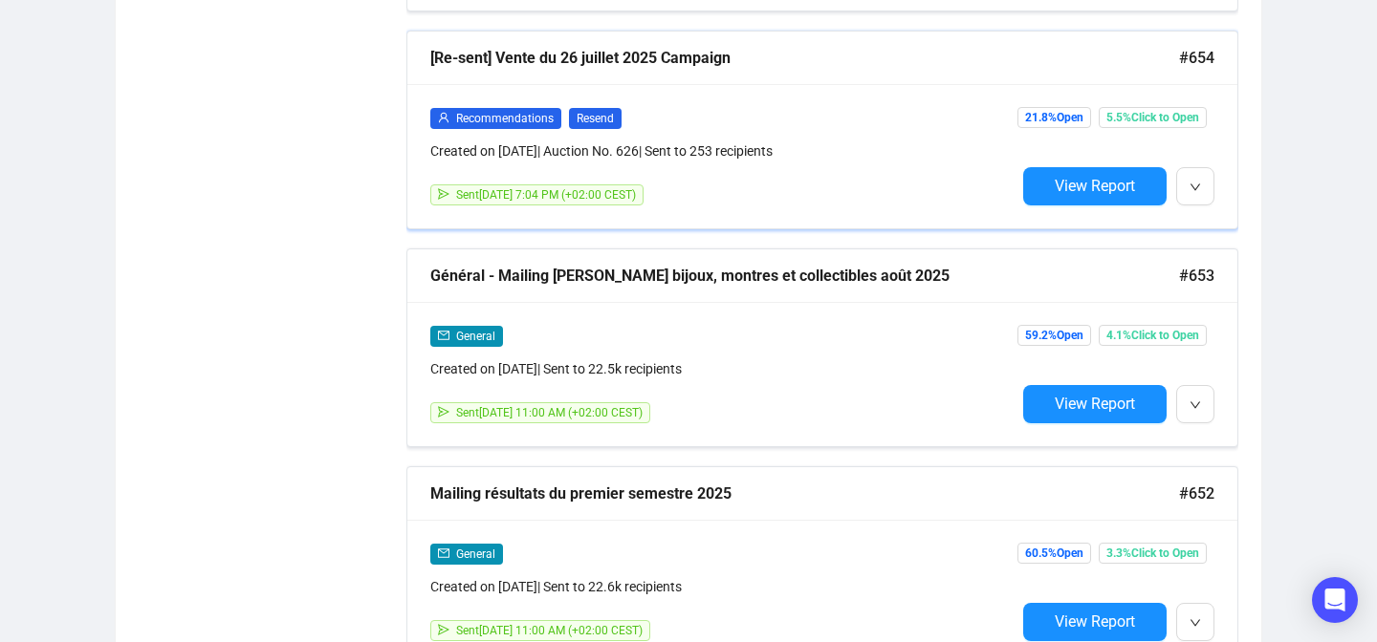
scroll to position [3370, 0]
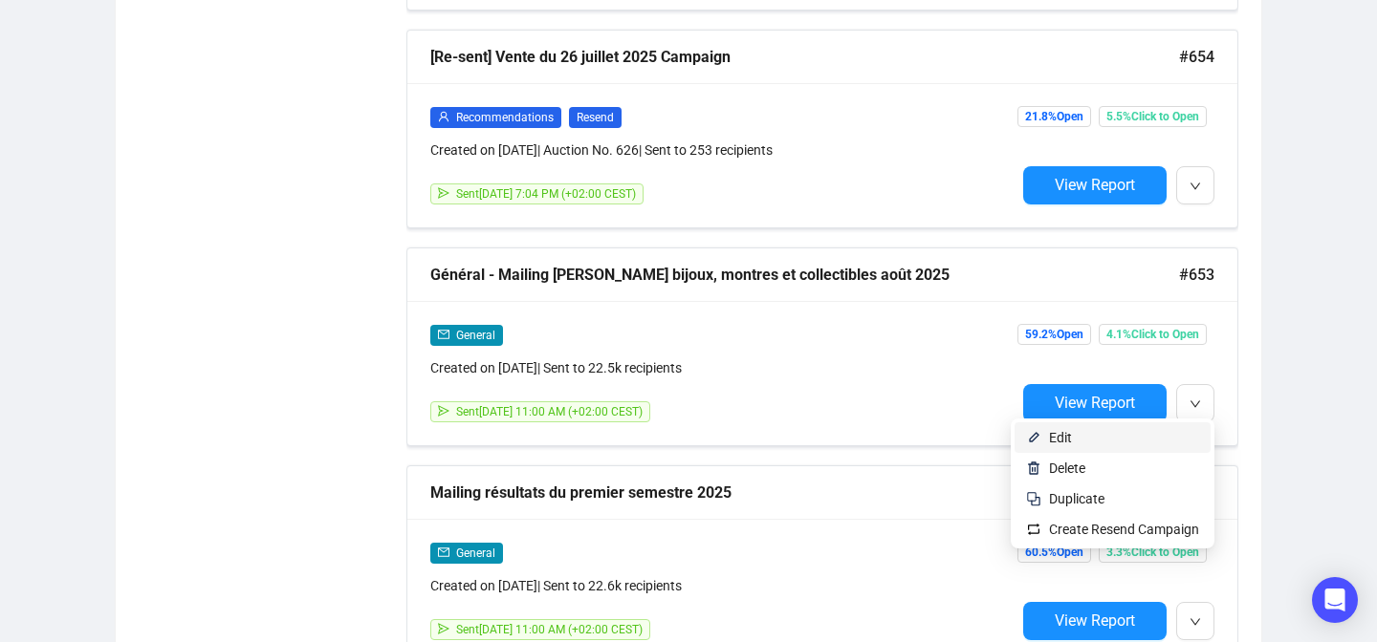
click at [1167, 430] on span "Edit" at bounding box center [1124, 437] width 150 height 21
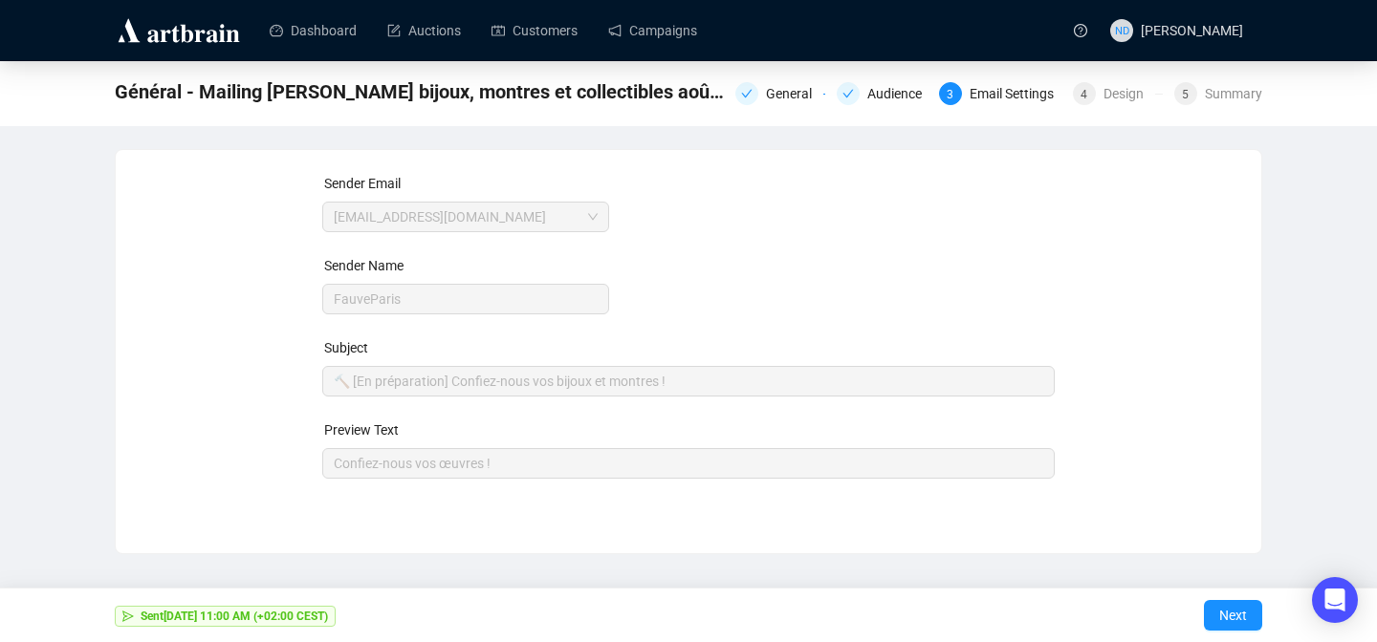
click at [1123, 106] on div "General Audience 3 Email Settings 4 Design 5 Summary" at bounding box center [998, 91] width 527 height 31
click at [1113, 85] on div "Design" at bounding box center [1129, 93] width 52 height 23
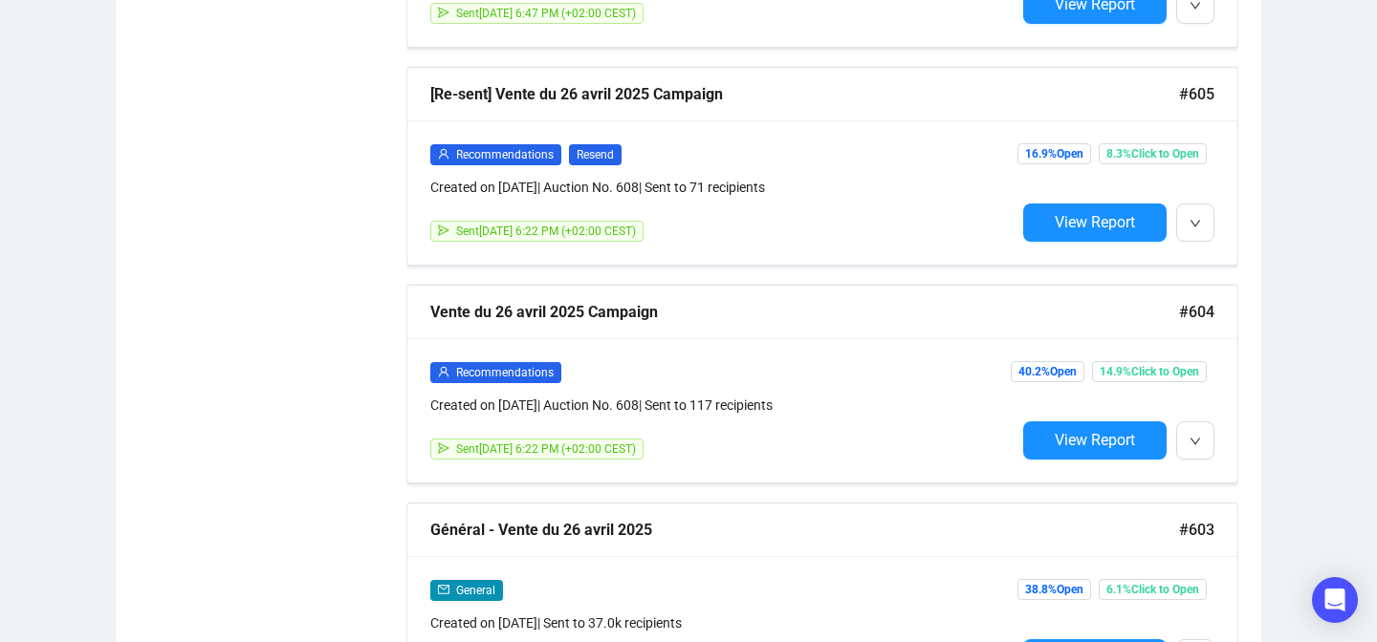
scroll to position [12420, 0]
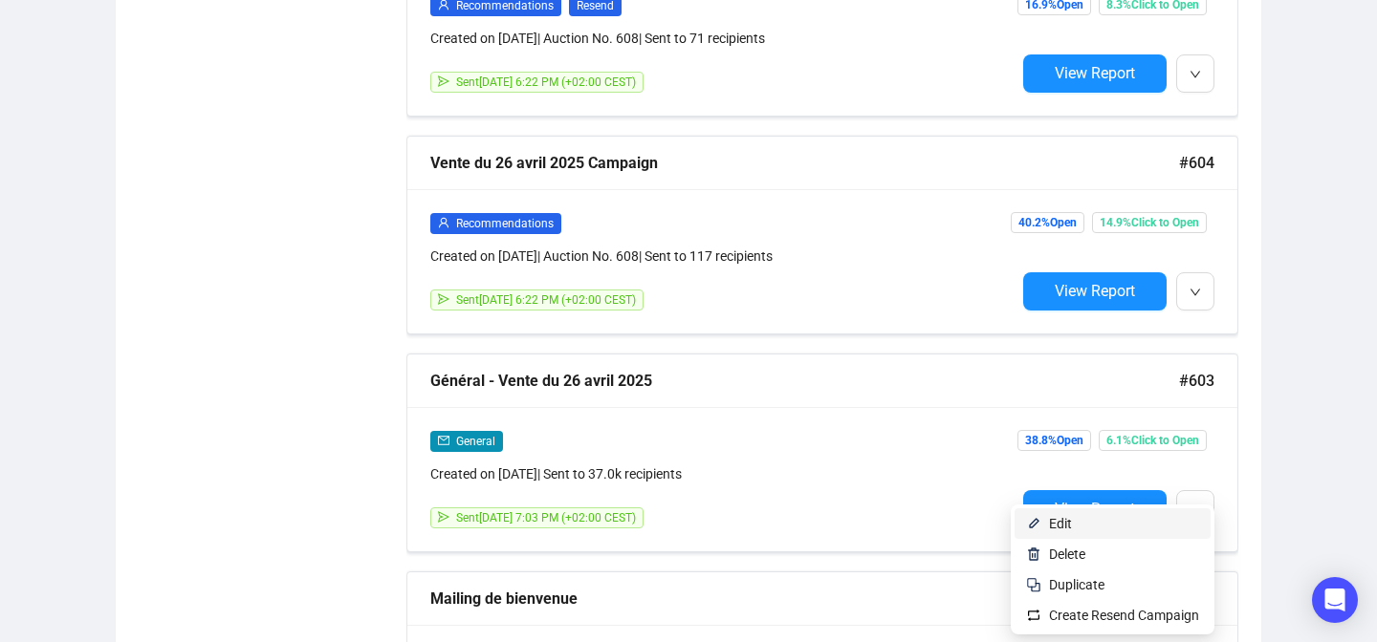
click at [1155, 517] on span "Edit" at bounding box center [1124, 523] width 150 height 21
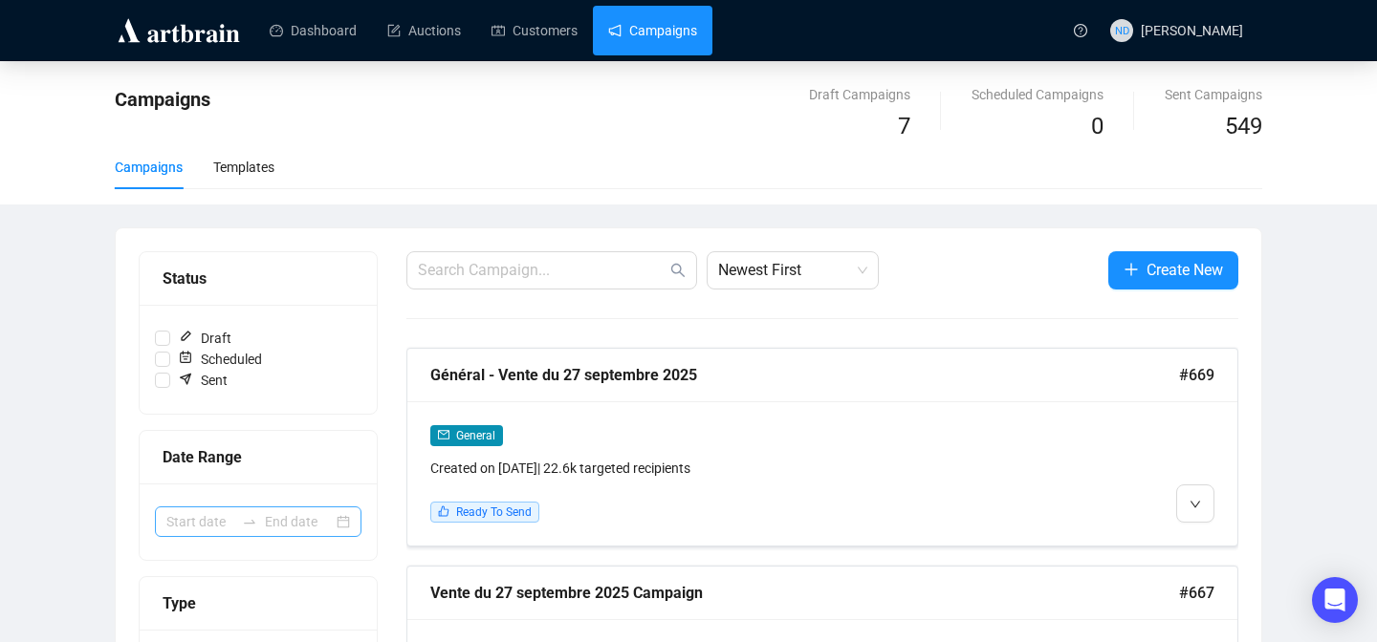
click at [338, 518] on div at bounding box center [258, 522] width 207 height 31
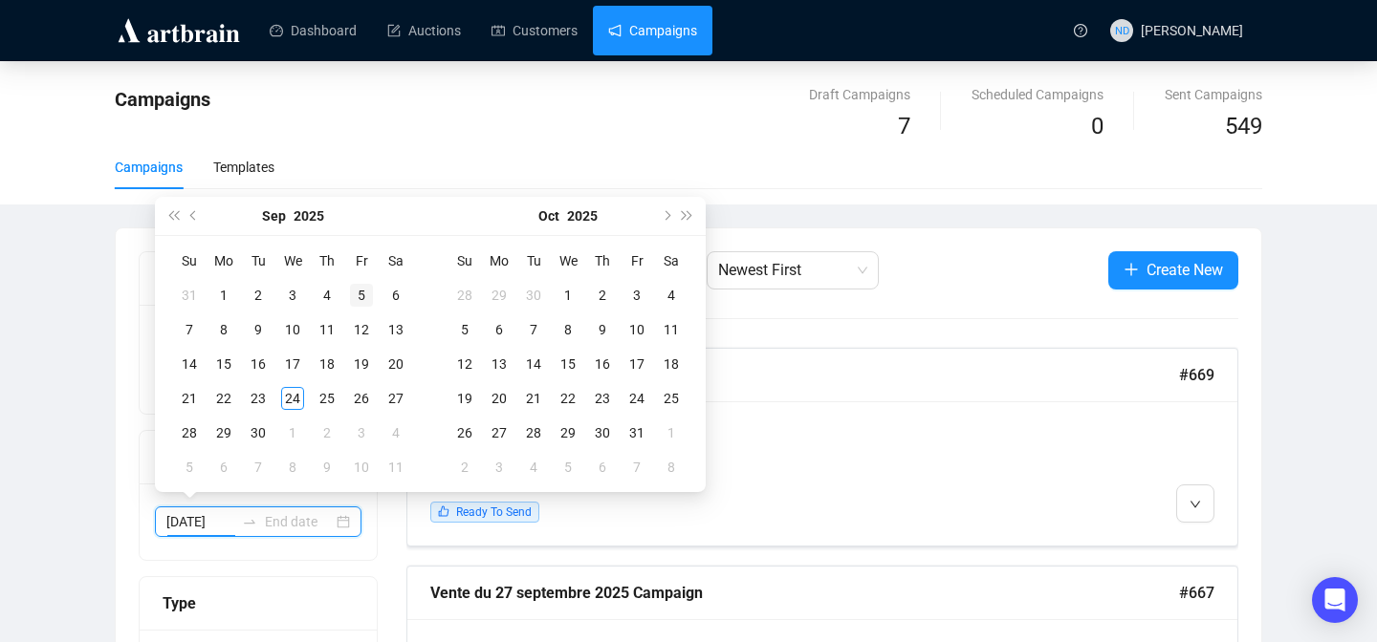
type input "[DATE]"
click at [198, 211] on button "Previous month (PageUp)" at bounding box center [194, 216] width 21 height 38
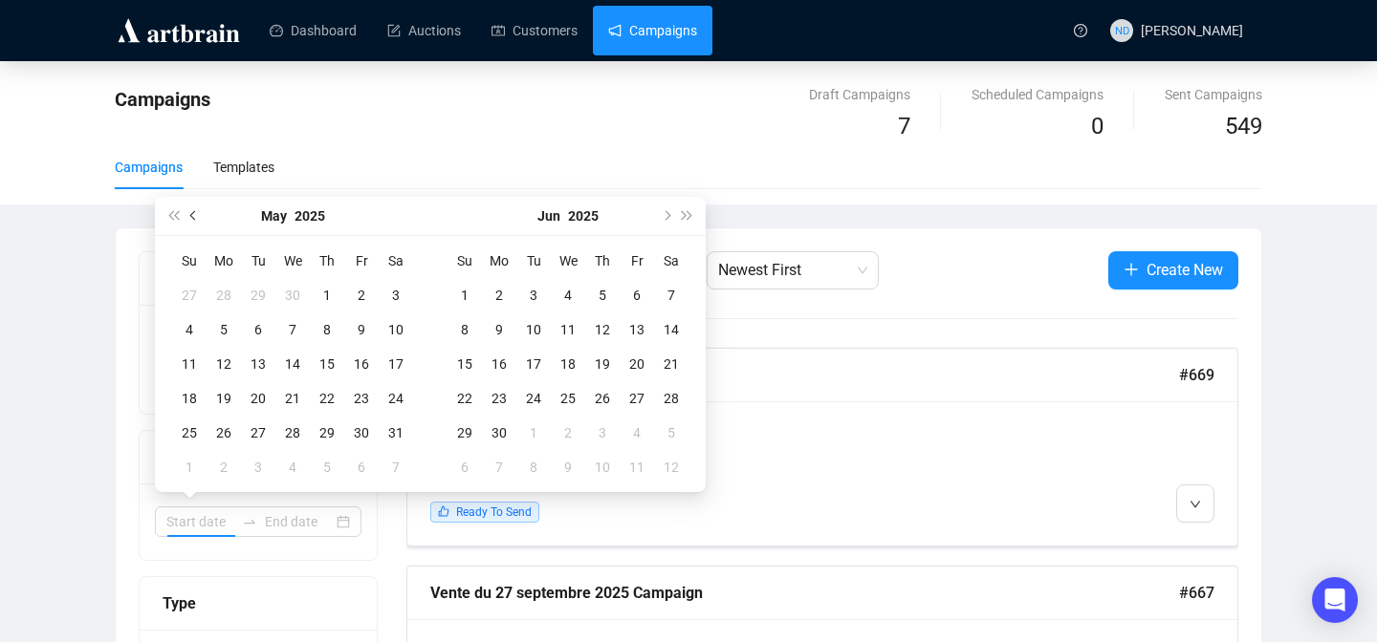
click at [198, 211] on button "Previous month (PageUp)" at bounding box center [194, 216] width 21 height 38
type input "[DATE]"
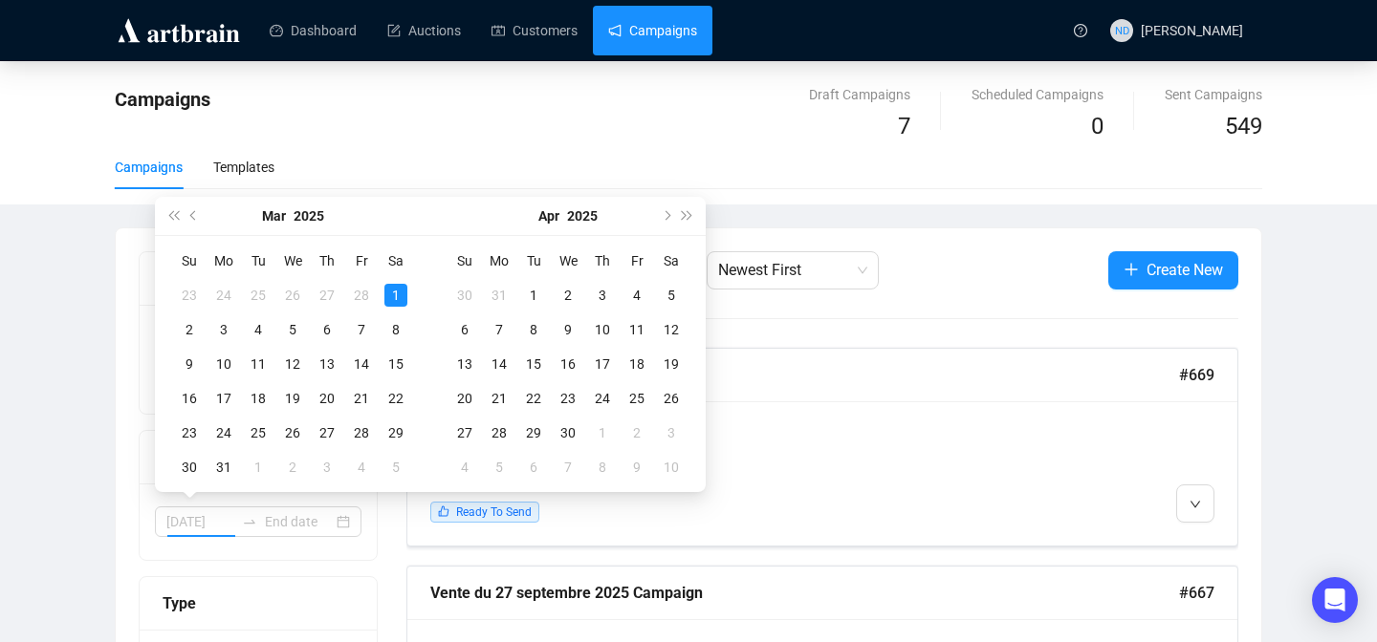
click at [389, 293] on div "1" at bounding box center [395, 295] width 23 height 23
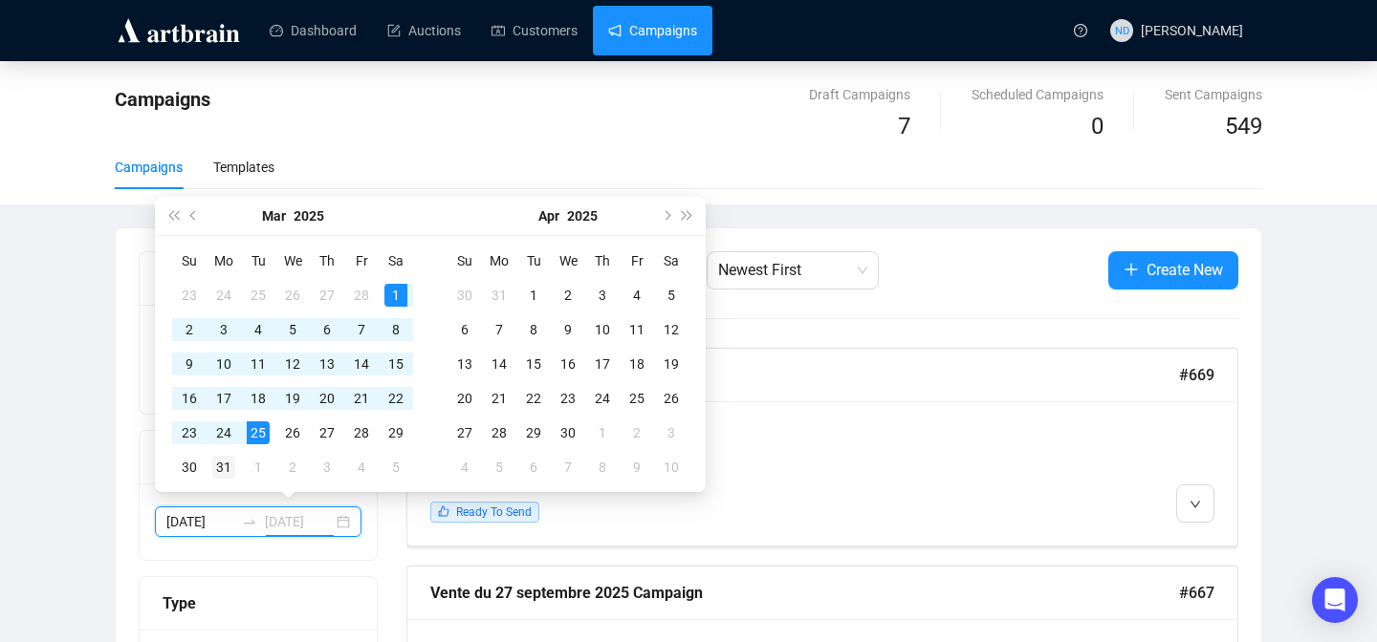
type input "[DATE]"
click at [230, 470] on div "31" at bounding box center [223, 467] width 23 height 23
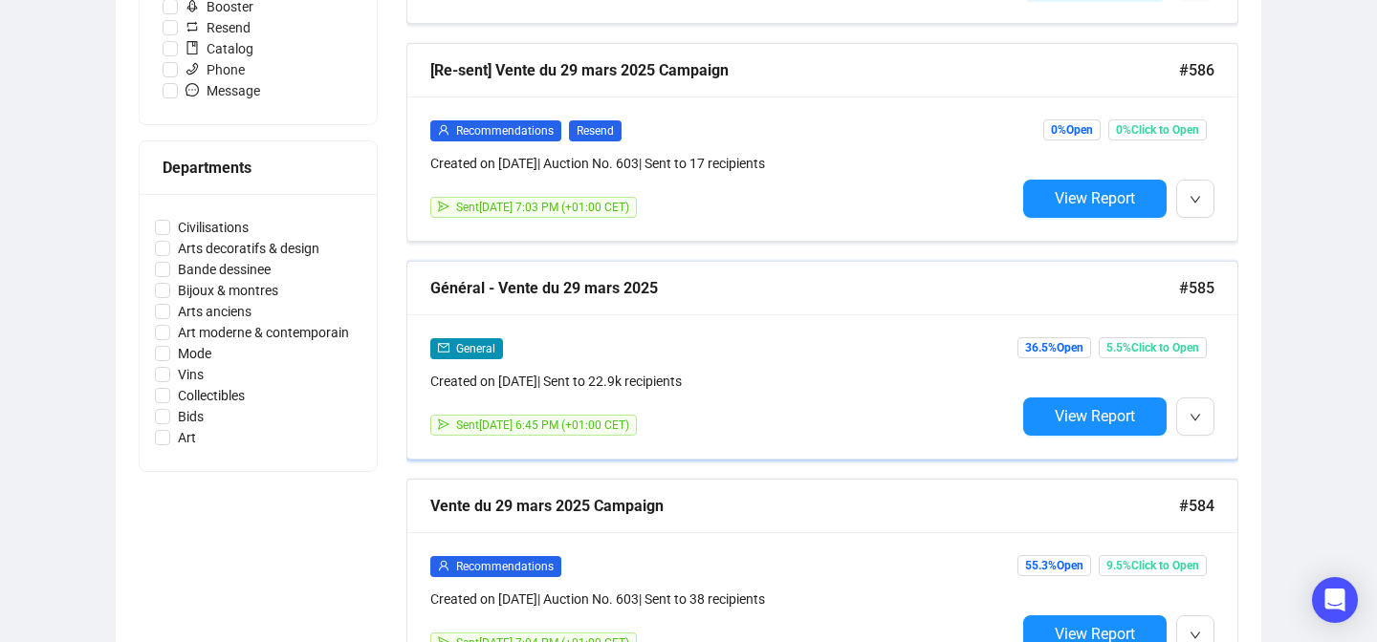
scroll to position [1518, 0]
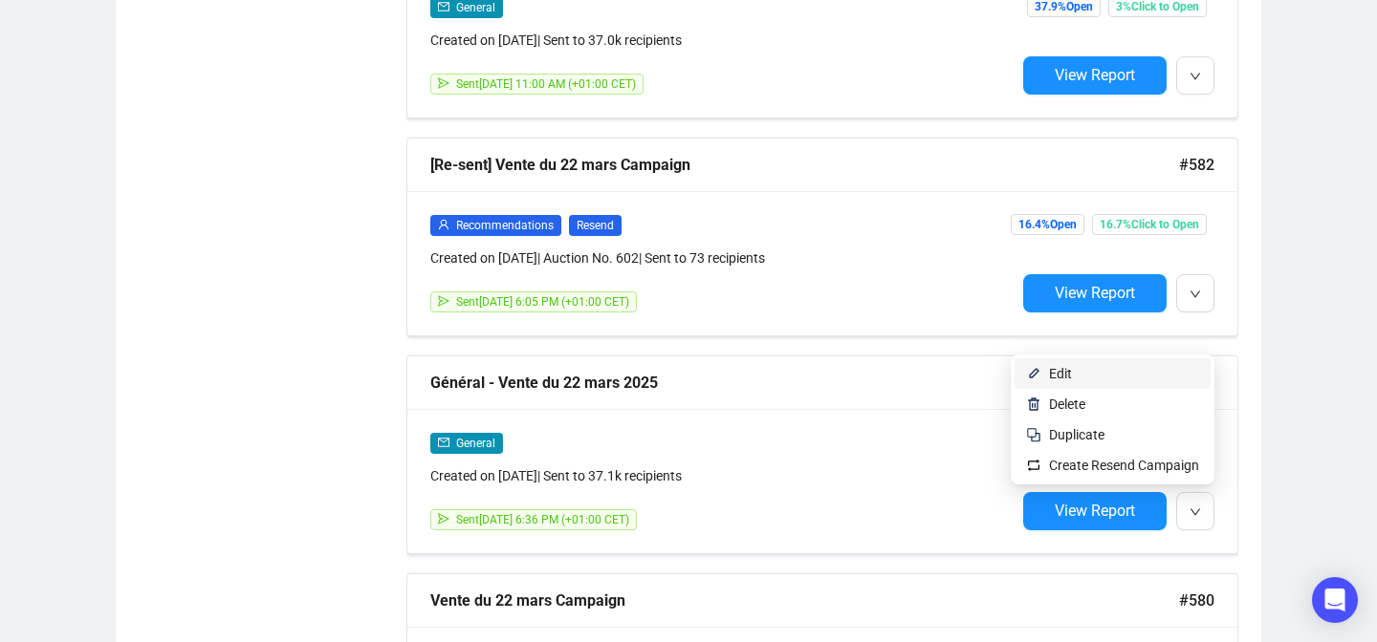
click at [1077, 373] on span "Edit" at bounding box center [1124, 373] width 150 height 21
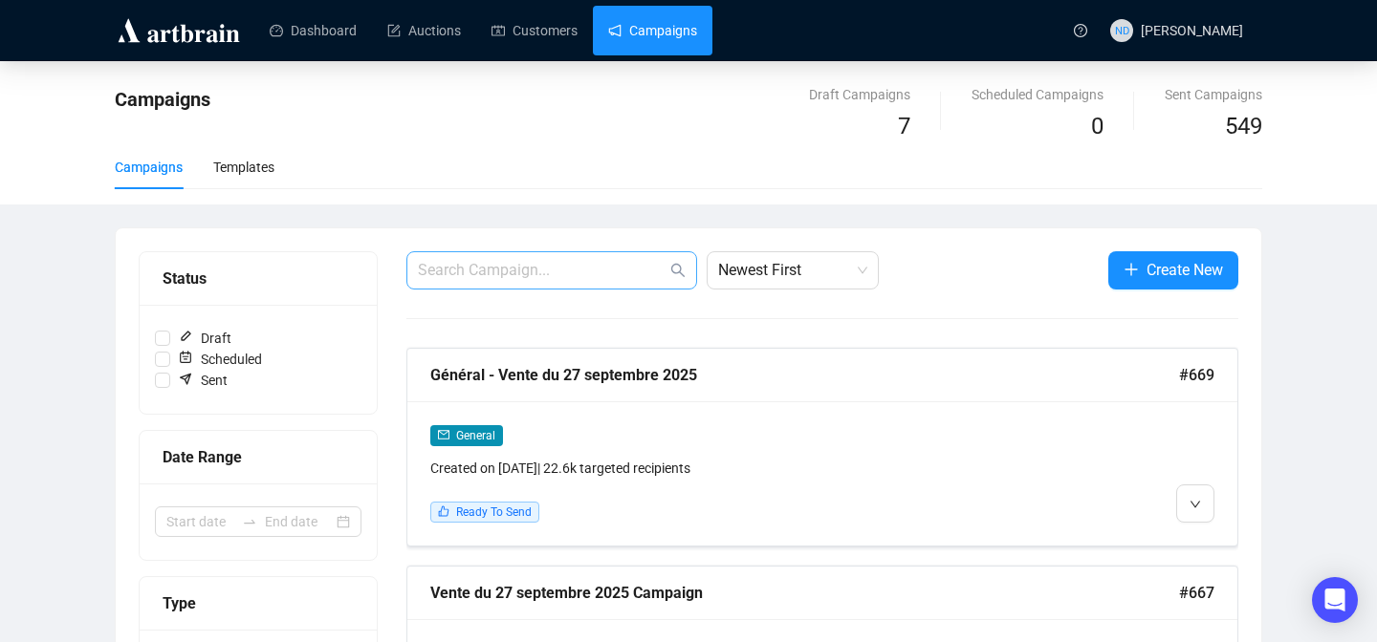
click at [607, 286] on span at bounding box center [551, 270] width 291 height 38
click at [341, 518] on div at bounding box center [258, 522] width 207 height 31
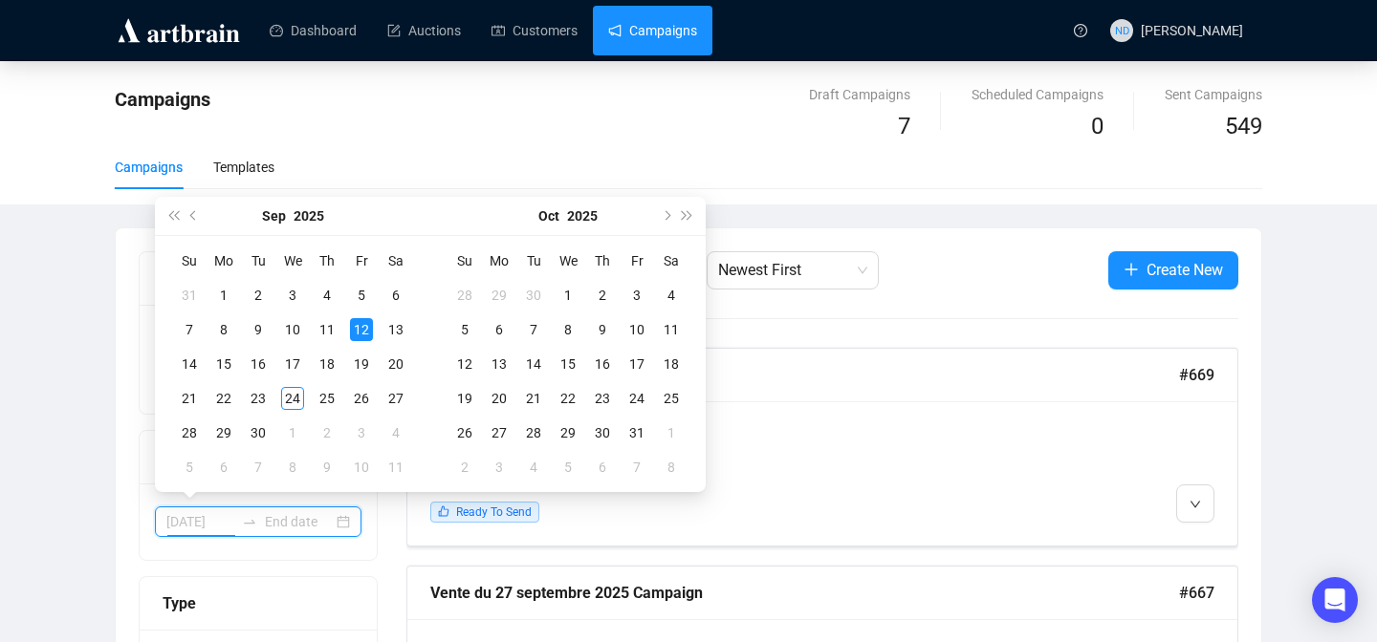
type input "[DATE]"
click at [197, 215] on span "Previous month (PageUp)" at bounding box center [195, 216] width 10 height 10
click at [199, 224] on button "Previous month (PageUp)" at bounding box center [194, 216] width 21 height 38
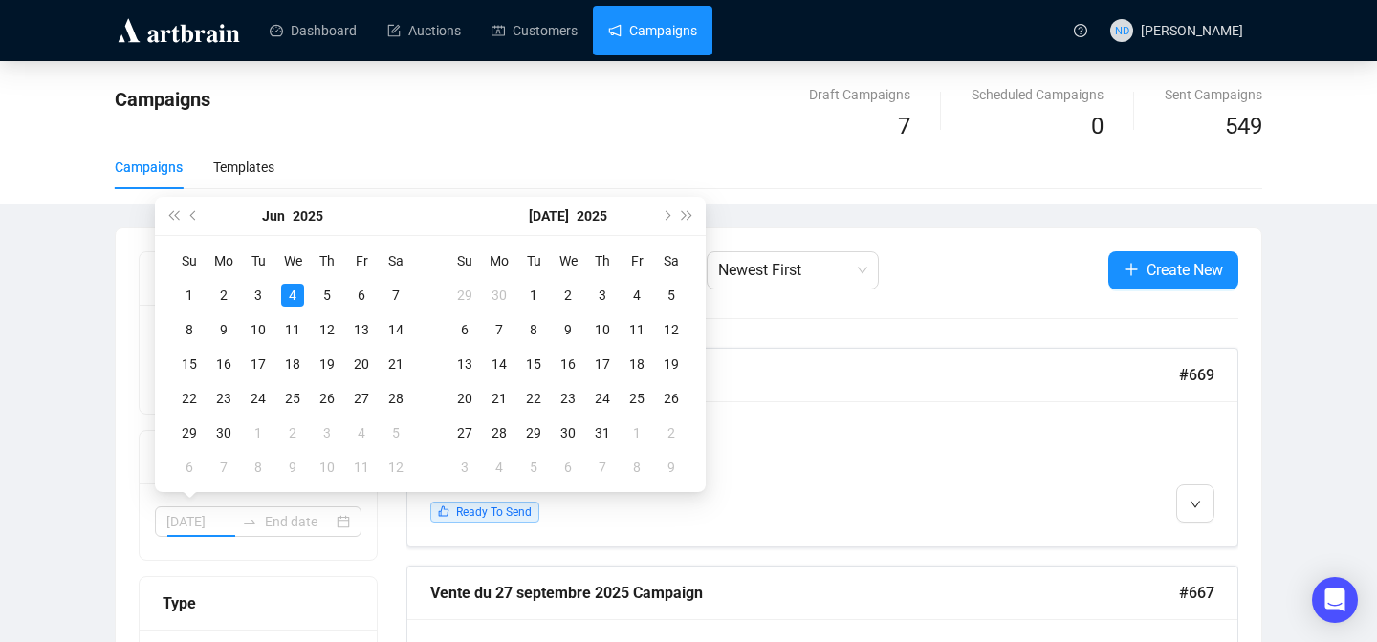
type input "[DATE]"
click at [197, 213] on span "Previous month (PageUp)" at bounding box center [195, 216] width 10 height 10
type input "[DATE]"
click at [323, 298] on div "1" at bounding box center [327, 295] width 23 height 23
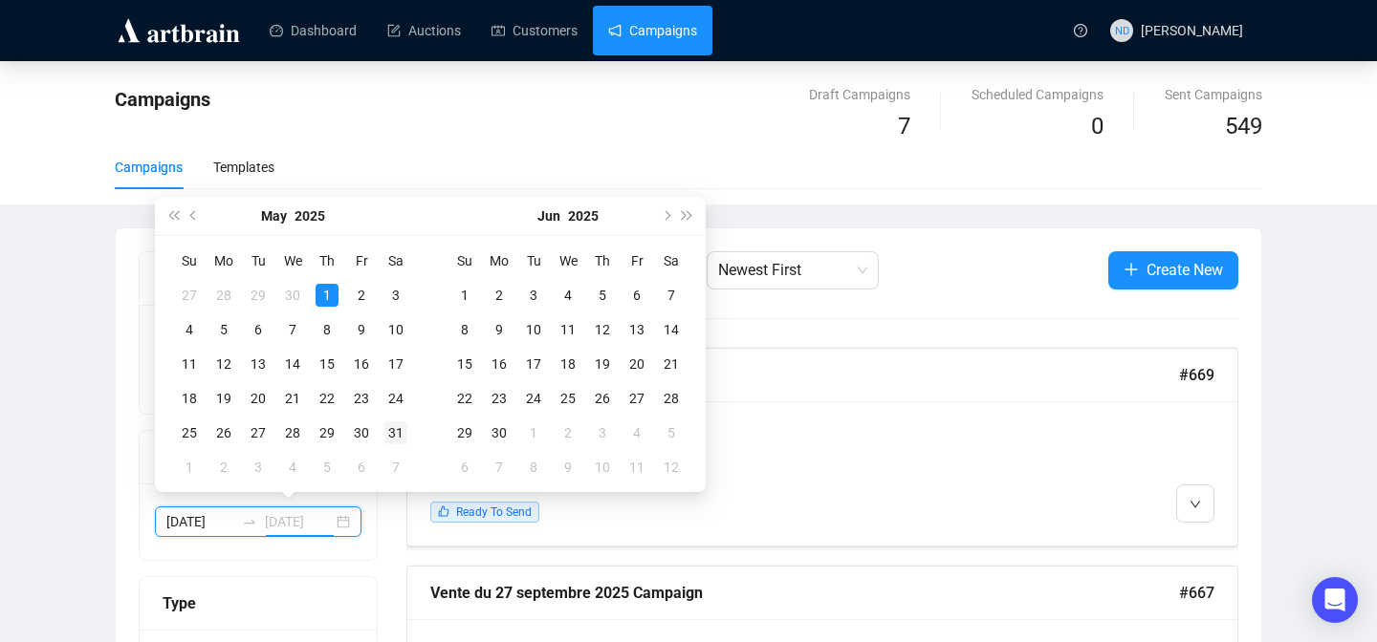
type input "[DATE]"
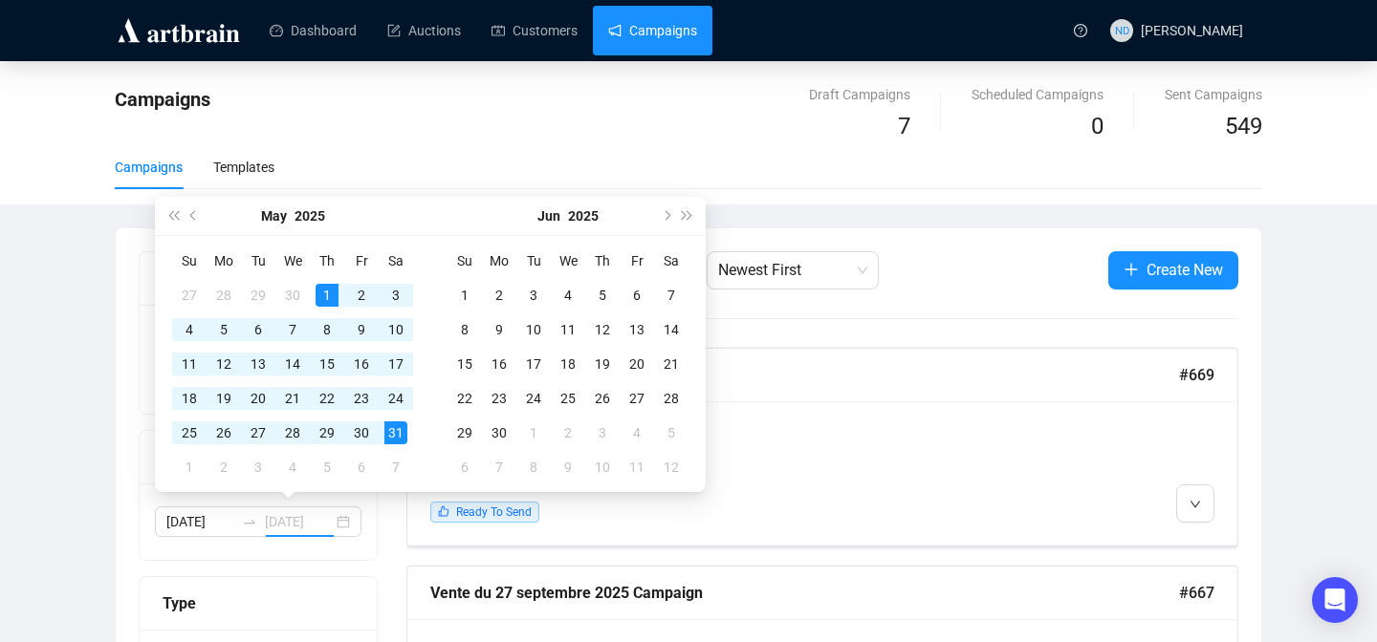
click at [394, 431] on div "31" at bounding box center [395, 433] width 23 height 23
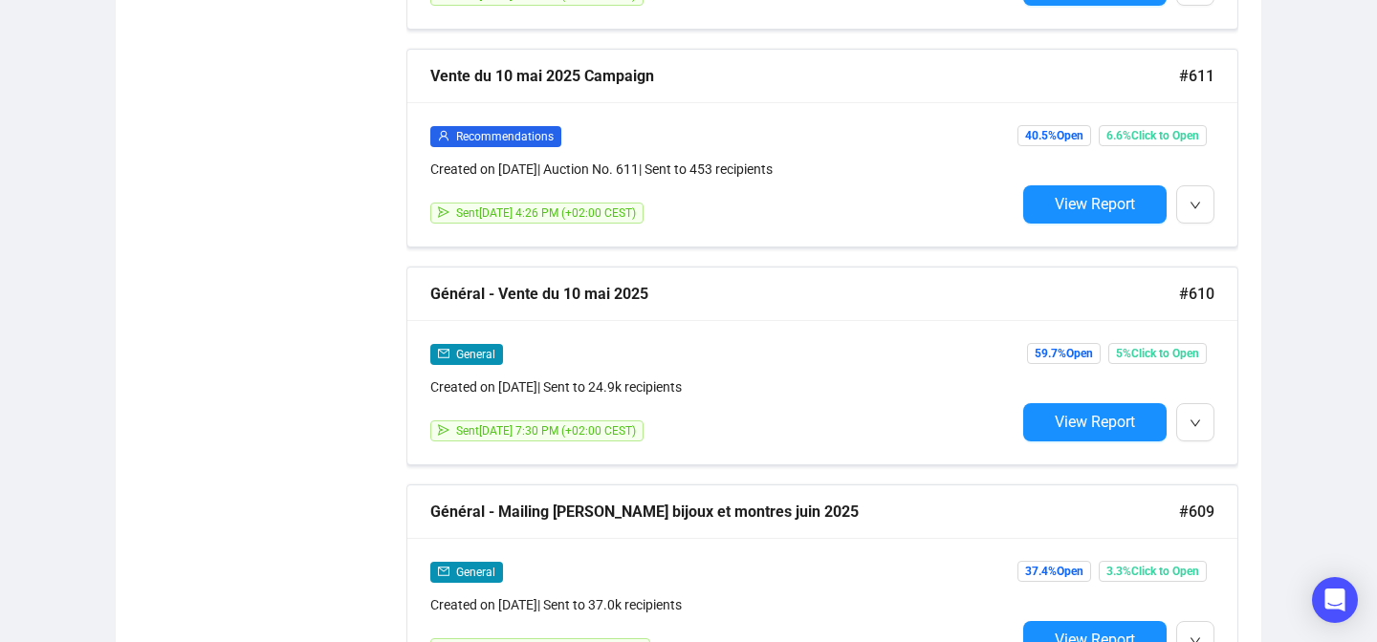
scroll to position [2485, 0]
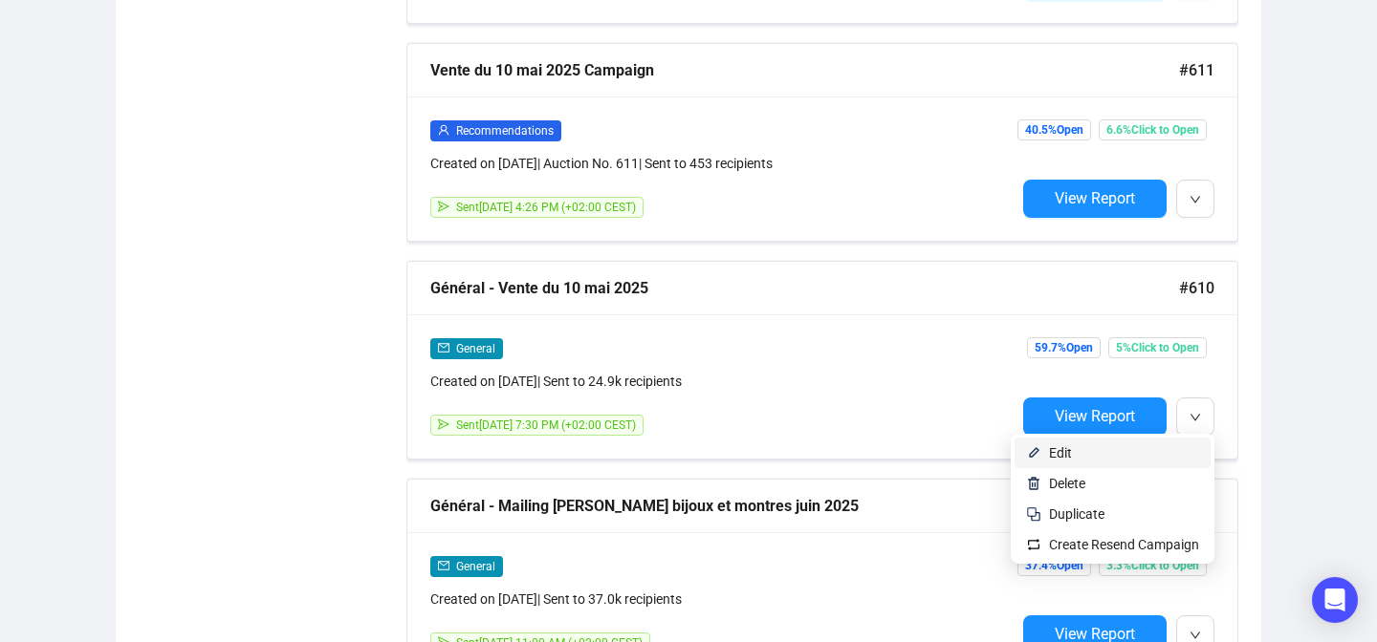
click at [1160, 447] on span "Edit" at bounding box center [1124, 453] width 150 height 21
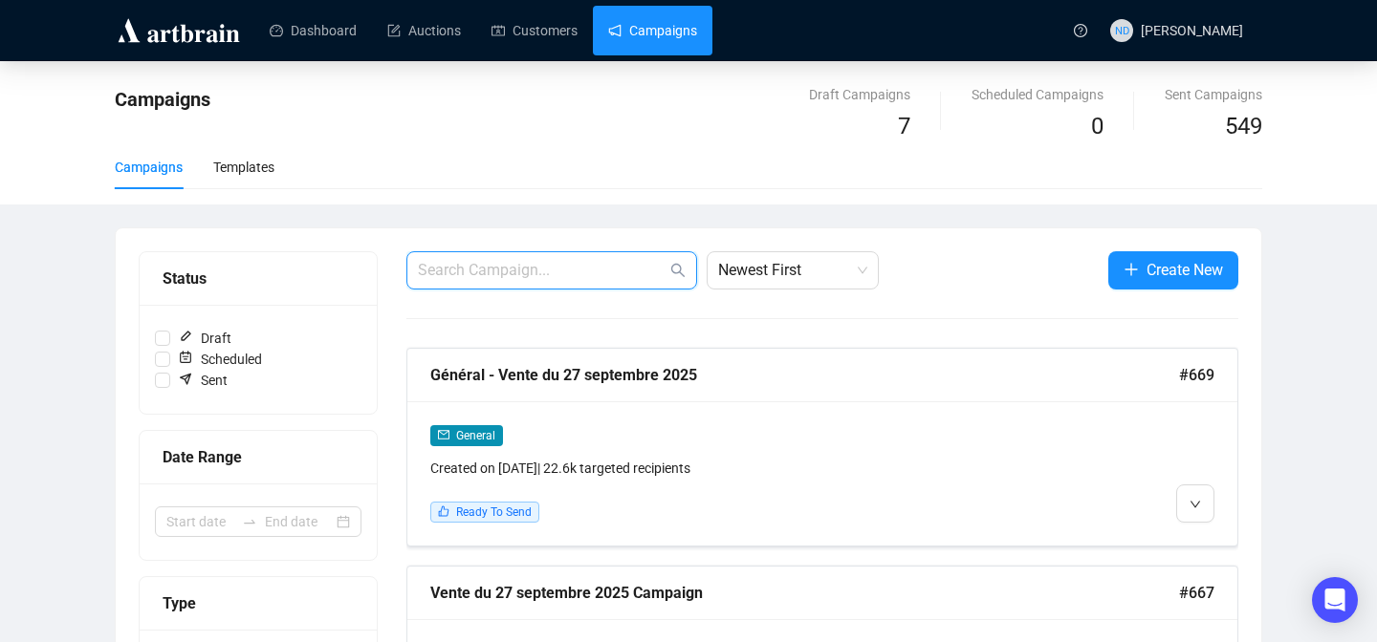
click at [487, 280] on input "text" at bounding box center [542, 270] width 249 height 23
click at [350, 516] on div at bounding box center [258, 522] width 207 height 31
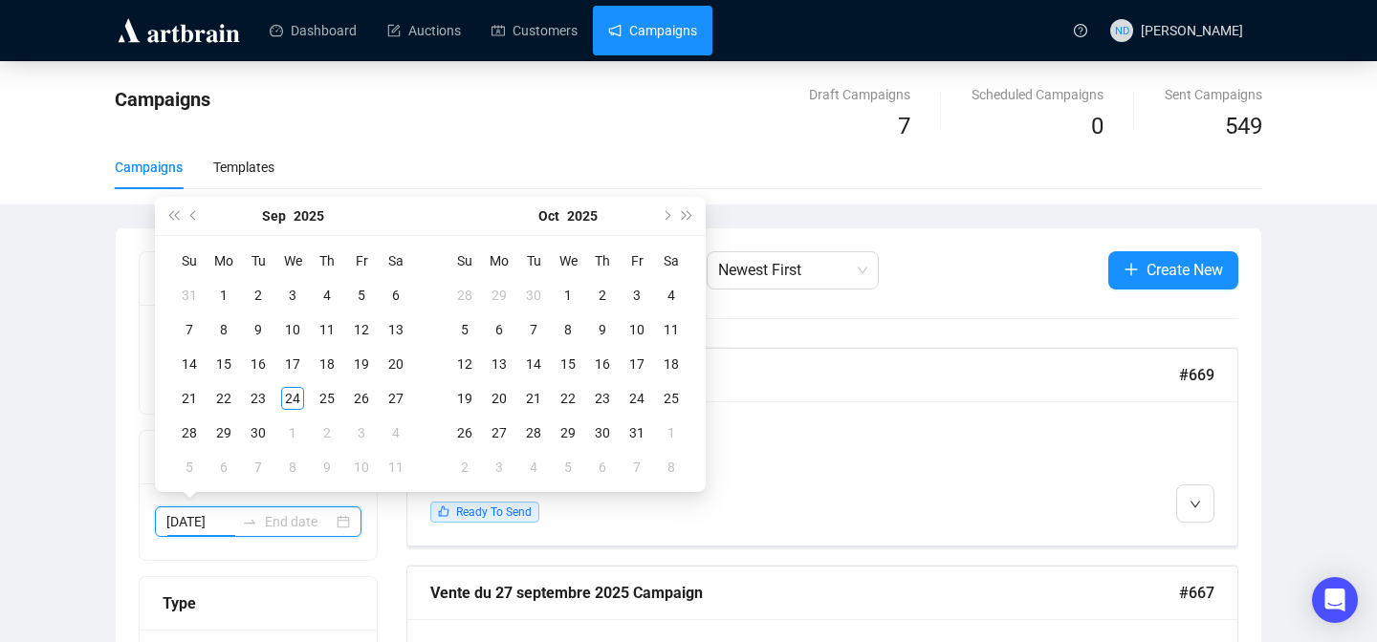
type input "[DATE]"
click at [195, 213] on span "Previous month (PageUp)" at bounding box center [195, 216] width 10 height 10
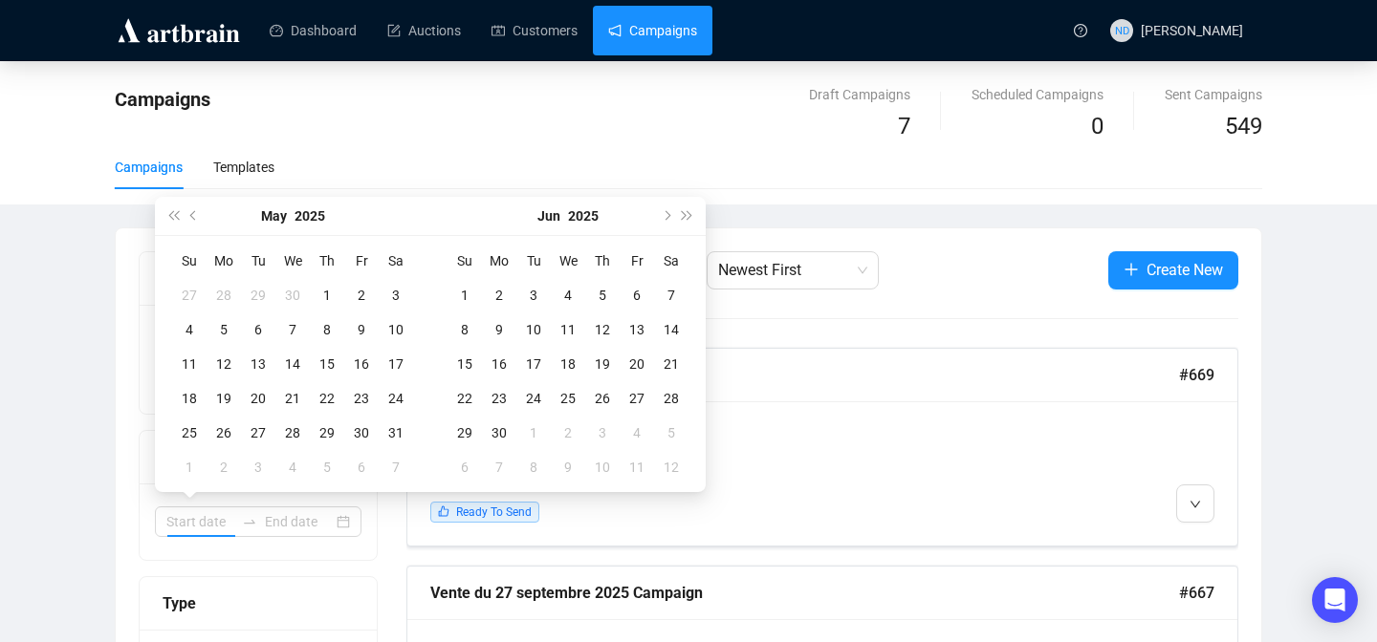
type input "[DATE]"
click at [332, 290] on div "1" at bounding box center [327, 295] width 23 height 23
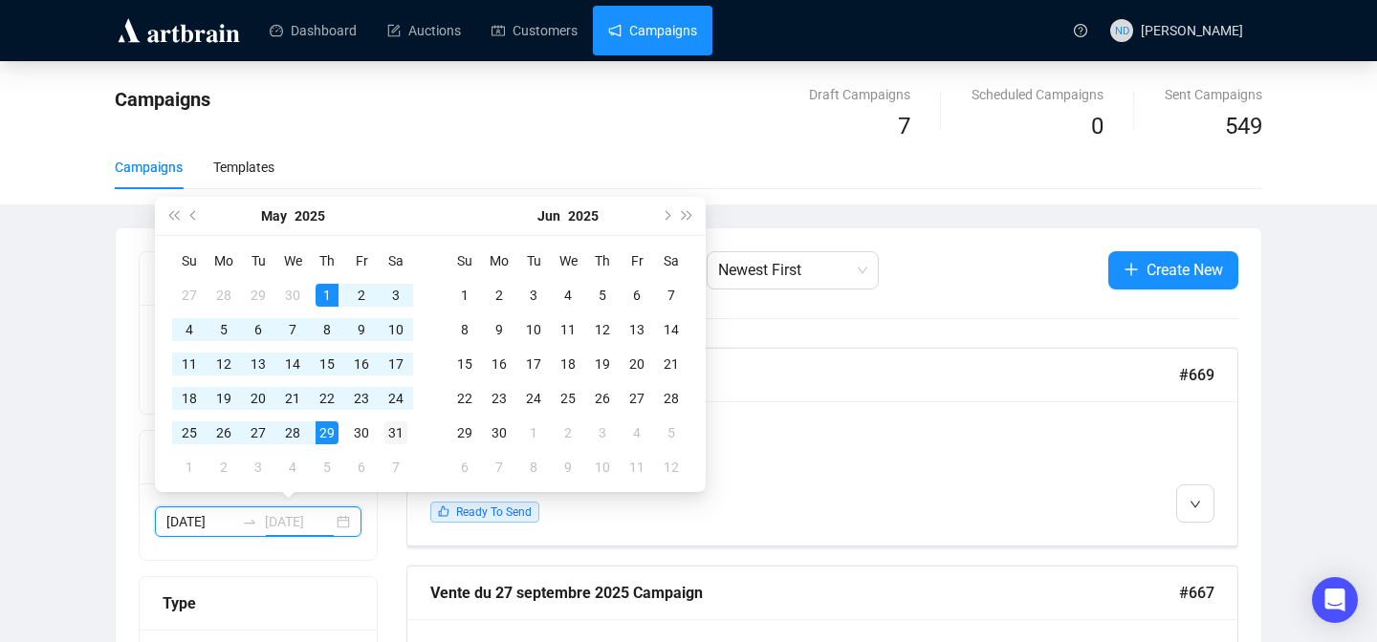
type input "[DATE]"
click at [404, 422] on div "31" at bounding box center [395, 433] width 23 height 23
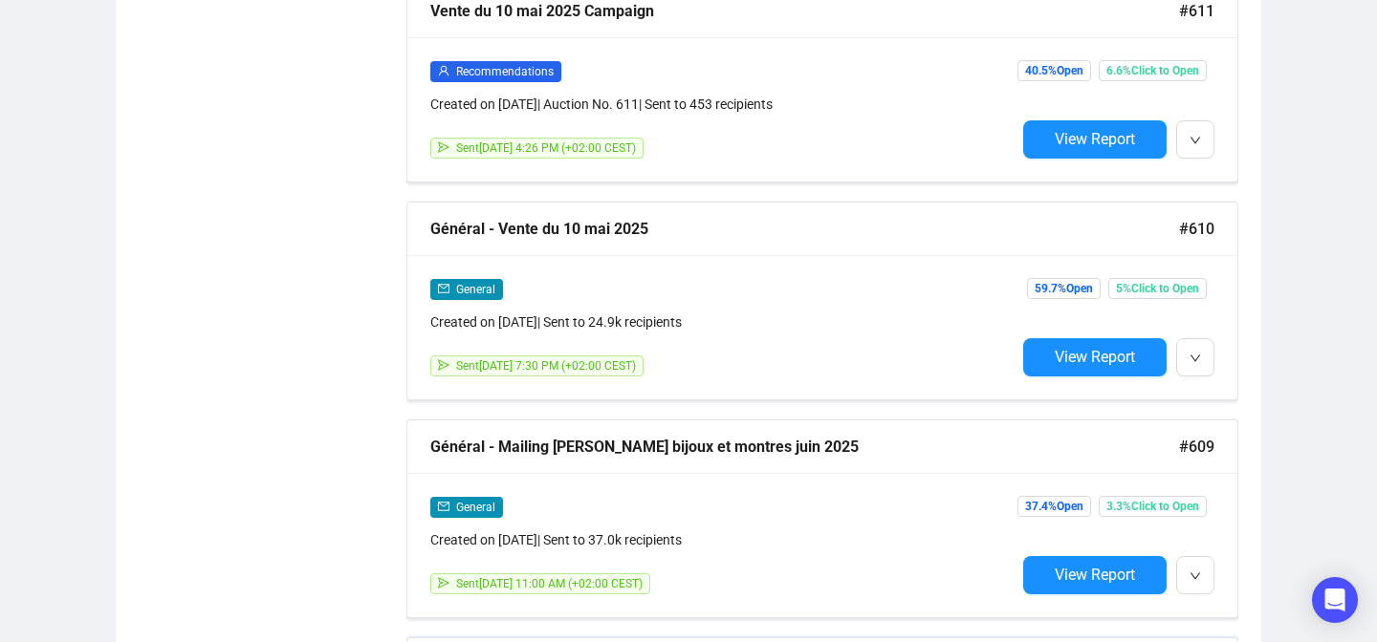
scroll to position [2774, 0]
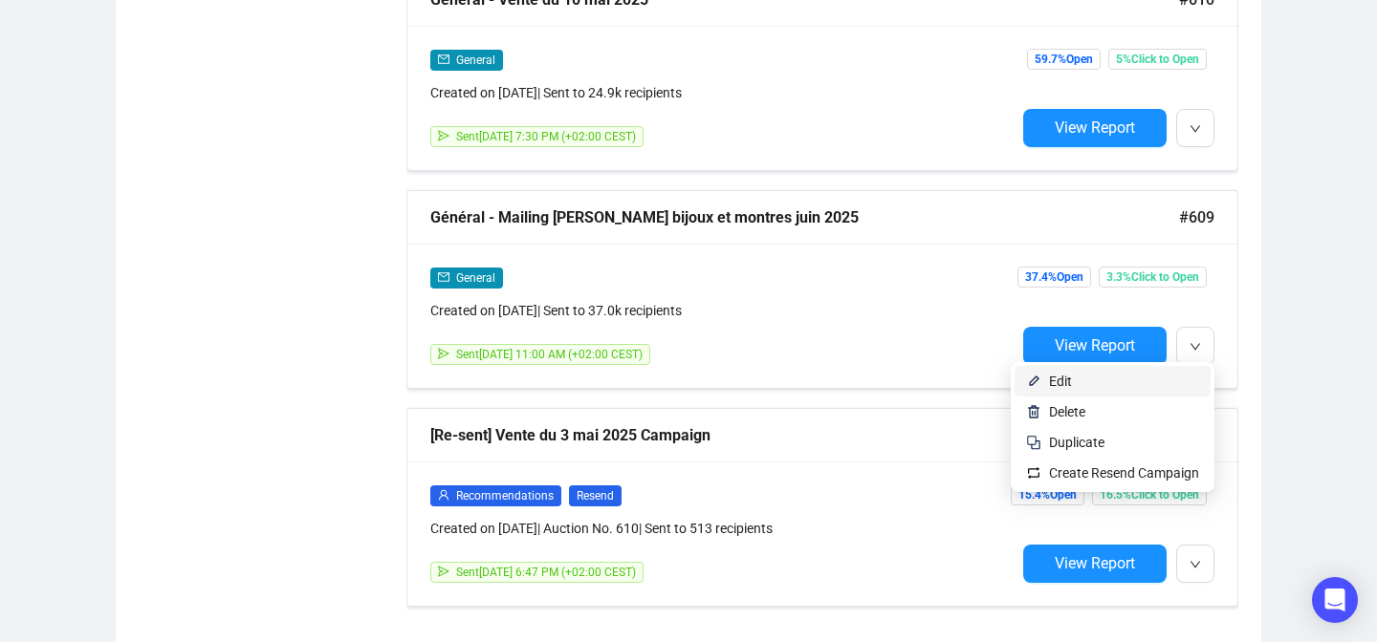
click at [1165, 378] on span "Edit" at bounding box center [1124, 381] width 150 height 21
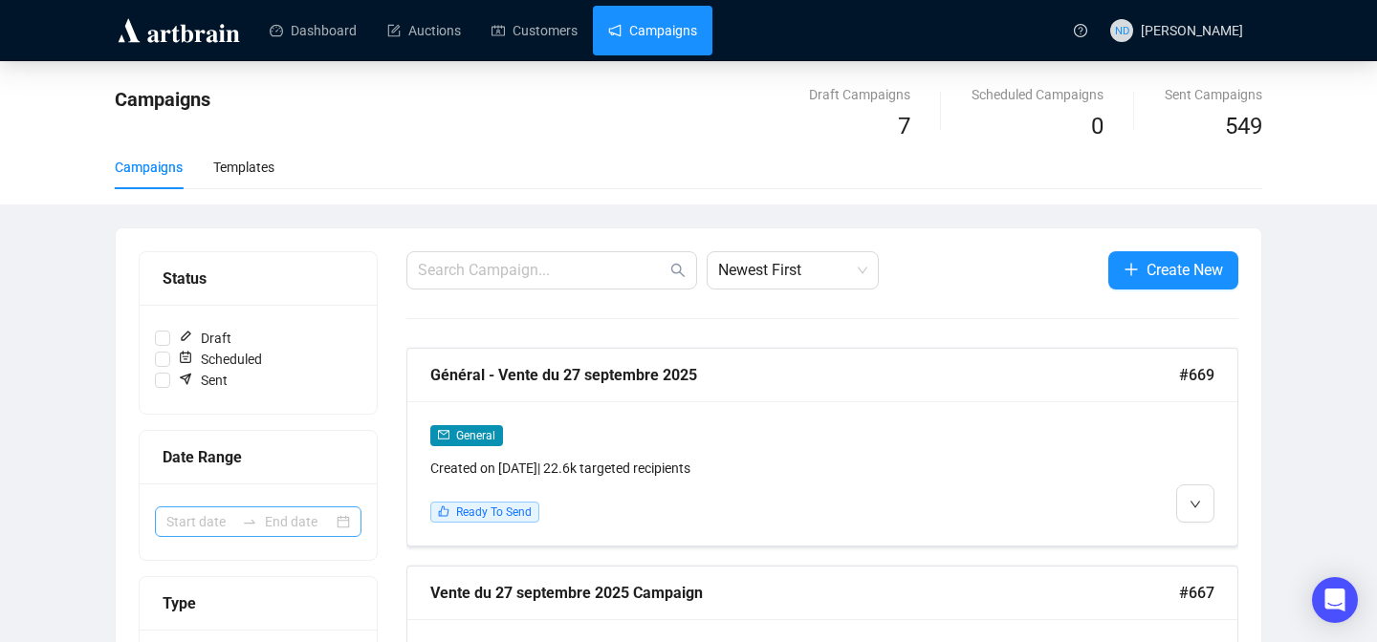
click at [338, 520] on div at bounding box center [258, 522] width 207 height 31
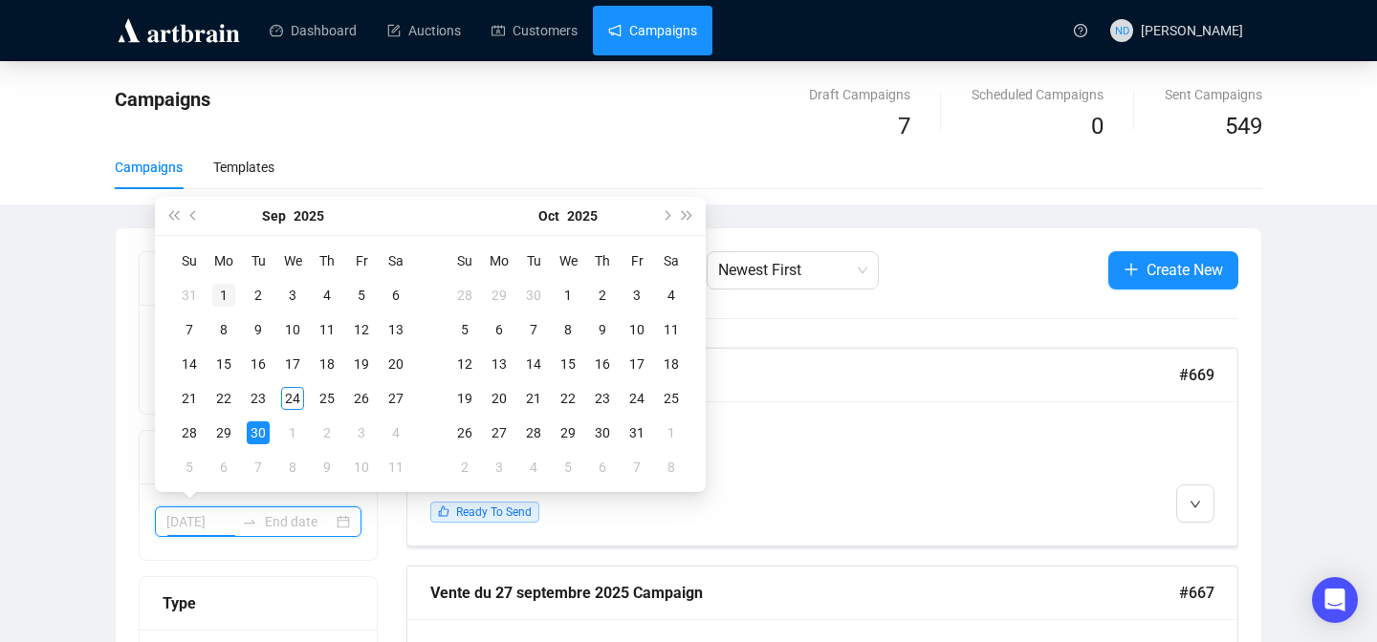
type input "[DATE]"
click at [195, 216] on span "Previous month (PageUp)" at bounding box center [195, 216] width 10 height 10
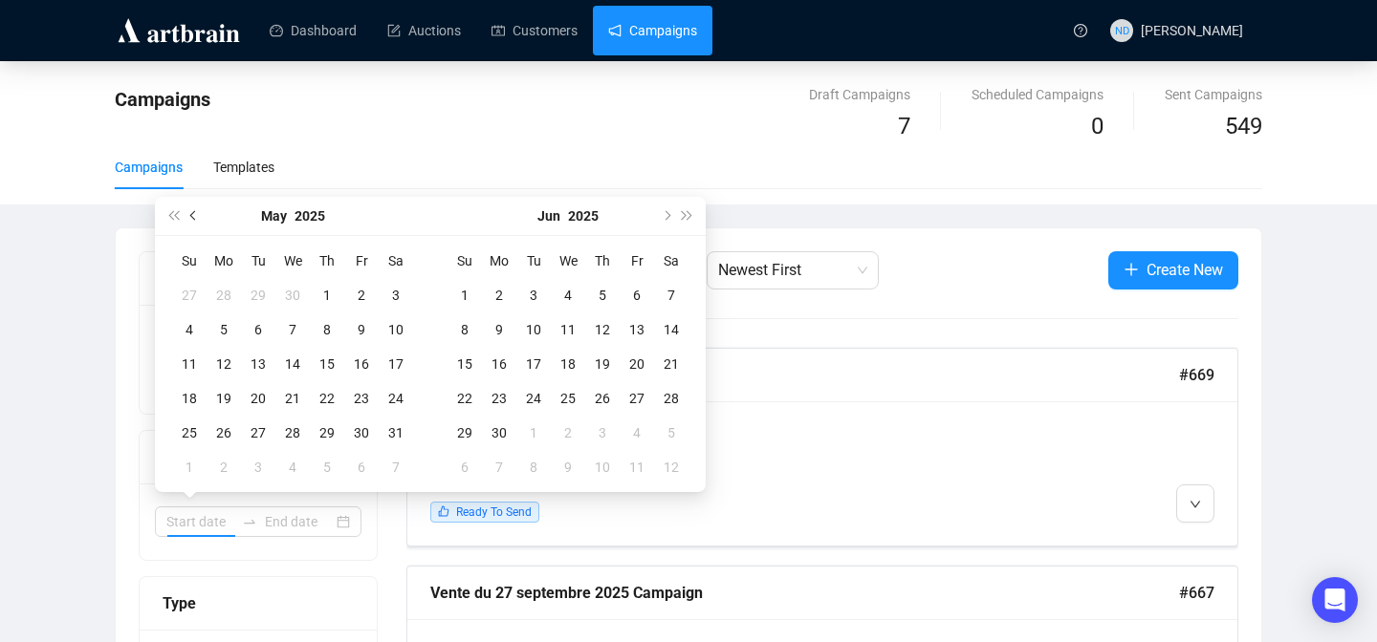
click at [195, 216] on span "Previous month (PageUp)" at bounding box center [195, 216] width 10 height 10
type input "[DATE]"
click at [253, 362] on div "15" at bounding box center [258, 364] width 23 height 23
type input "[DATE]"
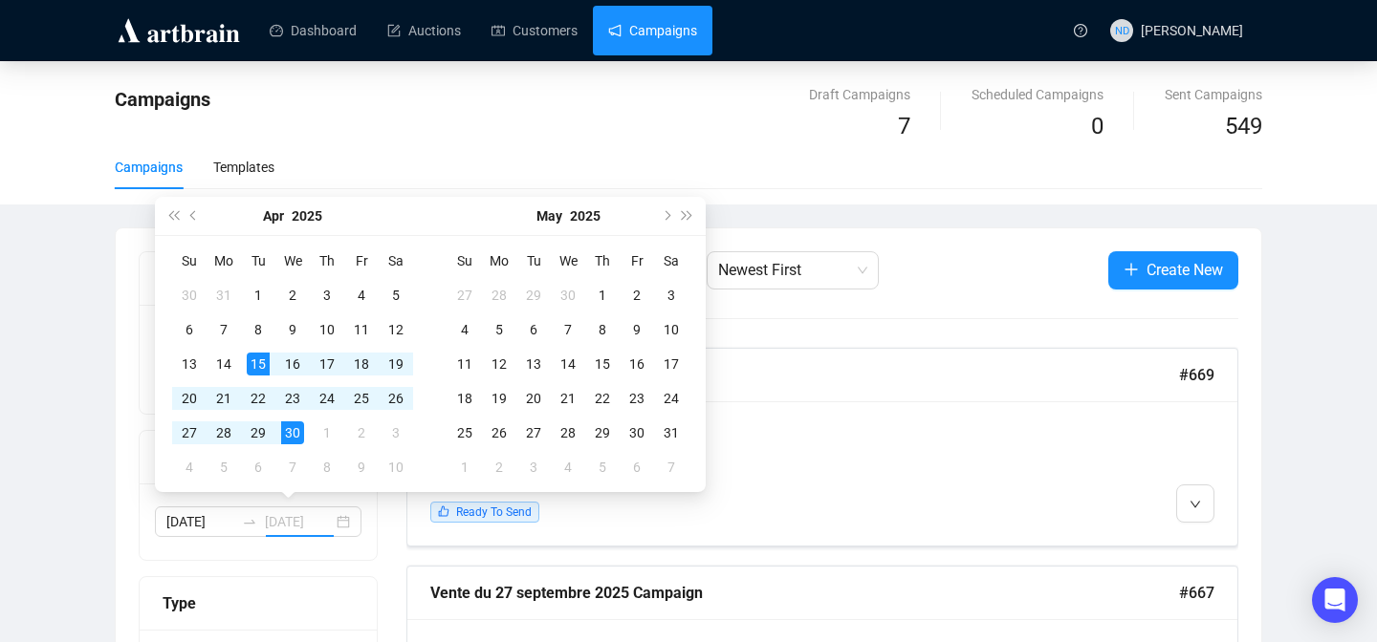
click at [284, 434] on div "30" at bounding box center [292, 433] width 23 height 23
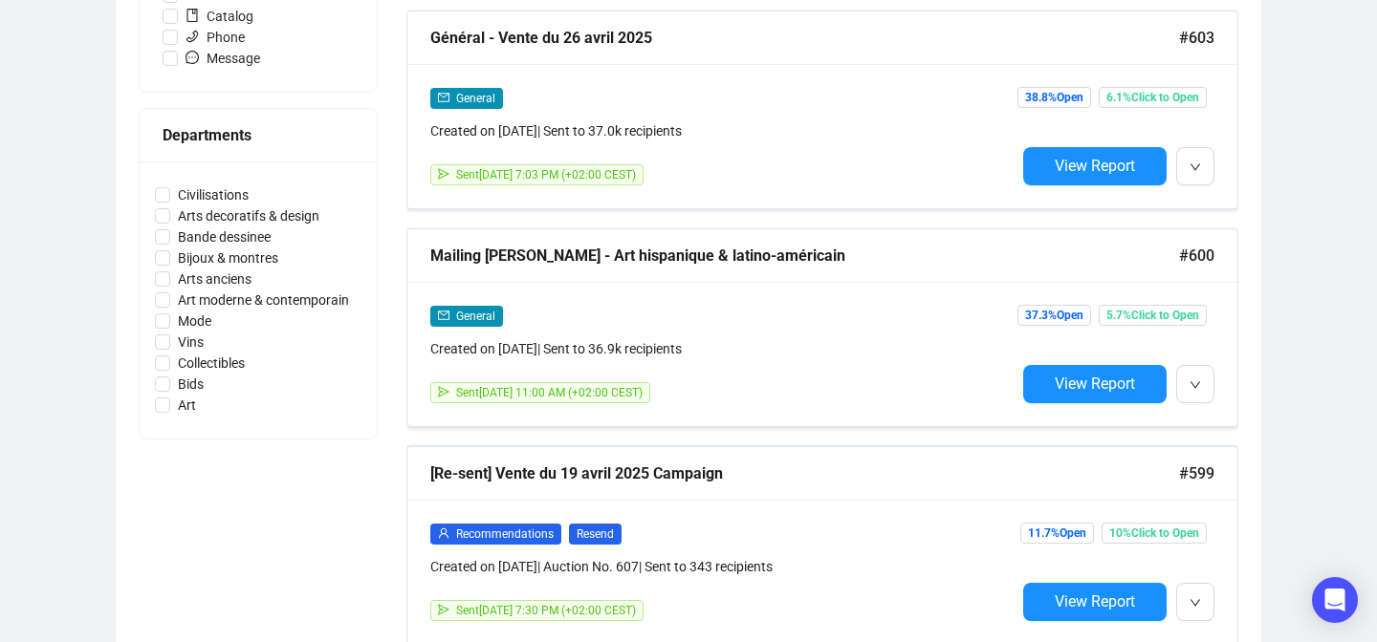
scroll to position [752, 0]
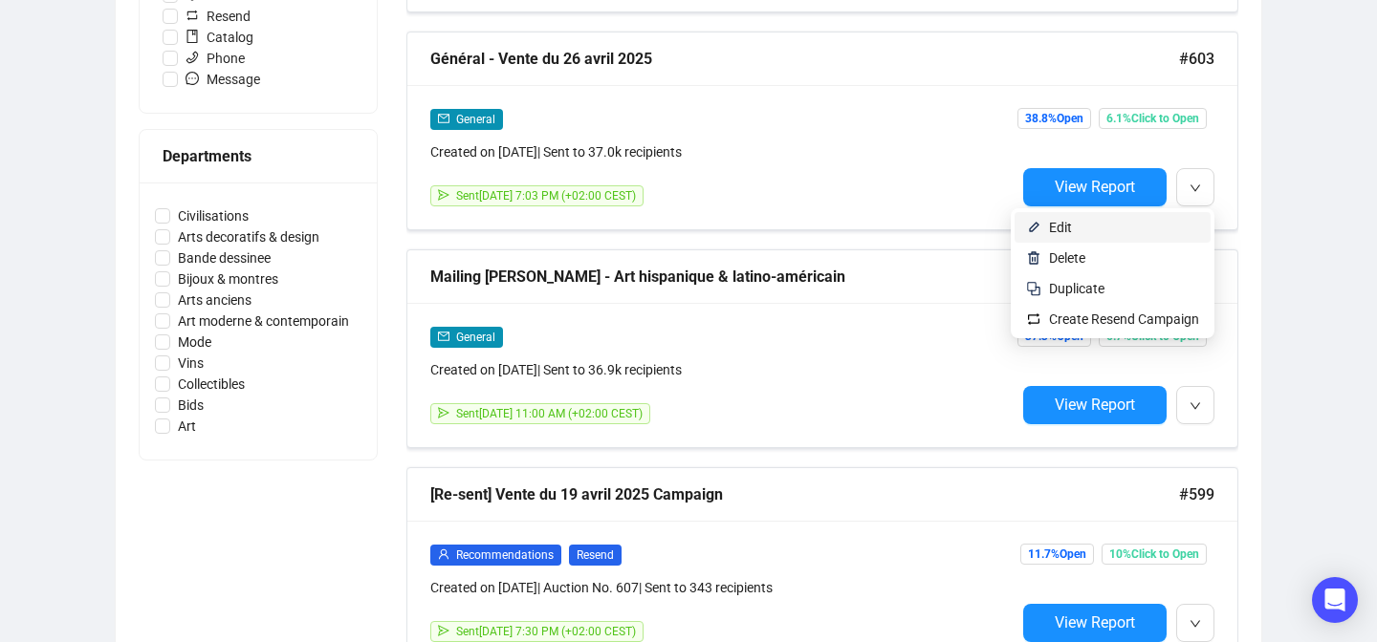
click at [1155, 229] on span "Edit" at bounding box center [1124, 227] width 150 height 21
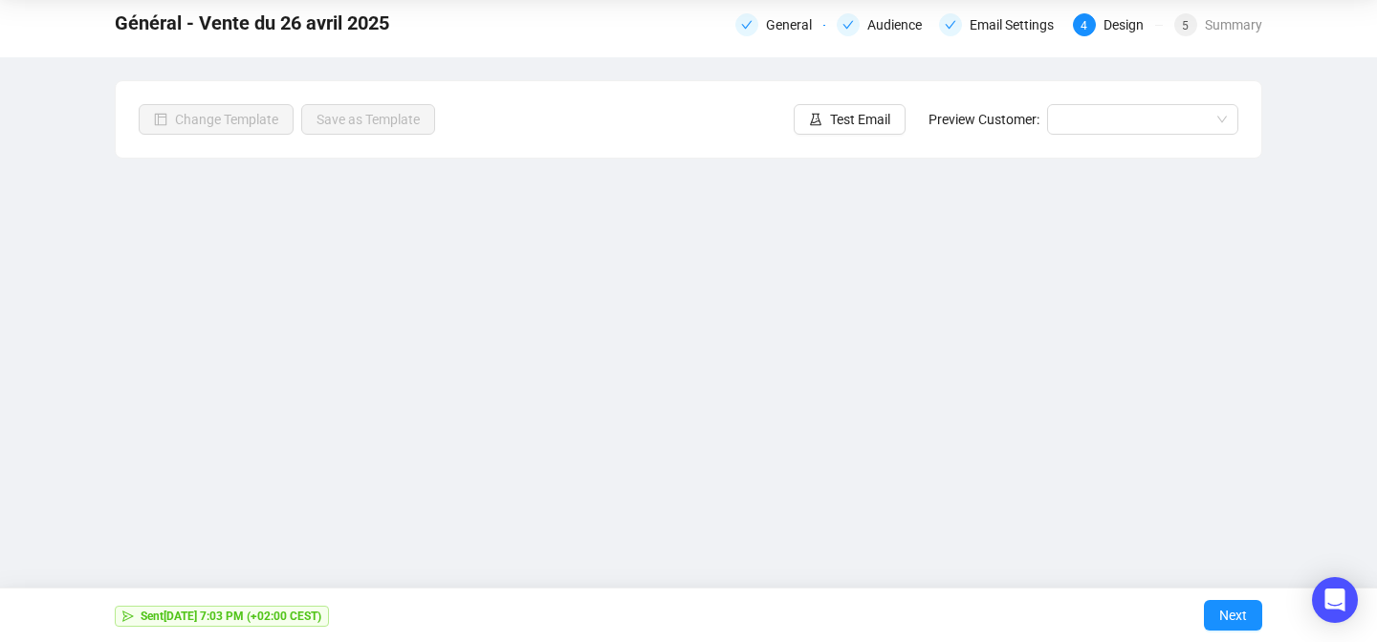
scroll to position [69, 0]
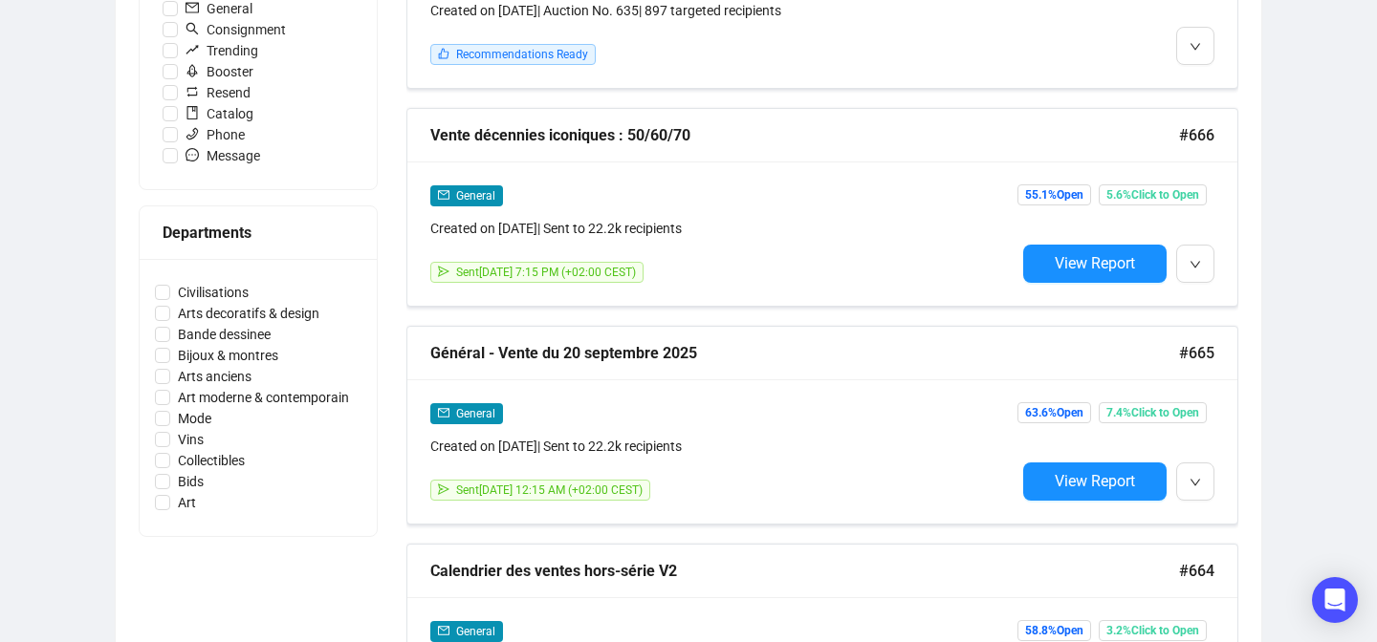
scroll to position [387, 0]
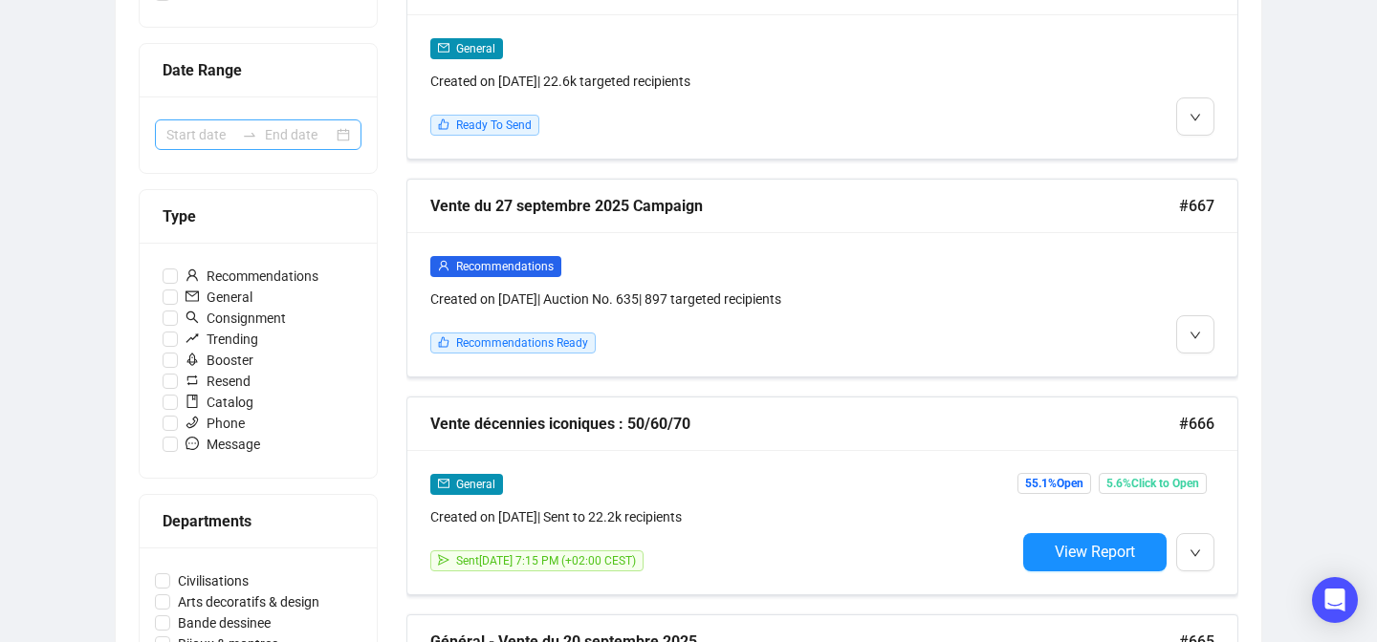
click at [344, 133] on div at bounding box center [258, 135] width 207 height 31
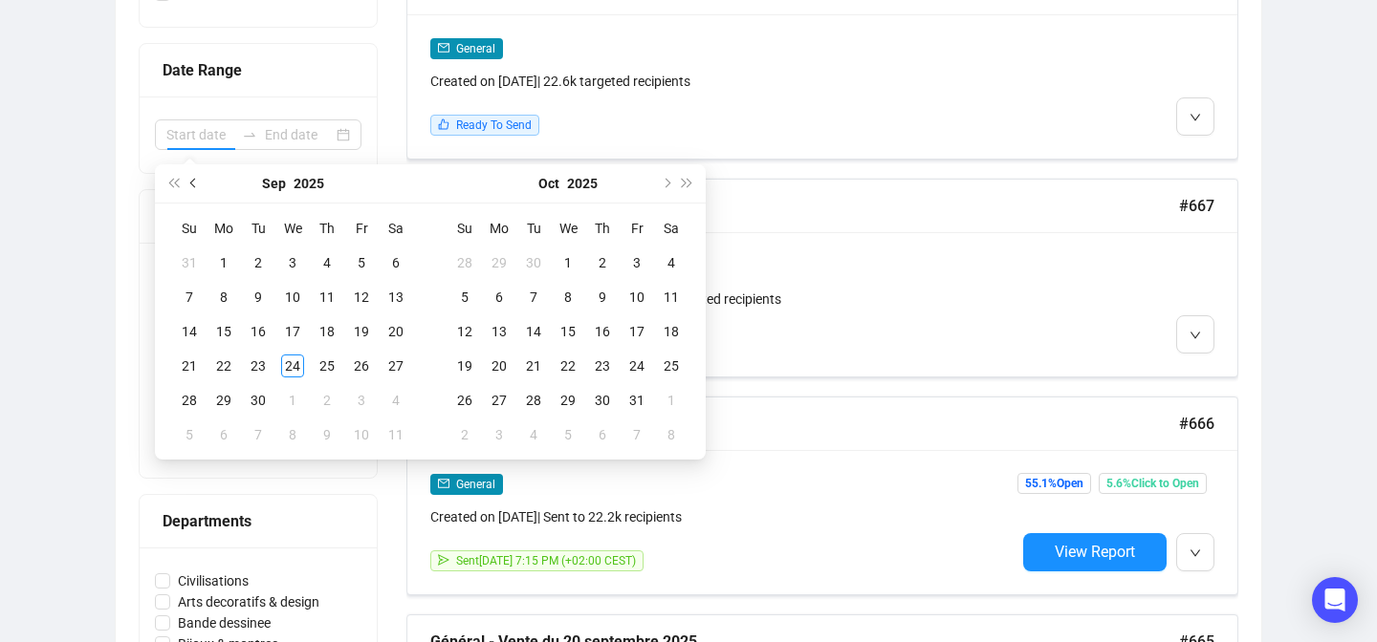
click at [197, 175] on button "Previous month (PageUp)" at bounding box center [194, 183] width 21 height 38
type input "[DATE]"
click at [324, 265] on div "5" at bounding box center [327, 262] width 23 height 23
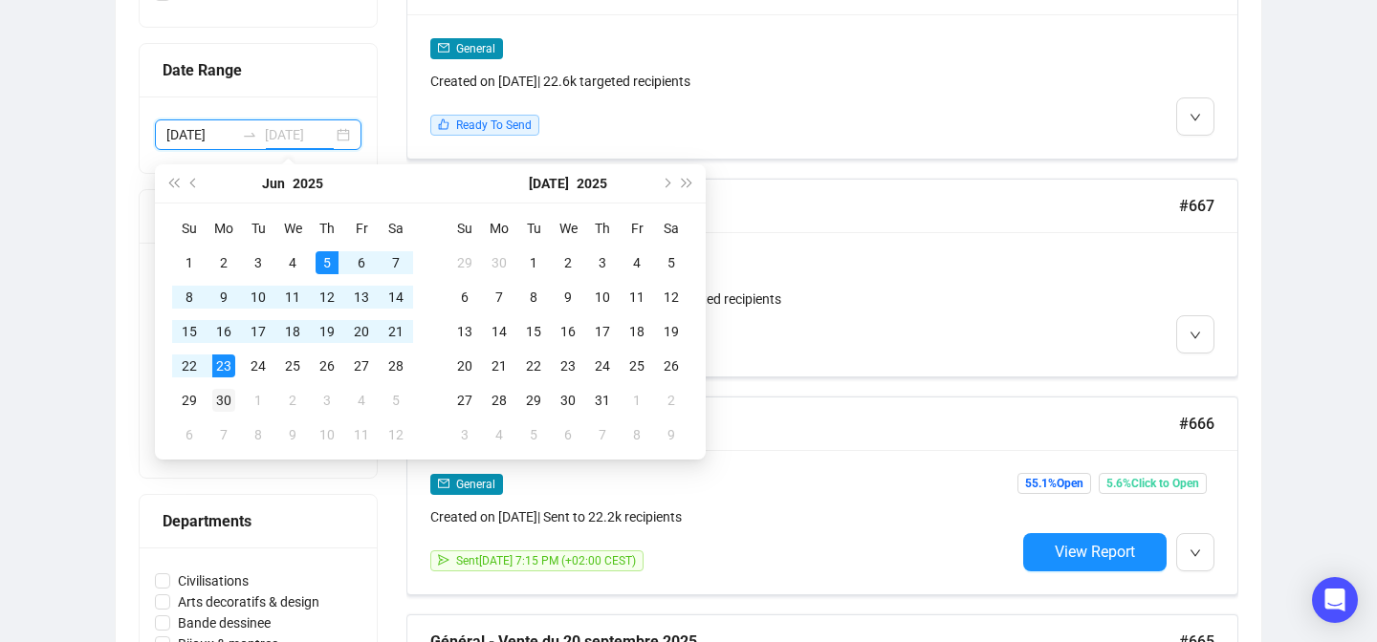
type input "[DATE]"
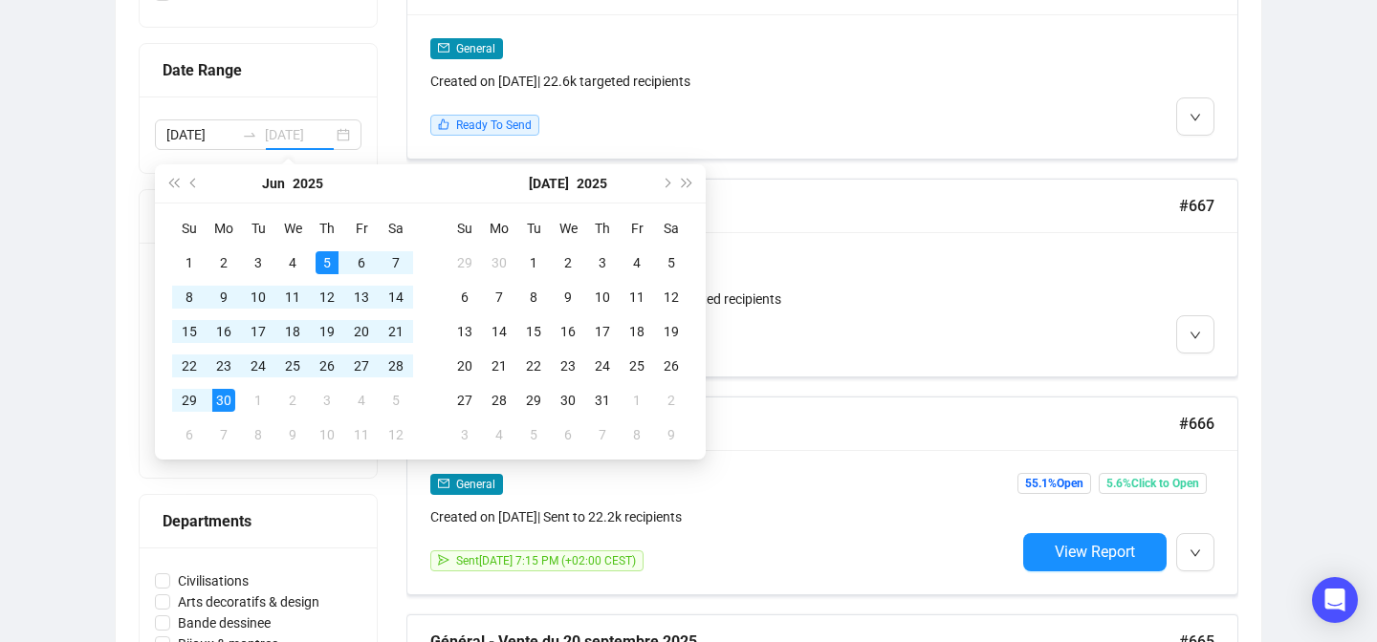
click at [229, 403] on div "30" at bounding box center [223, 400] width 23 height 23
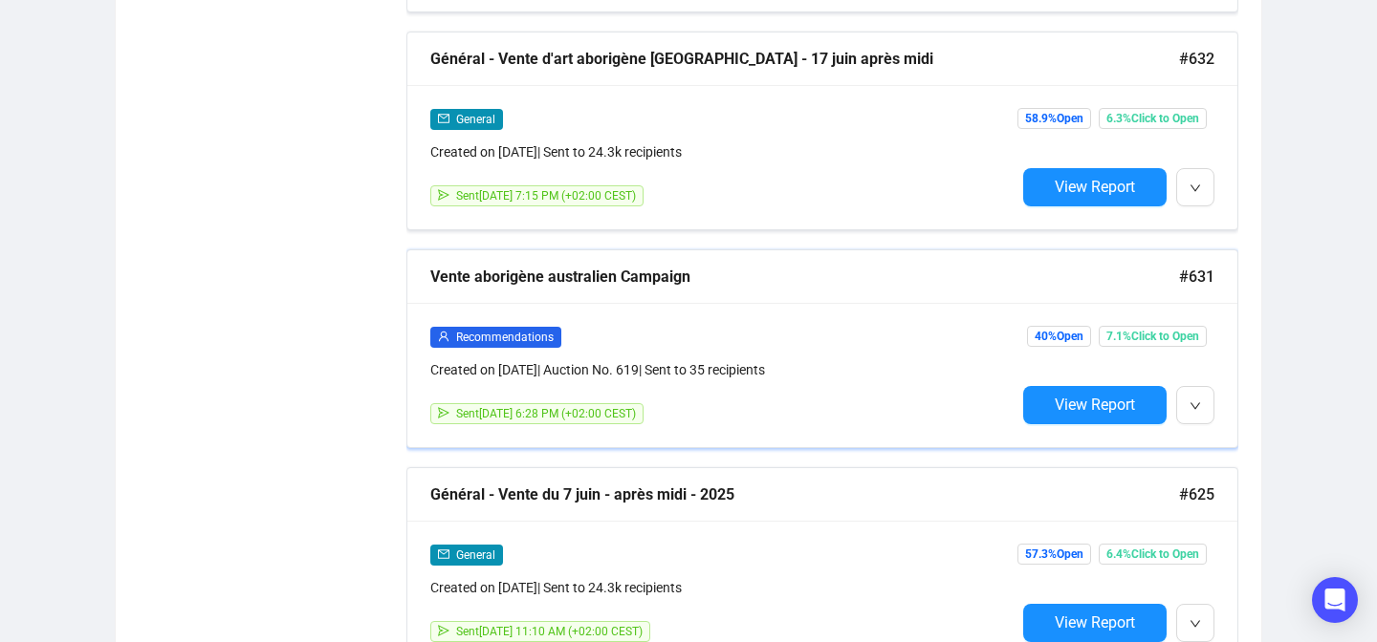
scroll to position [1831, 0]
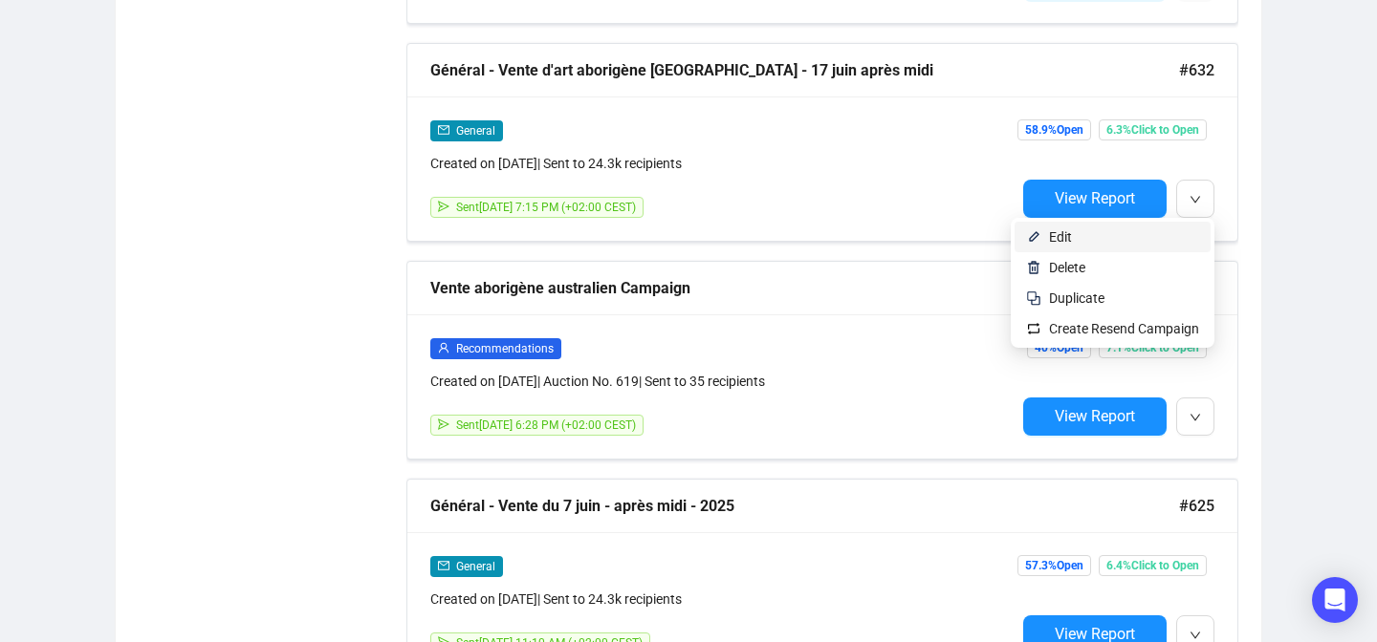
click at [1157, 237] on span "Edit" at bounding box center [1124, 237] width 150 height 21
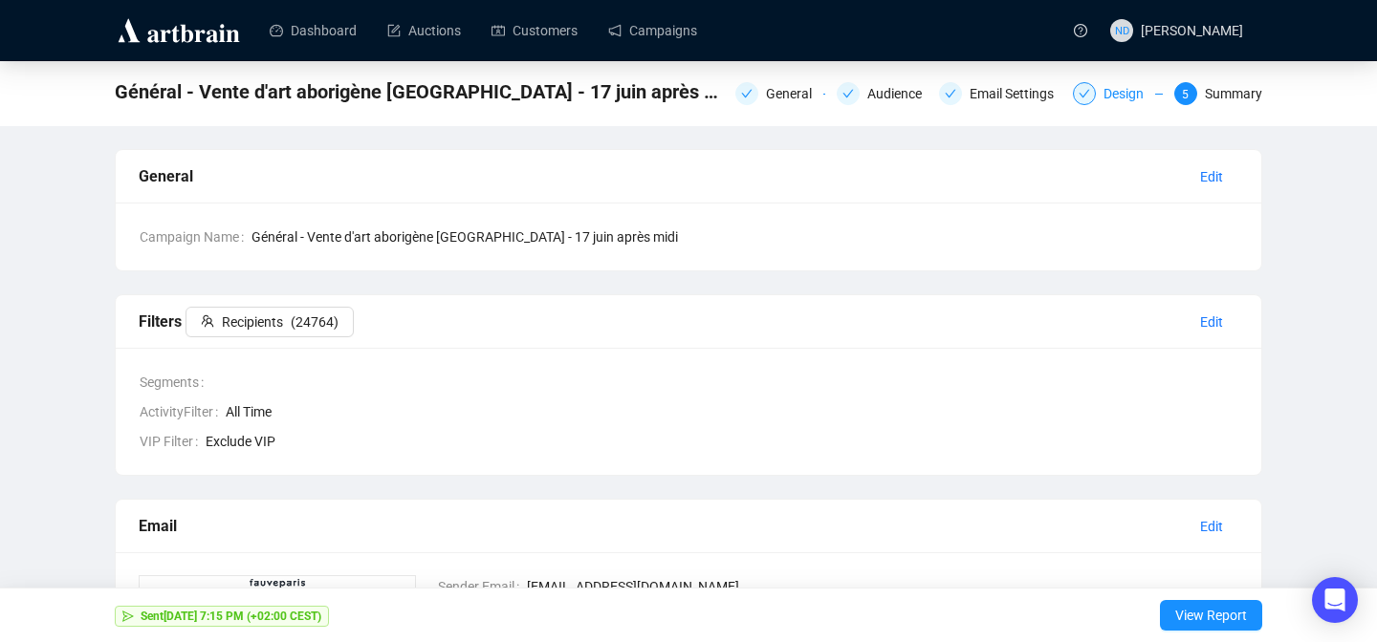
click at [1096, 95] on div "Design" at bounding box center [1118, 93] width 90 height 23
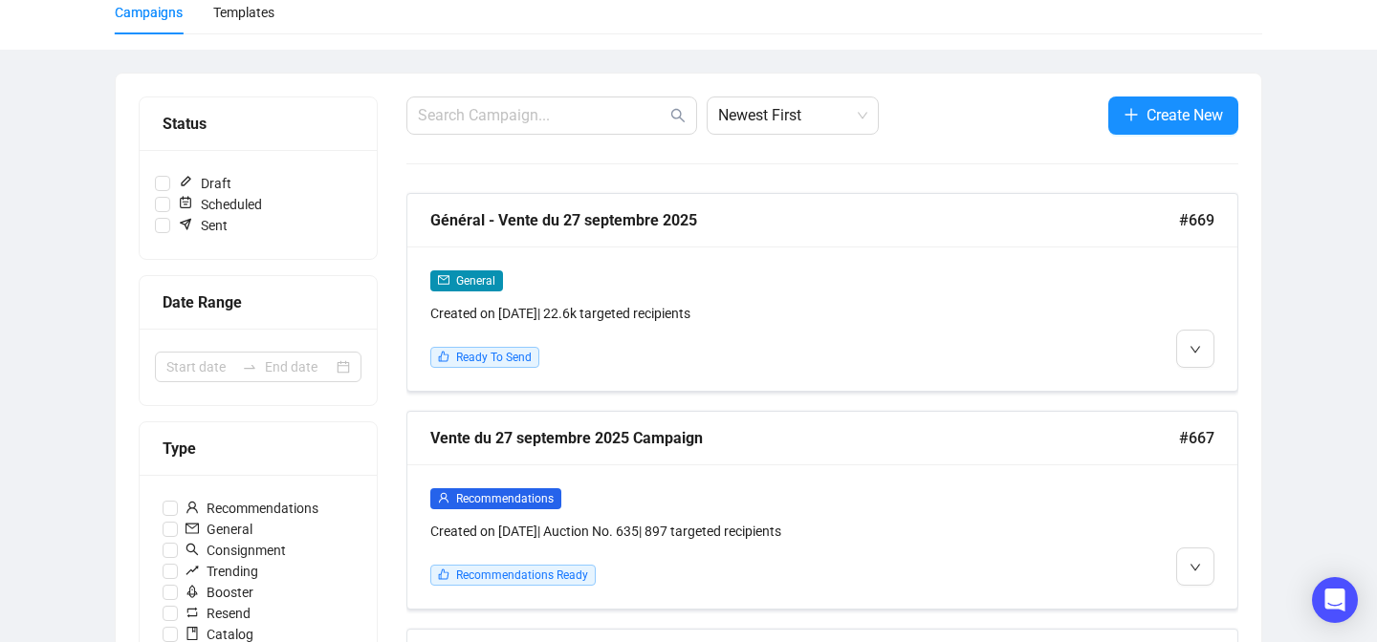
scroll to position [101, 0]
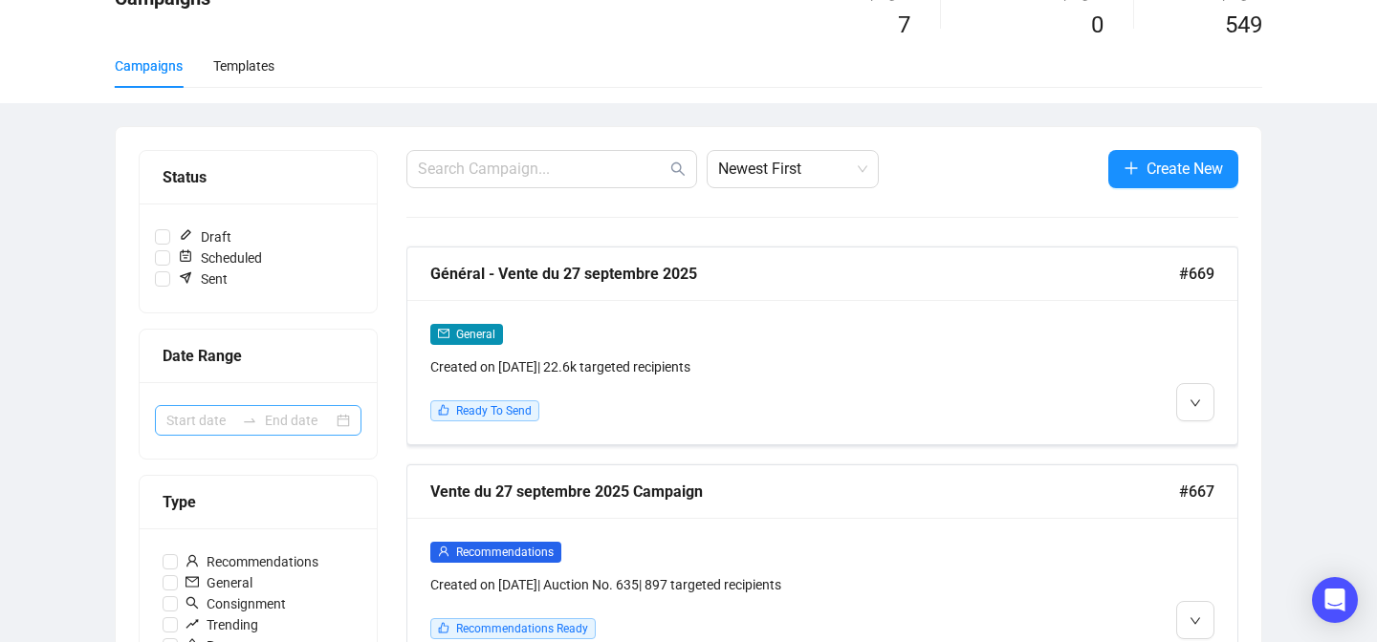
click at [349, 418] on div at bounding box center [258, 420] width 207 height 31
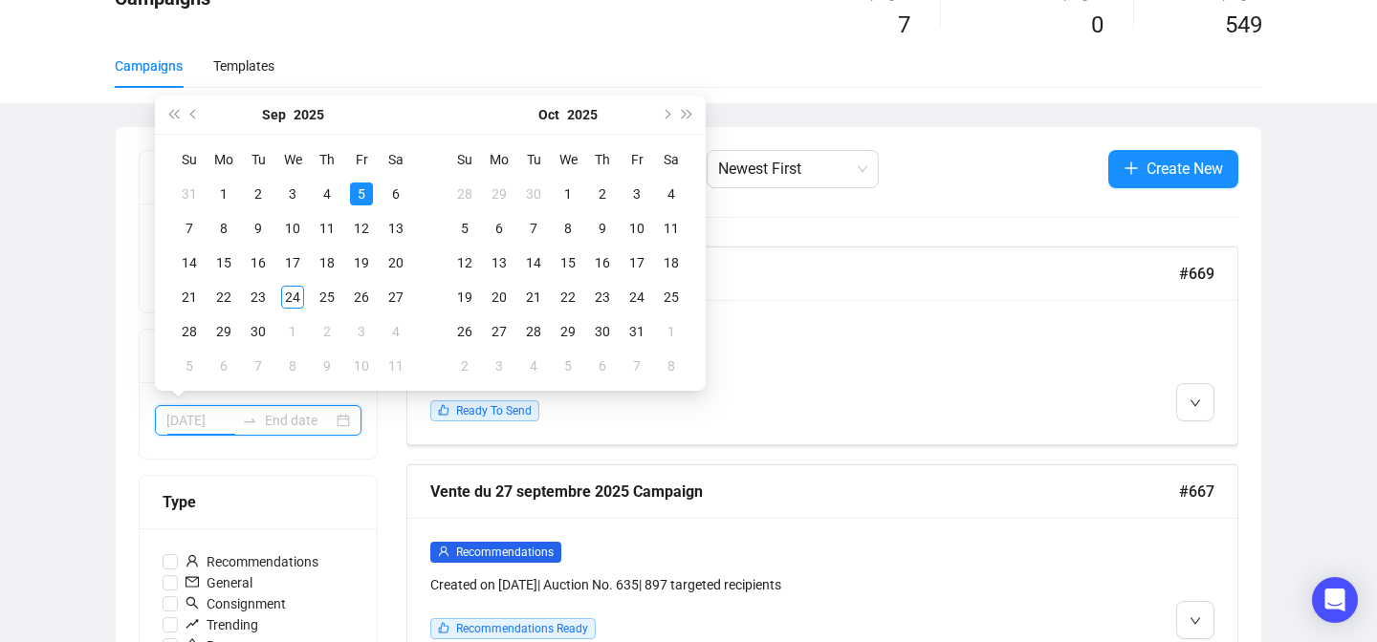
type input "[DATE]"
click at [192, 114] on span "Previous month (PageUp)" at bounding box center [195, 115] width 10 height 10
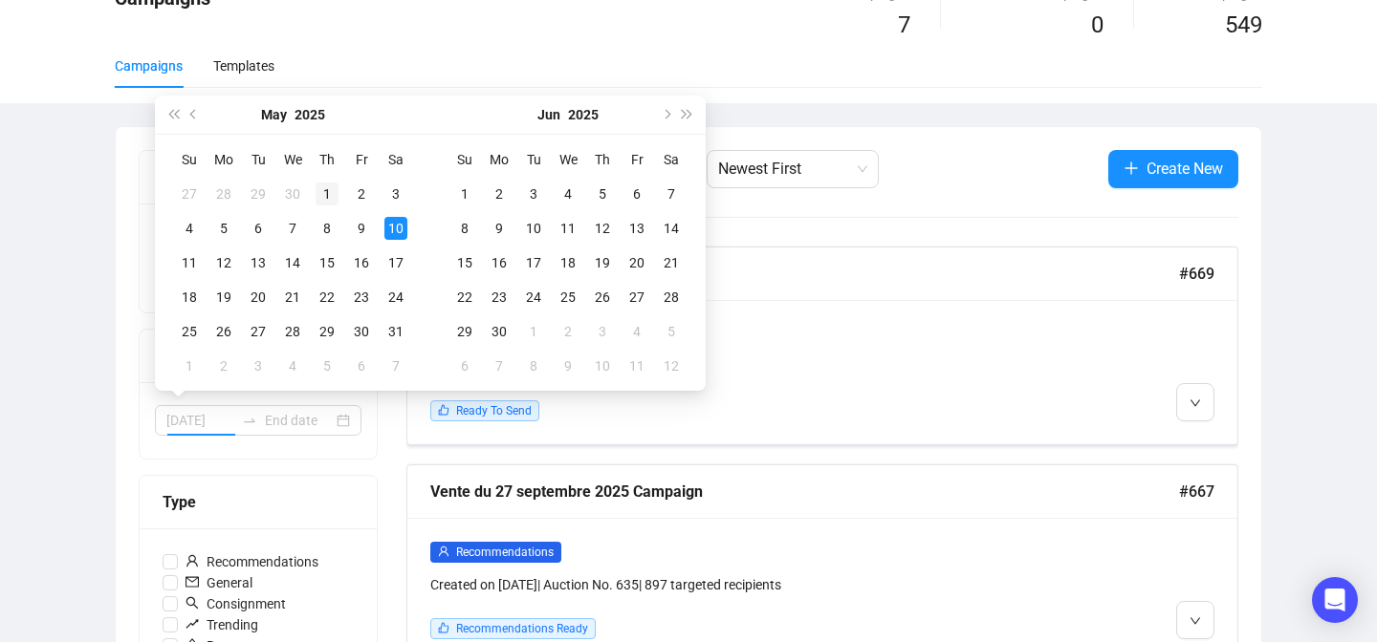
type input "[DATE]"
click at [320, 189] on div "1" at bounding box center [327, 194] width 23 height 23
type input "[DATE]"
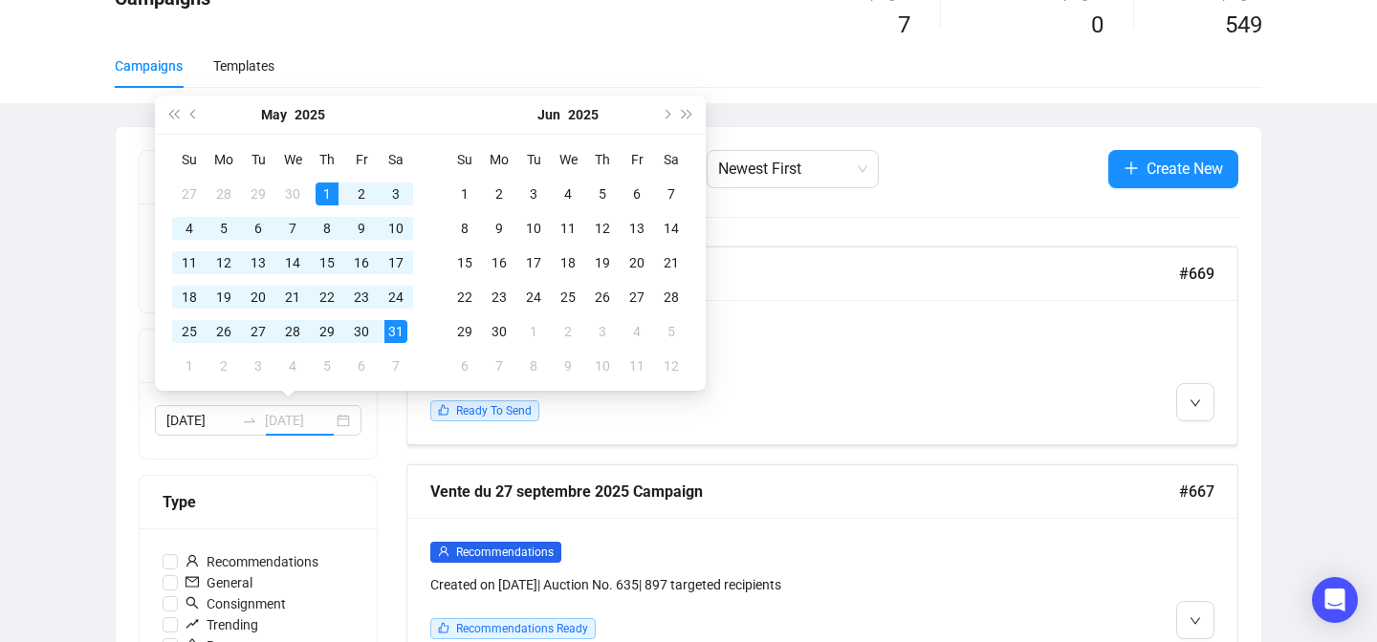
click at [393, 337] on div "31" at bounding box center [395, 331] width 23 height 23
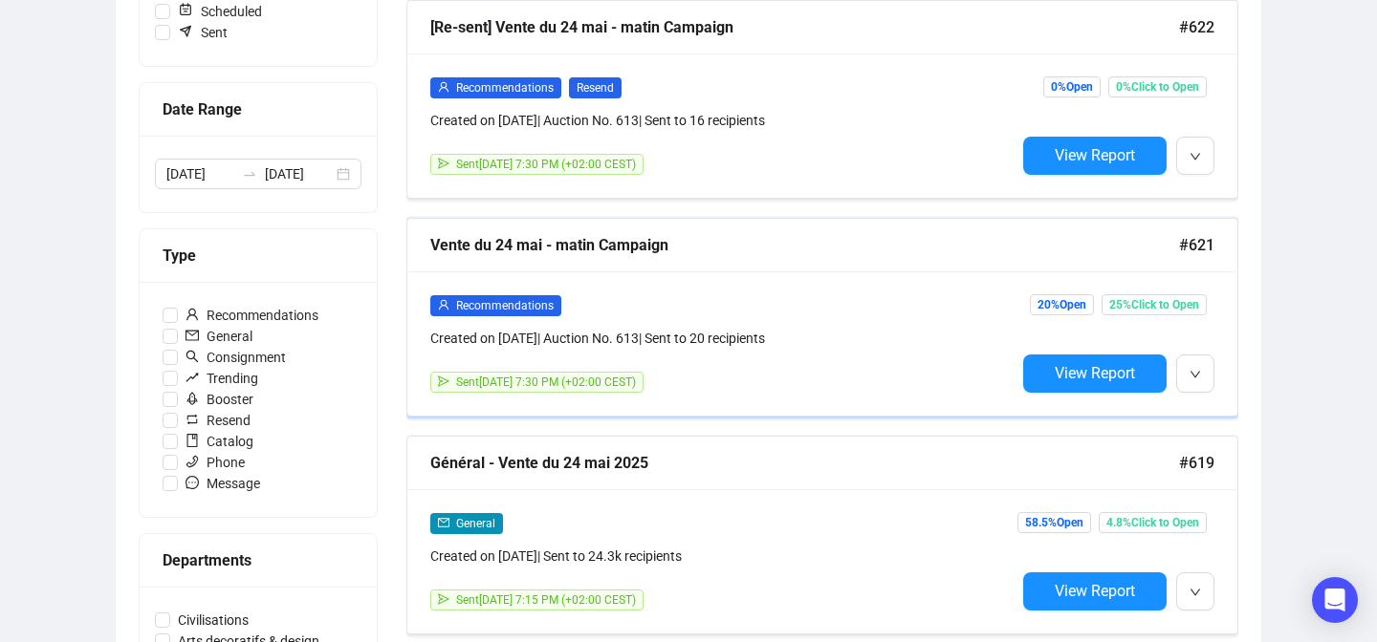
scroll to position [49, 0]
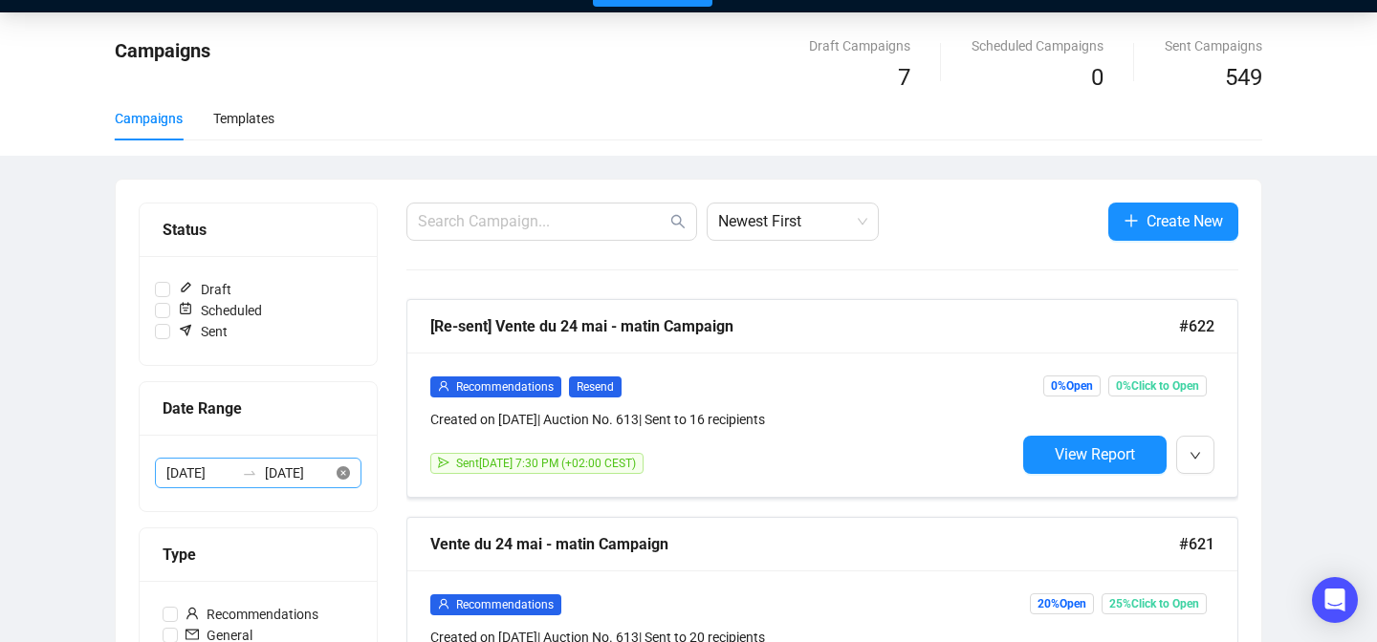
click at [339, 469] on icon "close-circle" at bounding box center [343, 473] width 13 height 13
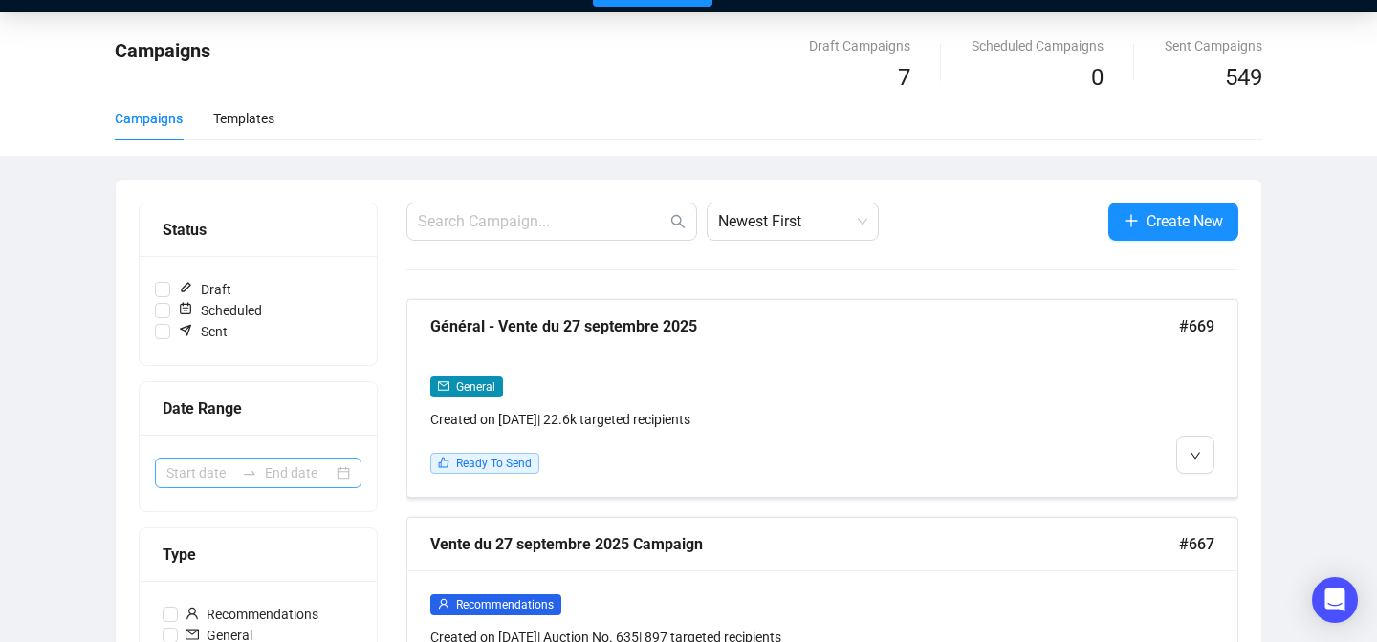
click at [341, 470] on div at bounding box center [258, 473] width 207 height 31
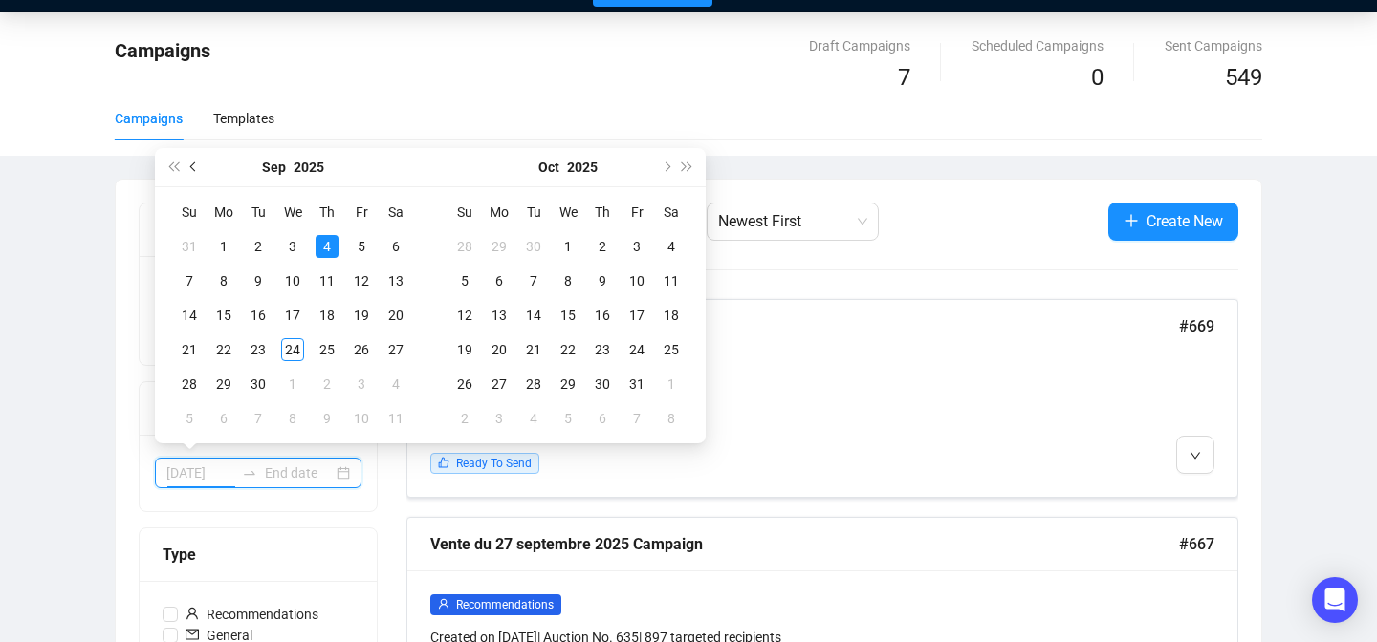
type input "[DATE]"
click at [196, 165] on span "Previous month (PageUp)" at bounding box center [195, 168] width 10 height 10
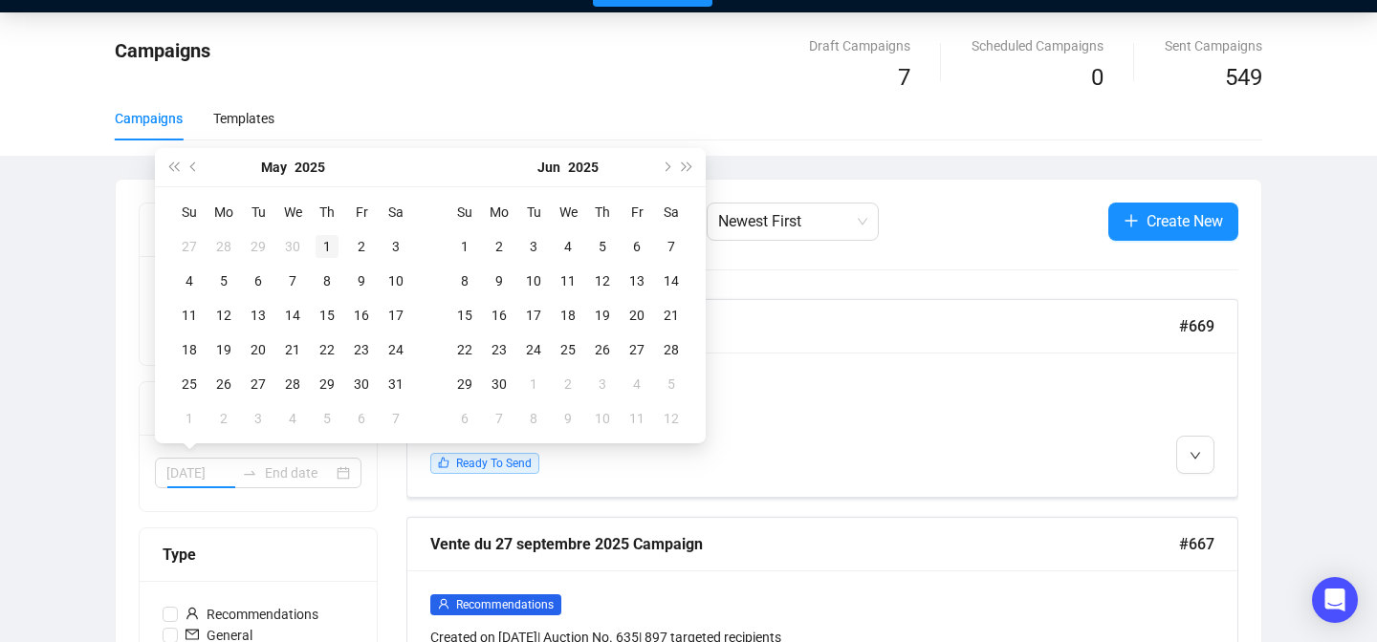
type input "[DATE]"
click at [325, 253] on div "1" at bounding box center [327, 246] width 23 height 23
type input "[DATE]"
click at [229, 285] on div "5" at bounding box center [223, 281] width 23 height 23
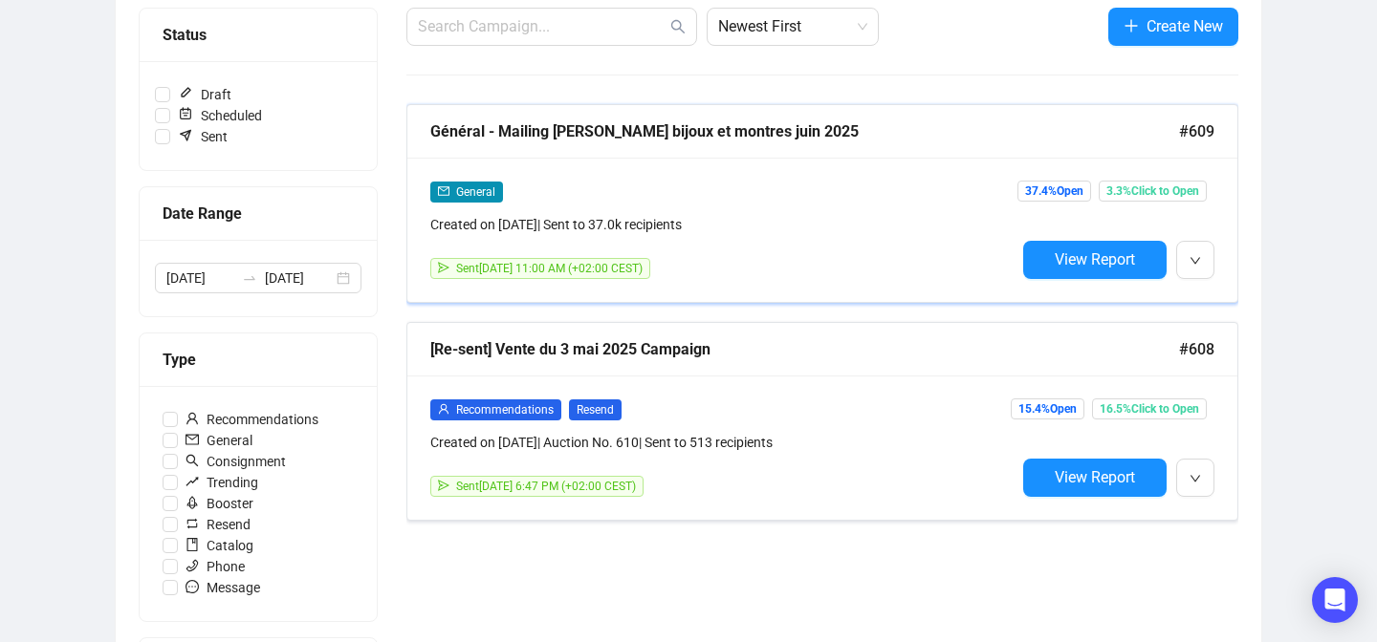
scroll to position [197, 0]
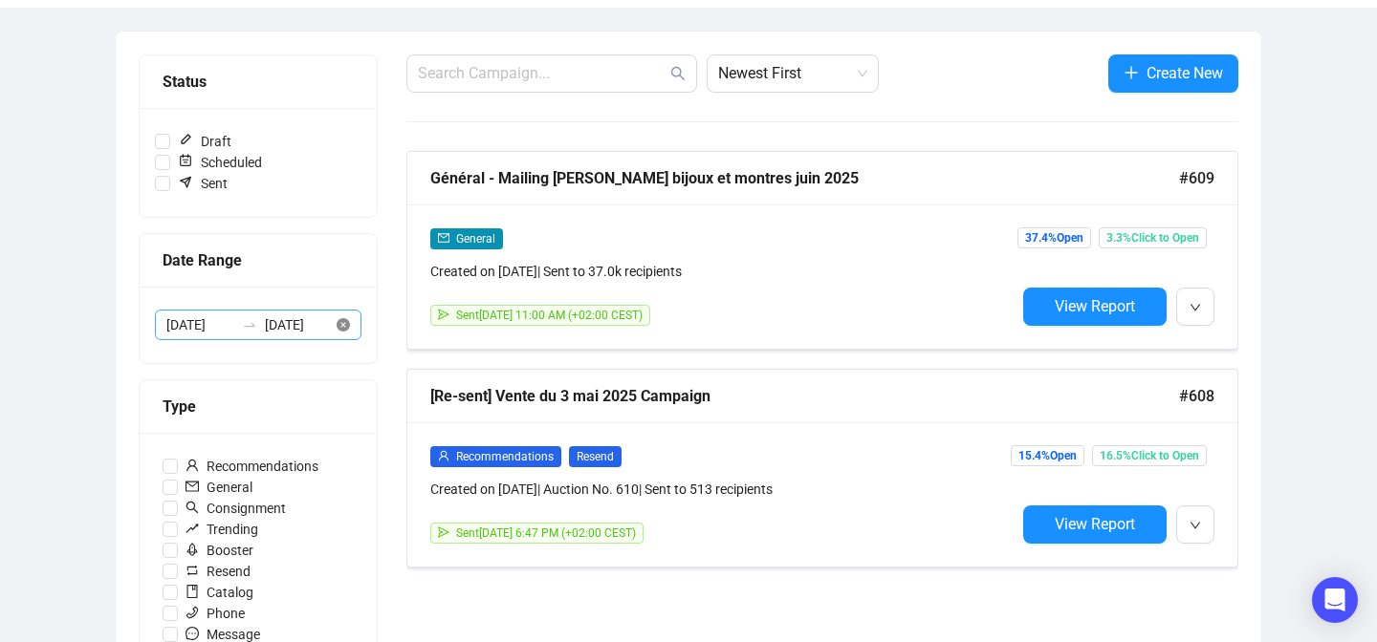
click at [341, 322] on icon "close-circle" at bounding box center [343, 324] width 13 height 13
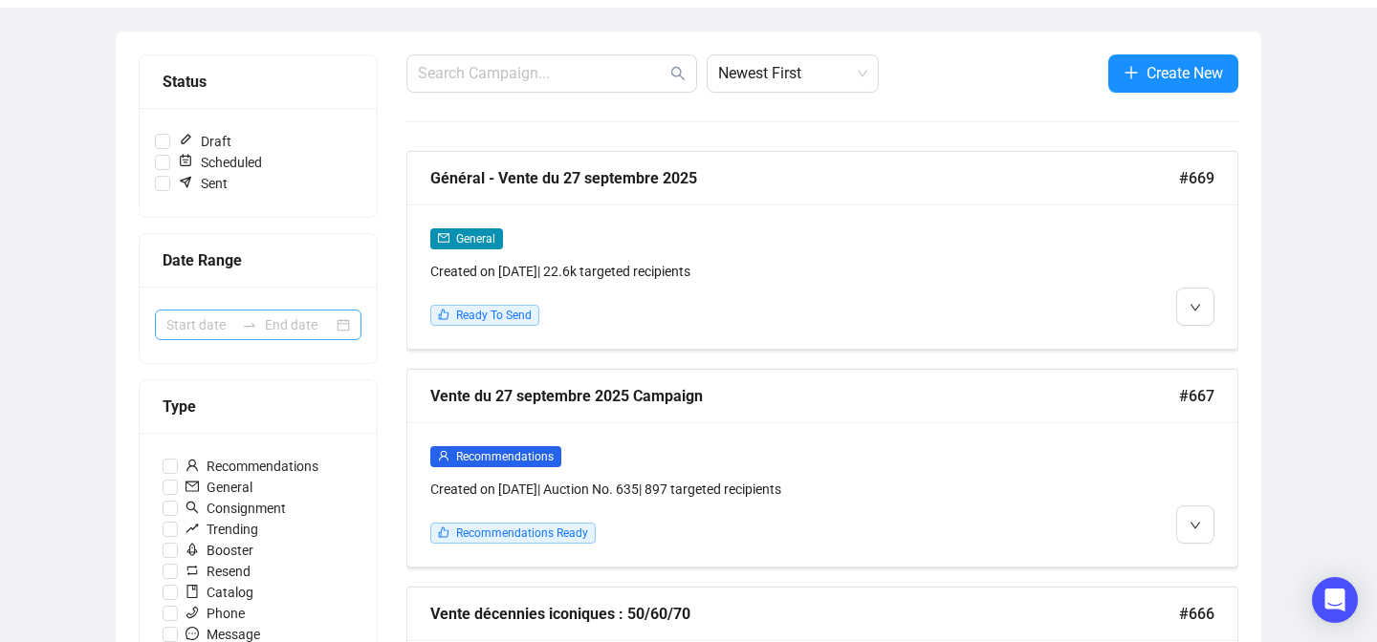
click at [341, 322] on div at bounding box center [258, 325] width 207 height 31
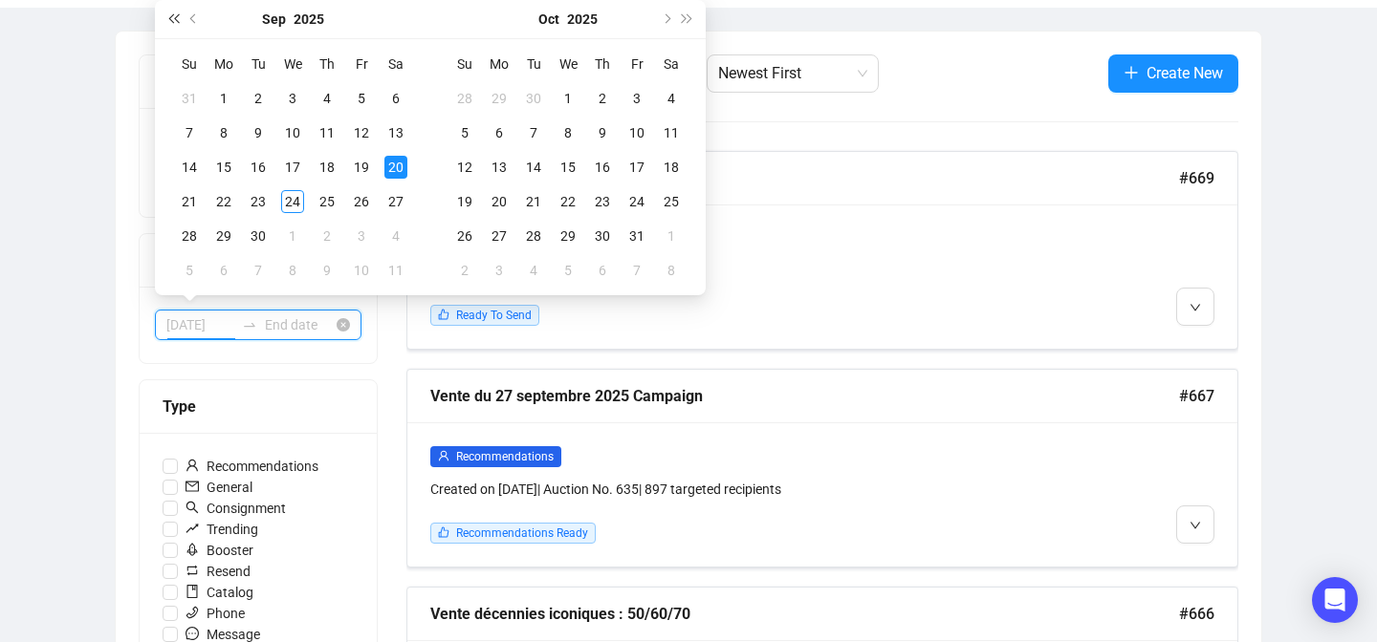
type input "[DATE]"
click at [197, 18] on span "Previous month (PageUp)" at bounding box center [195, 19] width 10 height 10
click at [198, 24] on button "Previous month (PageUp)" at bounding box center [194, 19] width 21 height 38
type input "[DATE]"
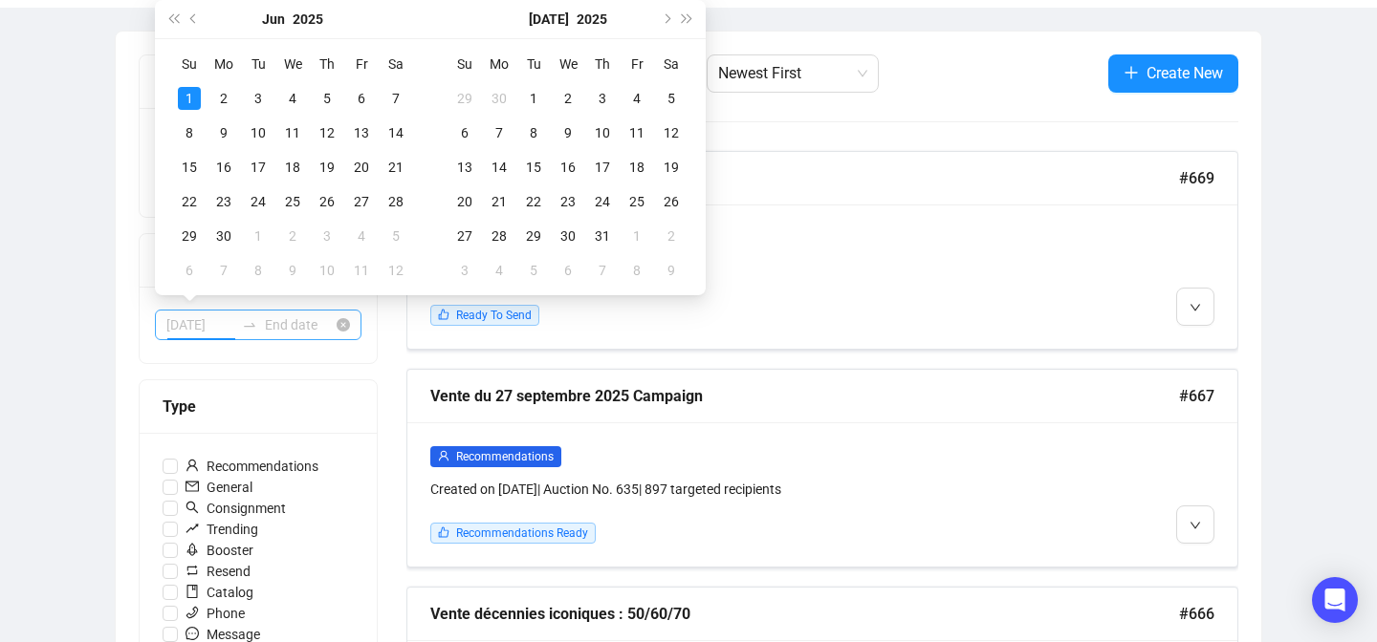
click at [188, 85] on td "1" at bounding box center [189, 98] width 34 height 34
type input "[DATE]"
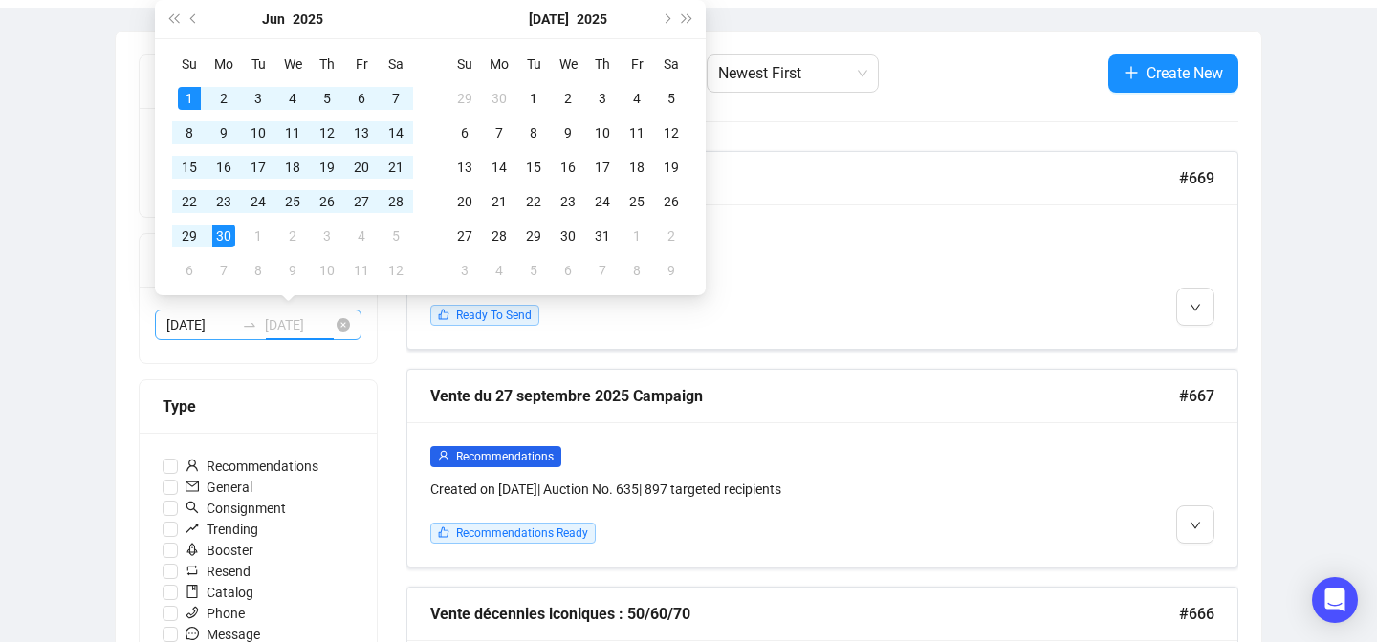
click at [214, 235] on div "30" at bounding box center [223, 236] width 23 height 23
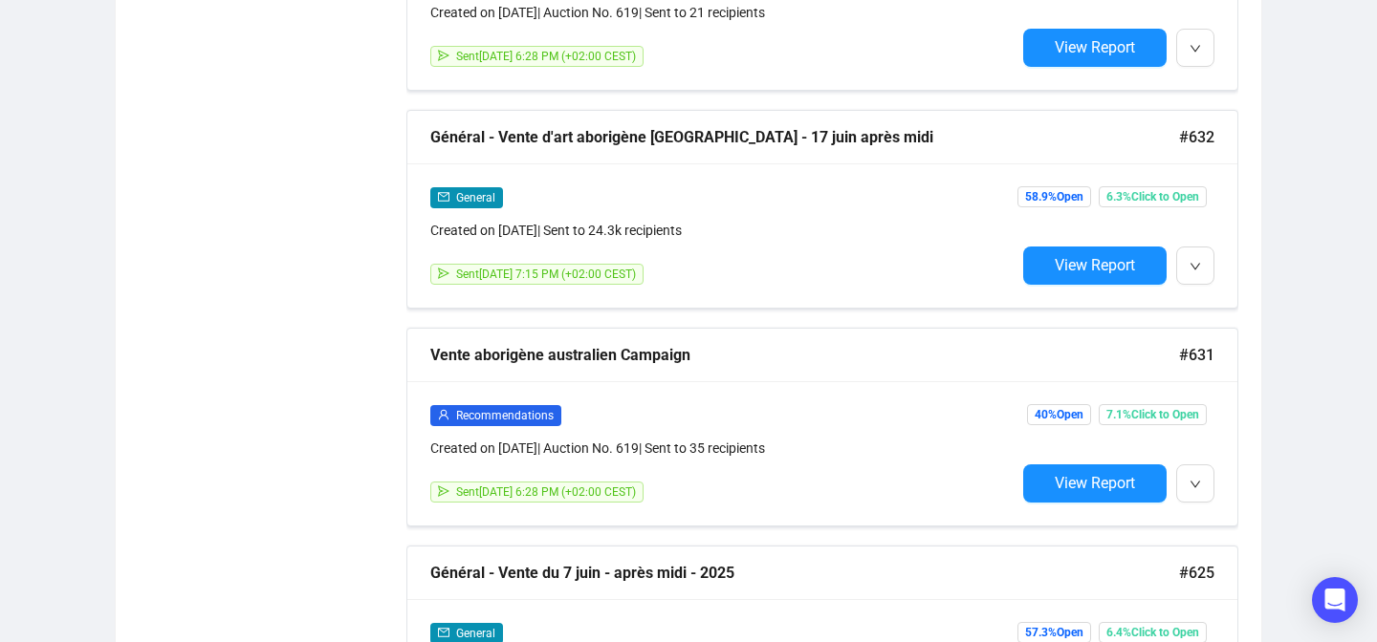
scroll to position [1904, 0]
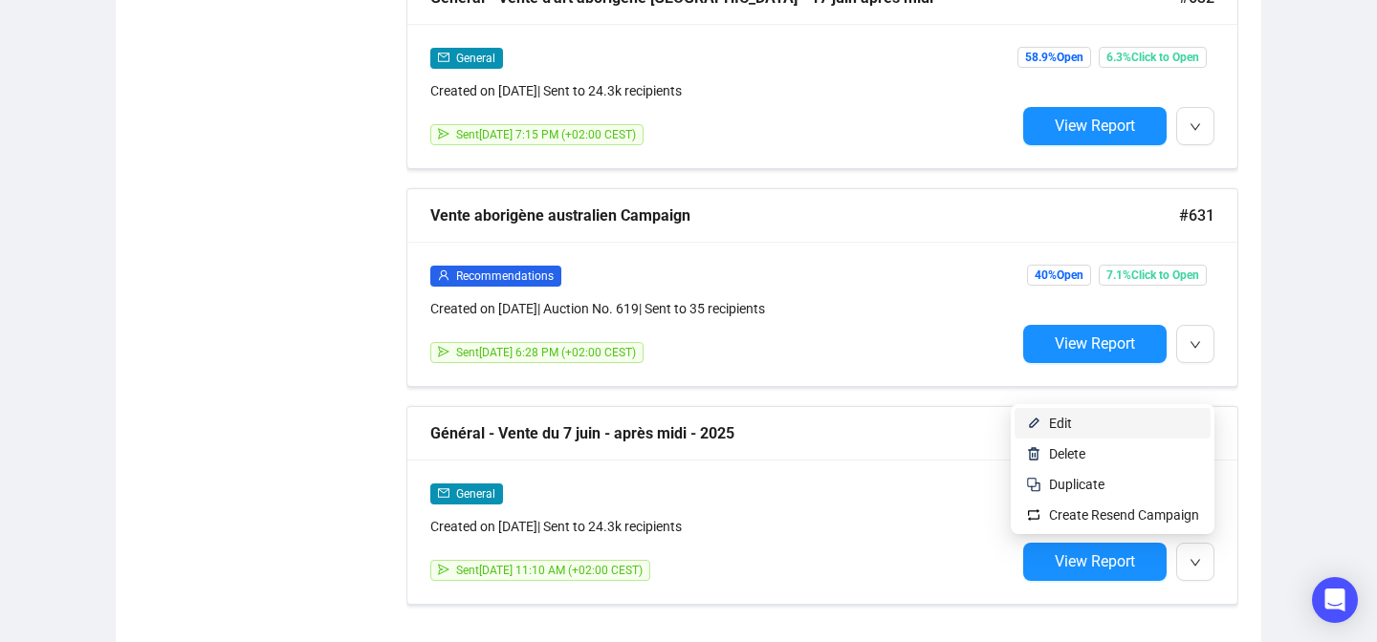
click at [1114, 425] on span "Edit" at bounding box center [1124, 423] width 150 height 21
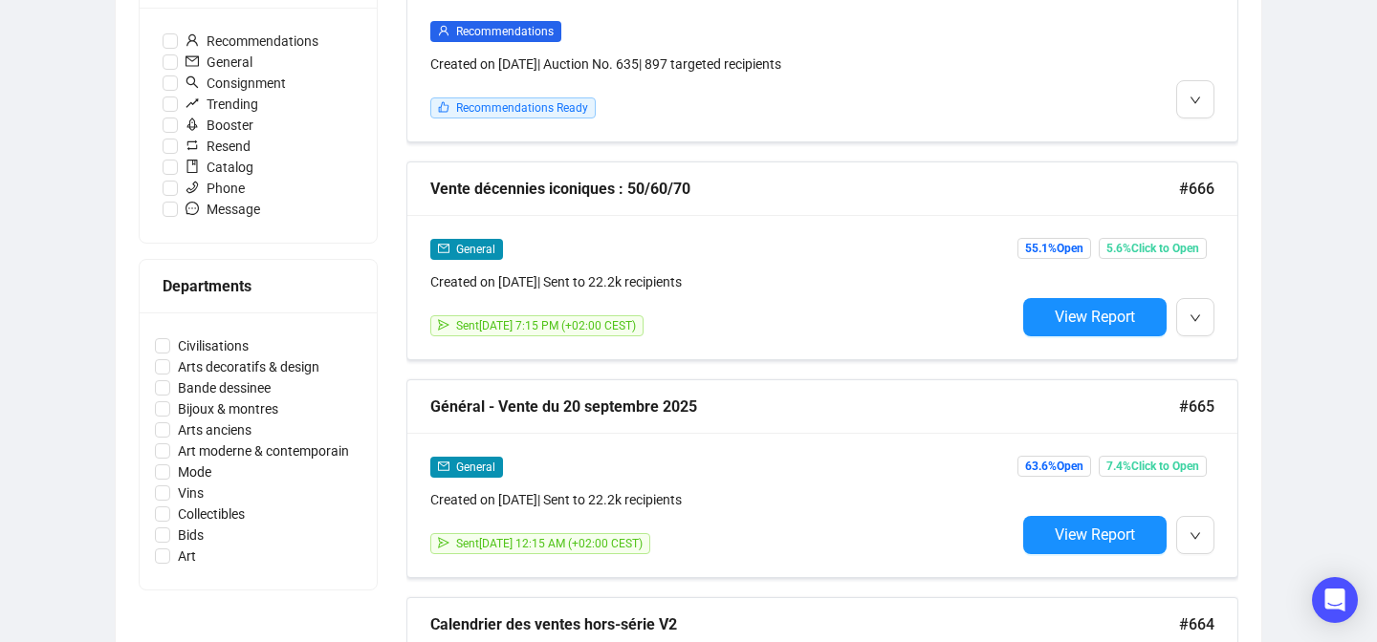
scroll to position [628, 0]
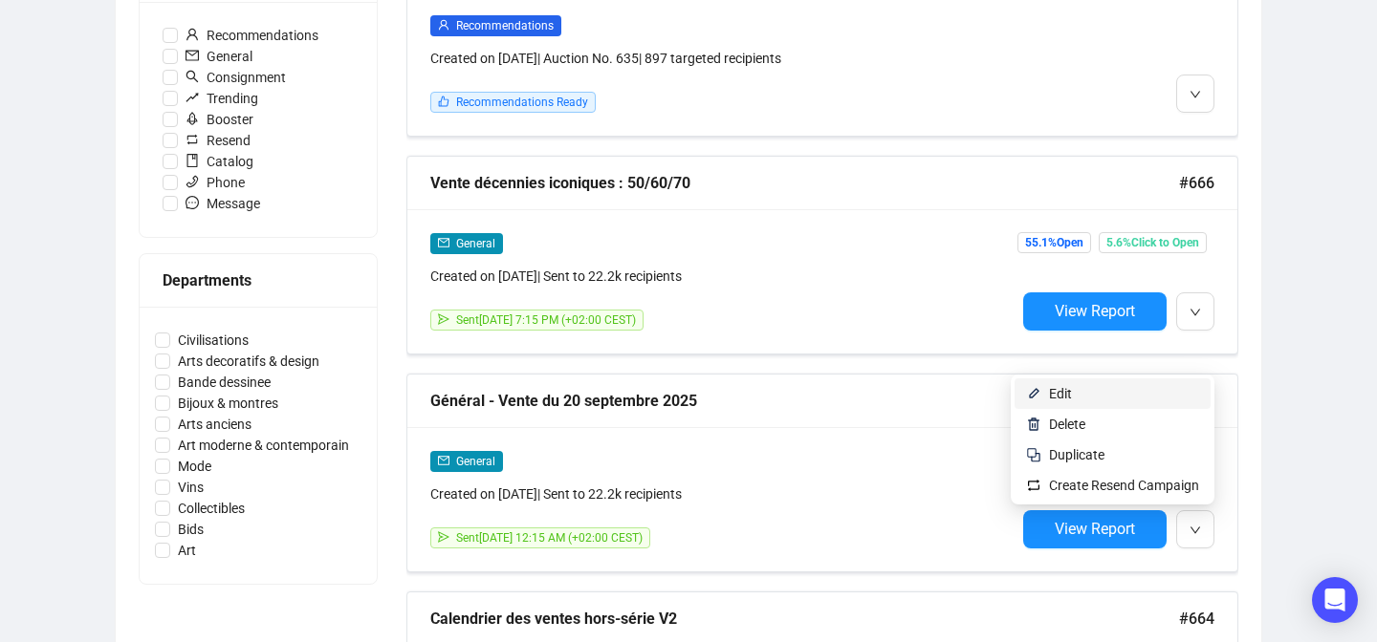
click at [1081, 387] on span "Edit" at bounding box center [1124, 393] width 150 height 21
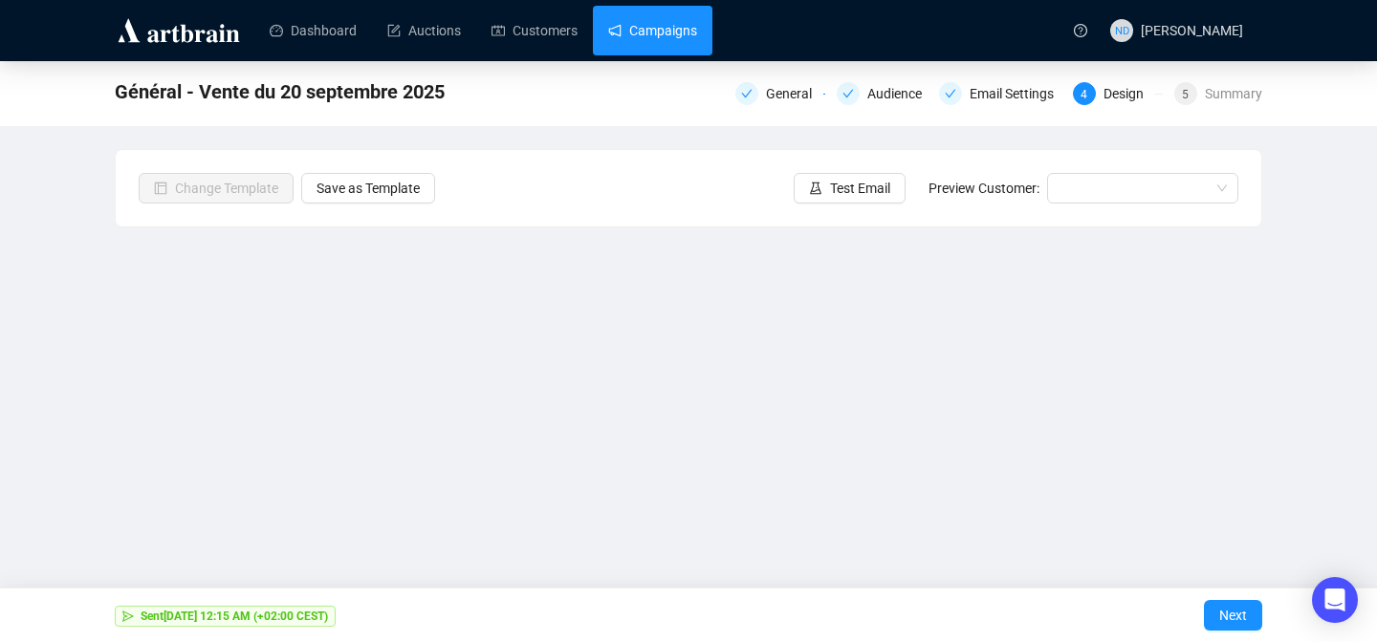
click at [642, 14] on link "Campaigns" at bounding box center [652, 31] width 89 height 50
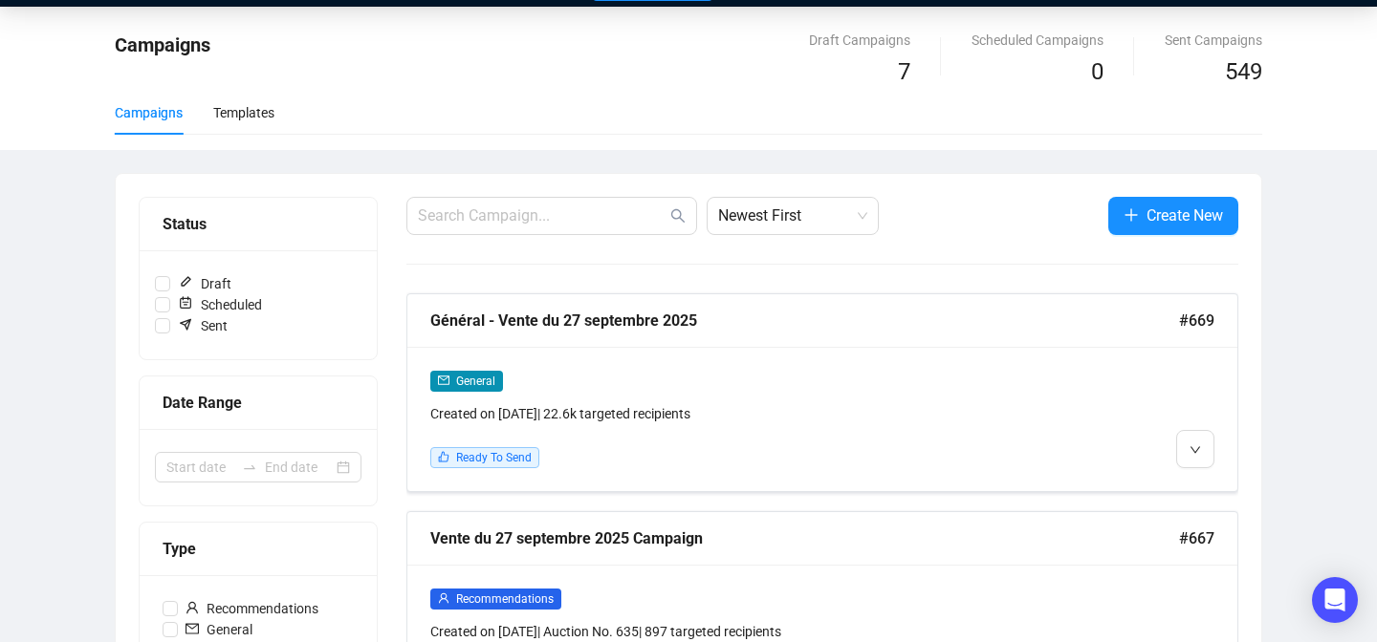
scroll to position [4, 0]
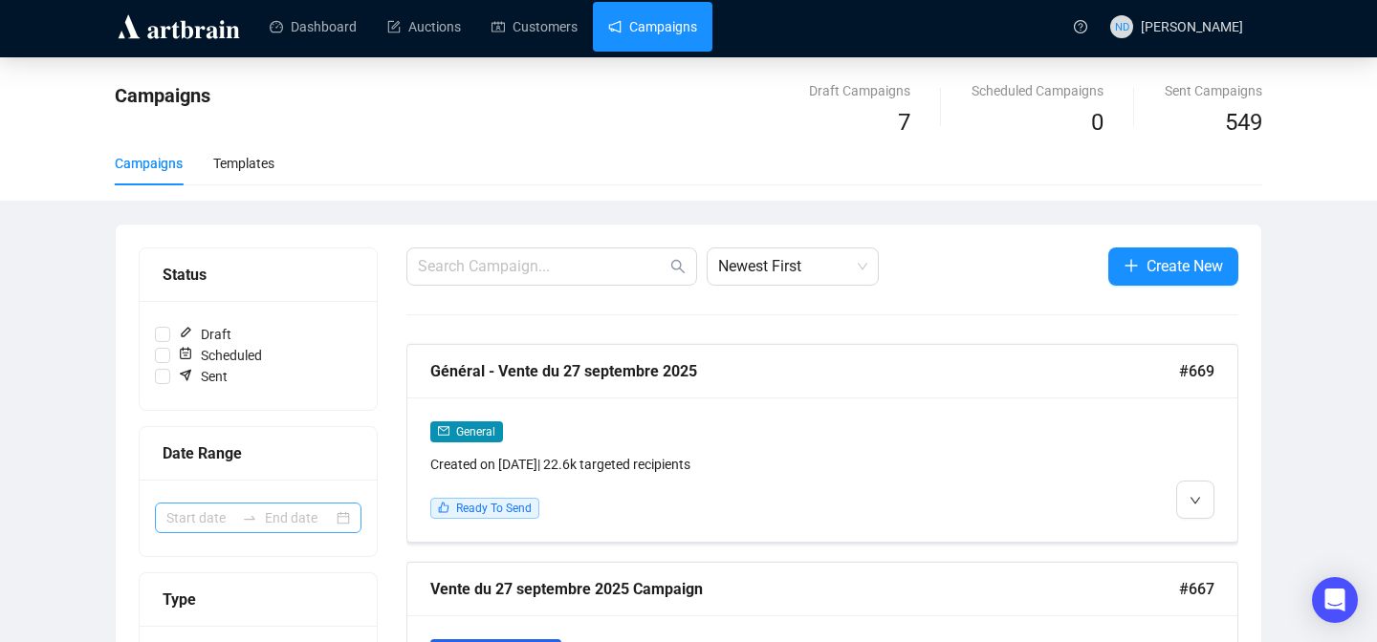
click at [346, 513] on div at bounding box center [258, 518] width 207 height 31
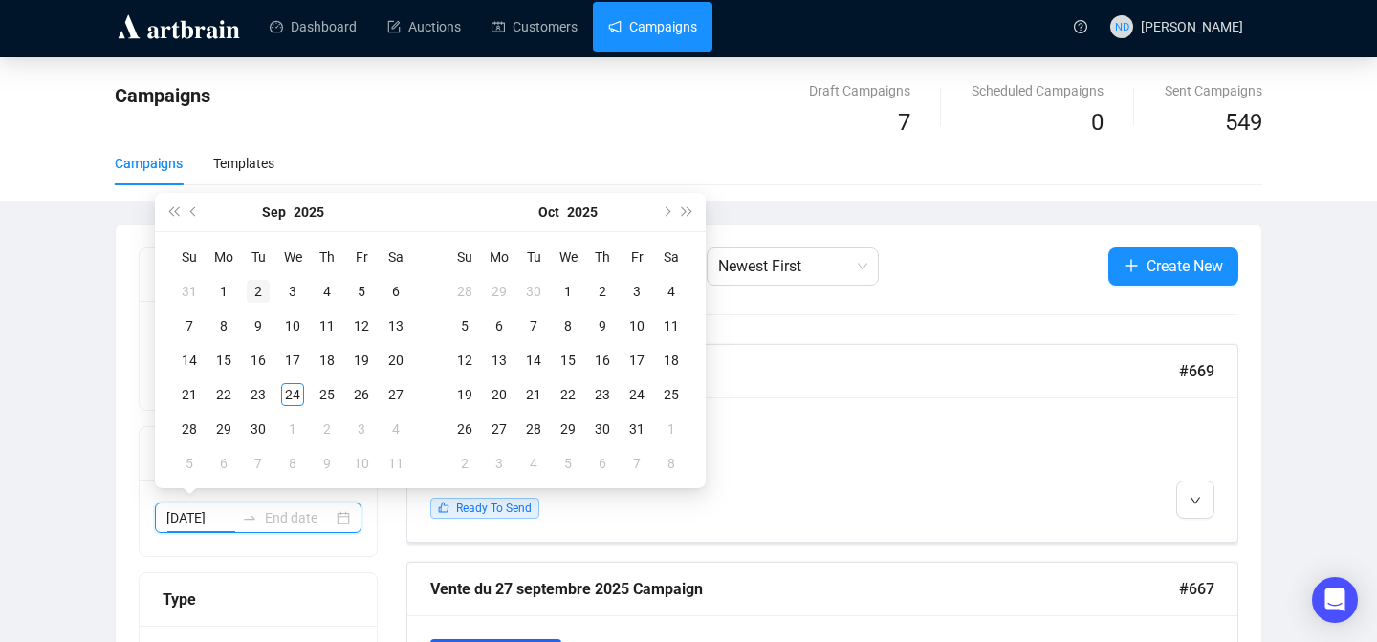
type input "[DATE]"
click at [193, 218] on button "Previous month (PageUp)" at bounding box center [194, 212] width 21 height 38
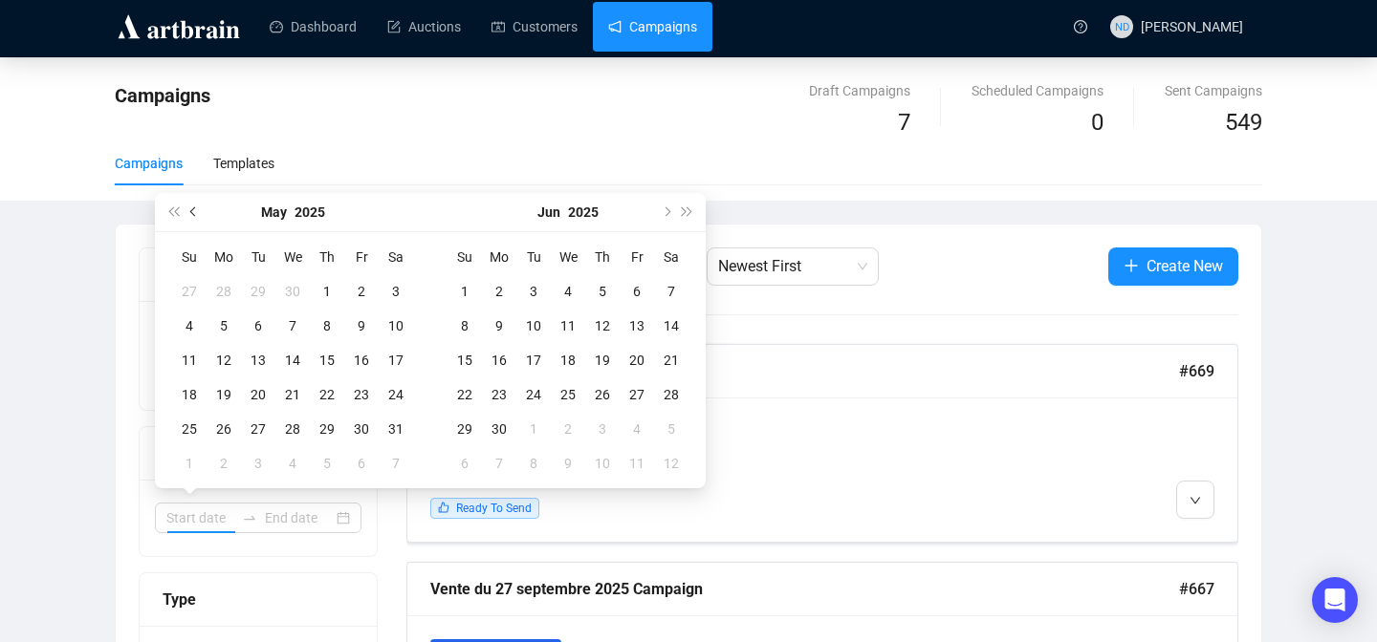
click at [193, 218] on button "Previous month (PageUp)" at bounding box center [194, 212] width 21 height 38
type input "[DATE]"
click at [250, 288] on div "1" at bounding box center [258, 291] width 23 height 23
type input "[DATE]"
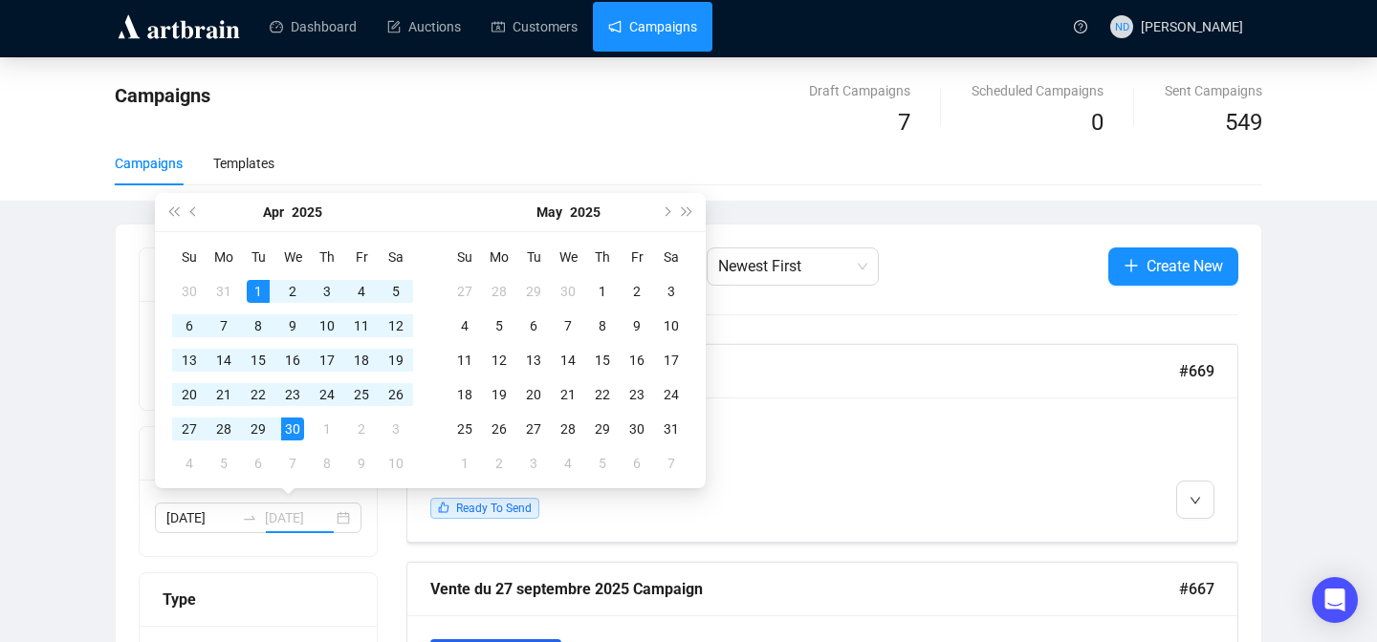
click at [294, 431] on div "30" at bounding box center [292, 429] width 23 height 23
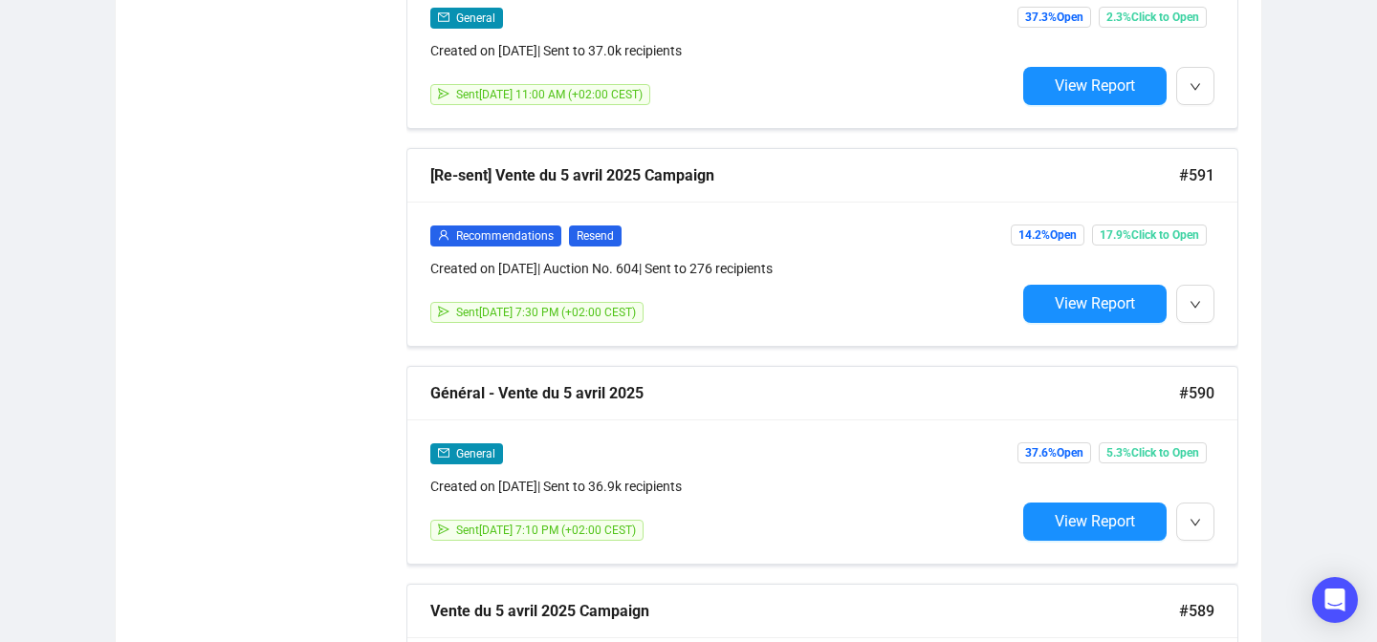
scroll to position [2817, 0]
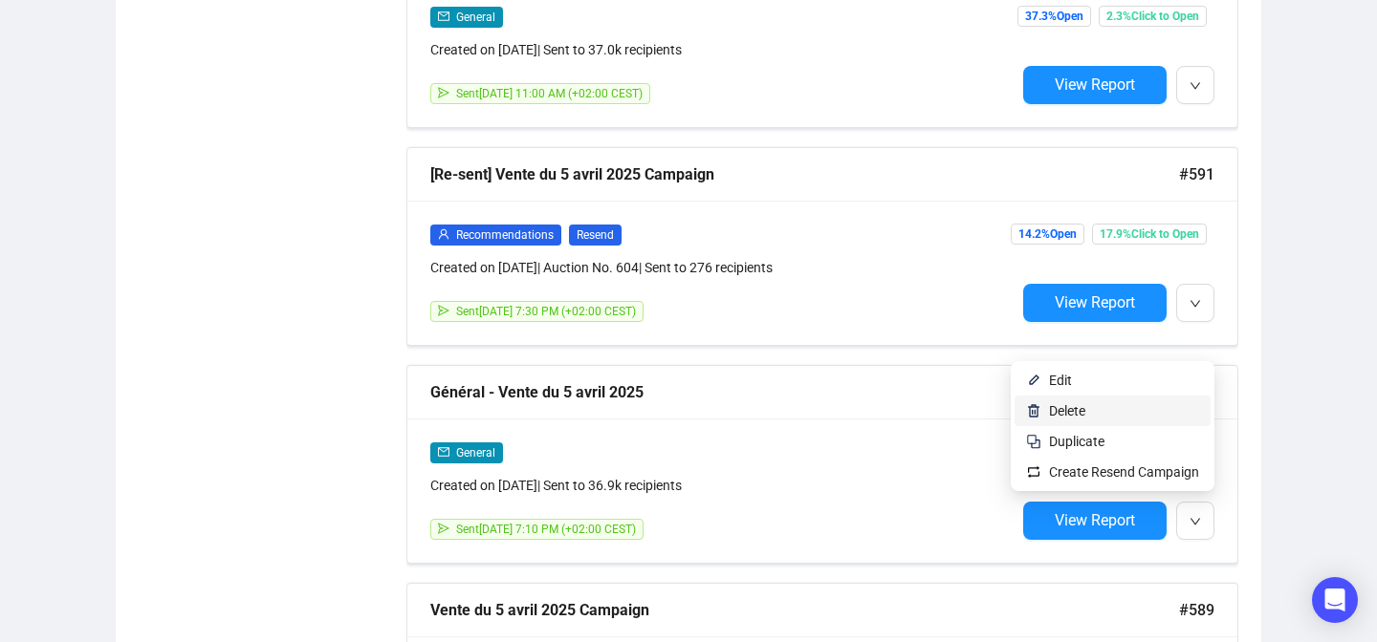
click at [1086, 398] on li "Delete" at bounding box center [1112, 411] width 196 height 31
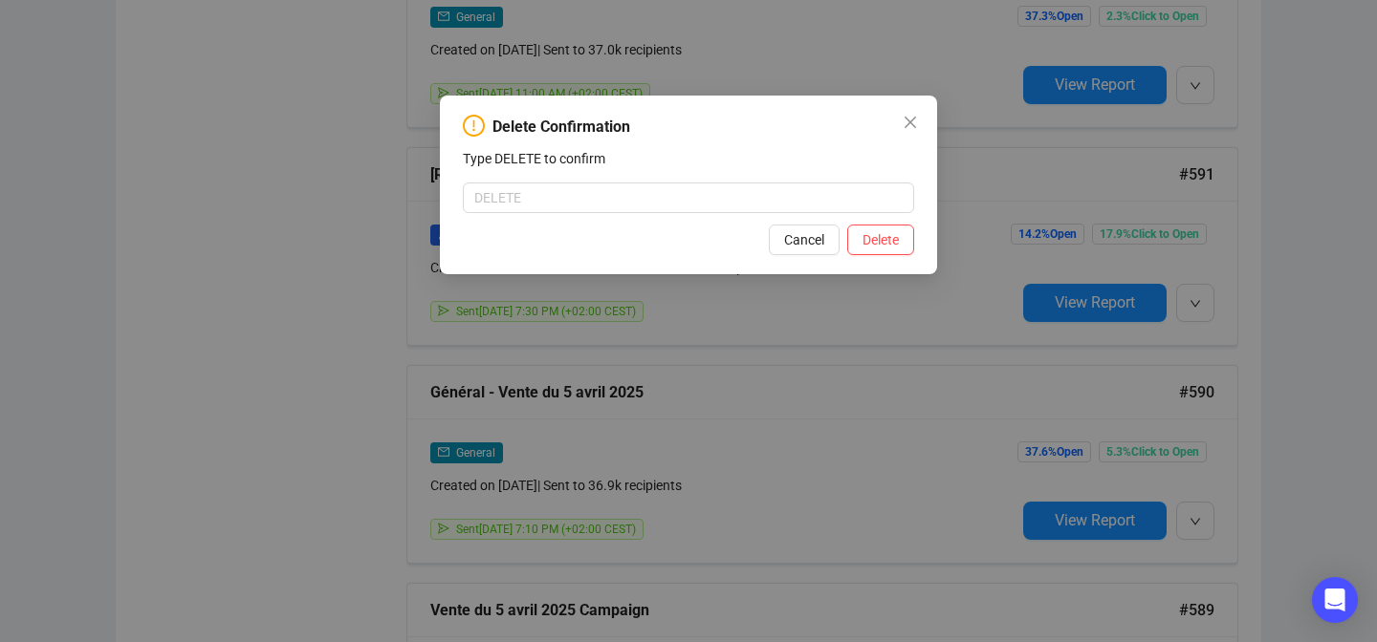
click at [1082, 392] on div "Delete Confirmation Type DELETE to confirm Cancel Delete" at bounding box center [688, 321] width 1377 height 642
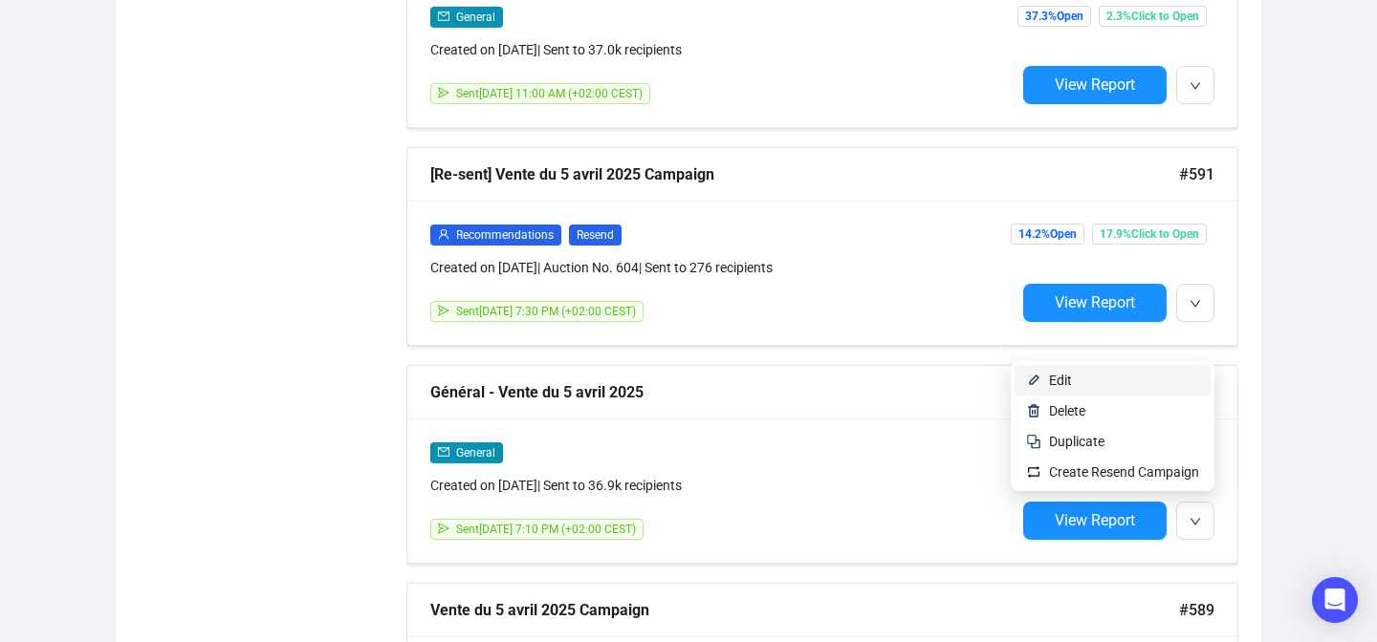
click at [1026, 384] on img at bounding box center [1033, 380] width 15 height 15
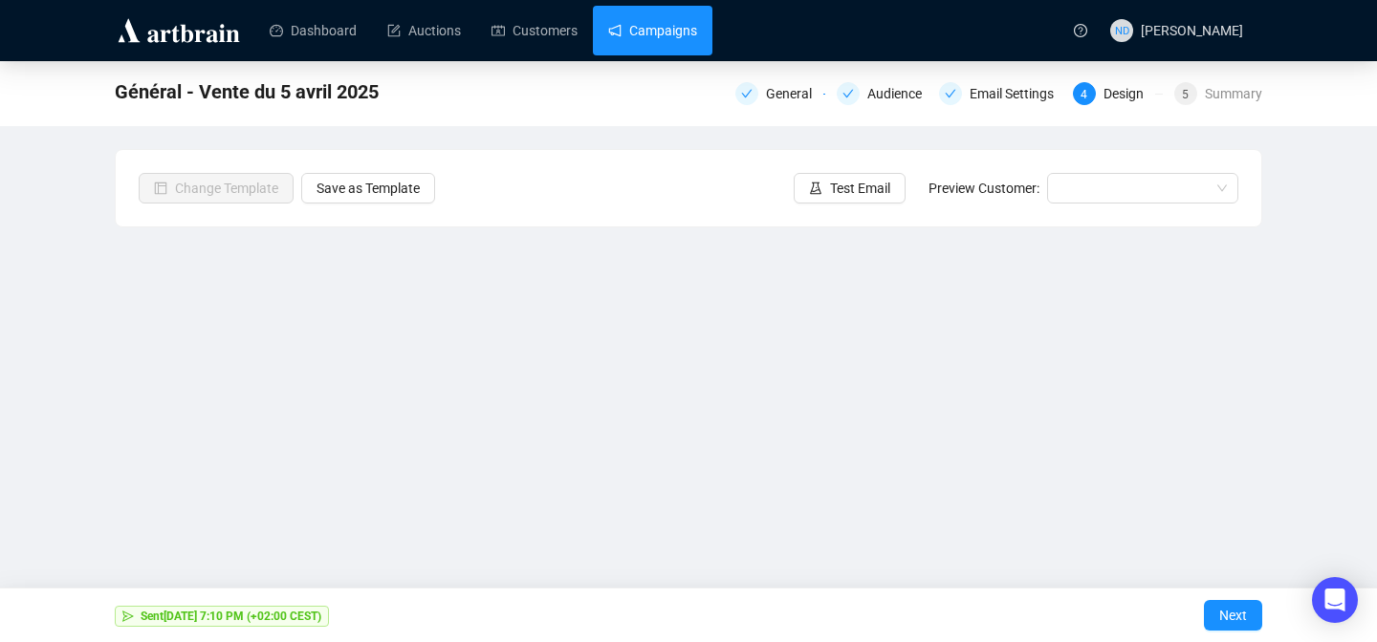
click at [640, 37] on link "Campaigns" at bounding box center [652, 31] width 89 height 50
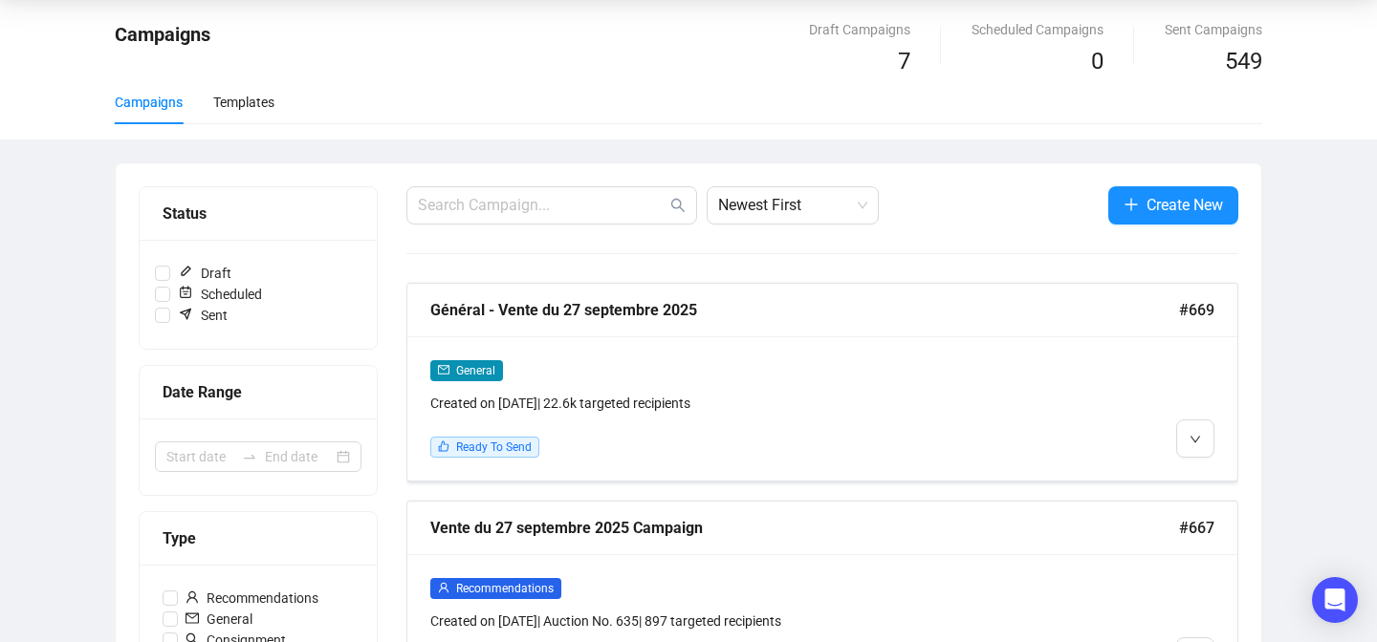
scroll to position [104, 0]
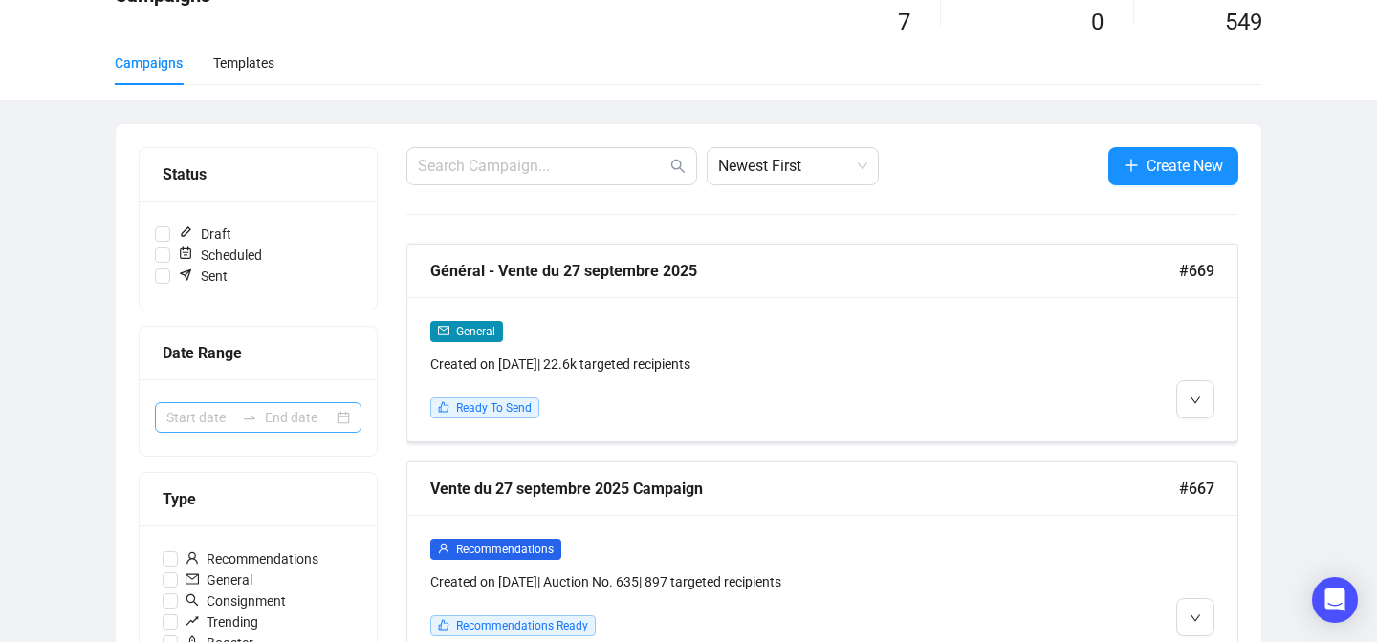
click at [342, 419] on div at bounding box center [258, 418] width 207 height 31
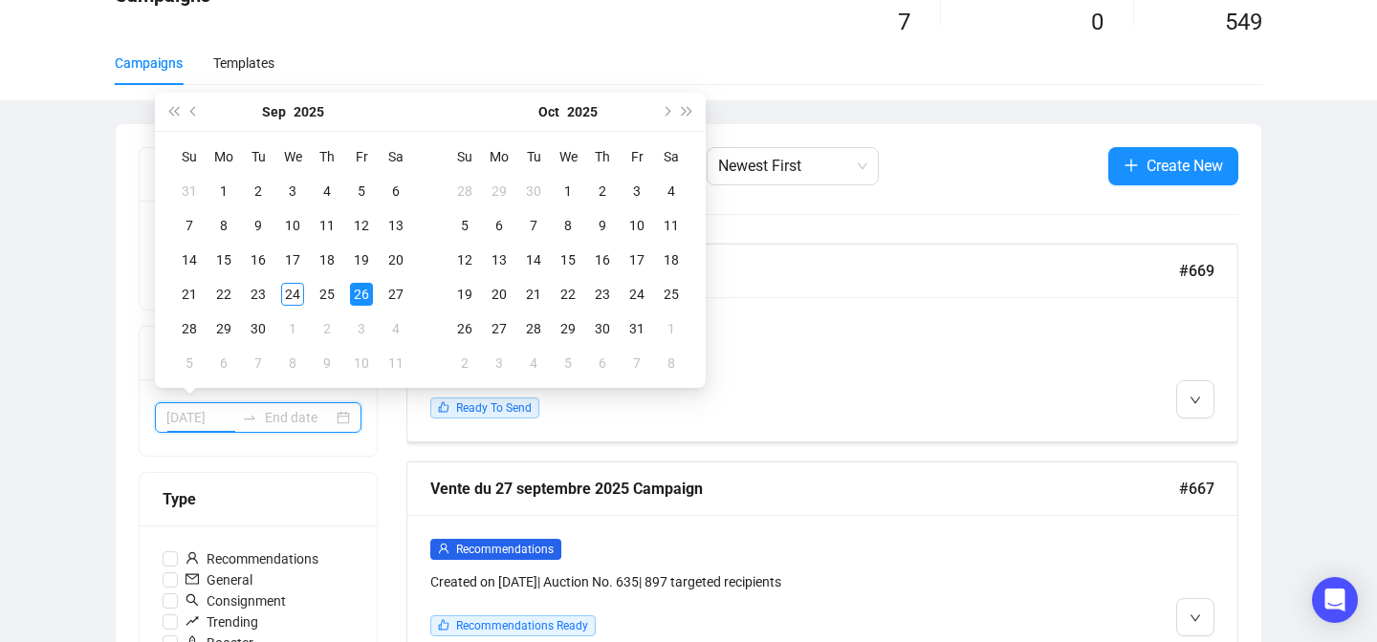
type input "[DATE]"
click at [196, 111] on span "Previous month (PageUp)" at bounding box center [195, 112] width 10 height 10
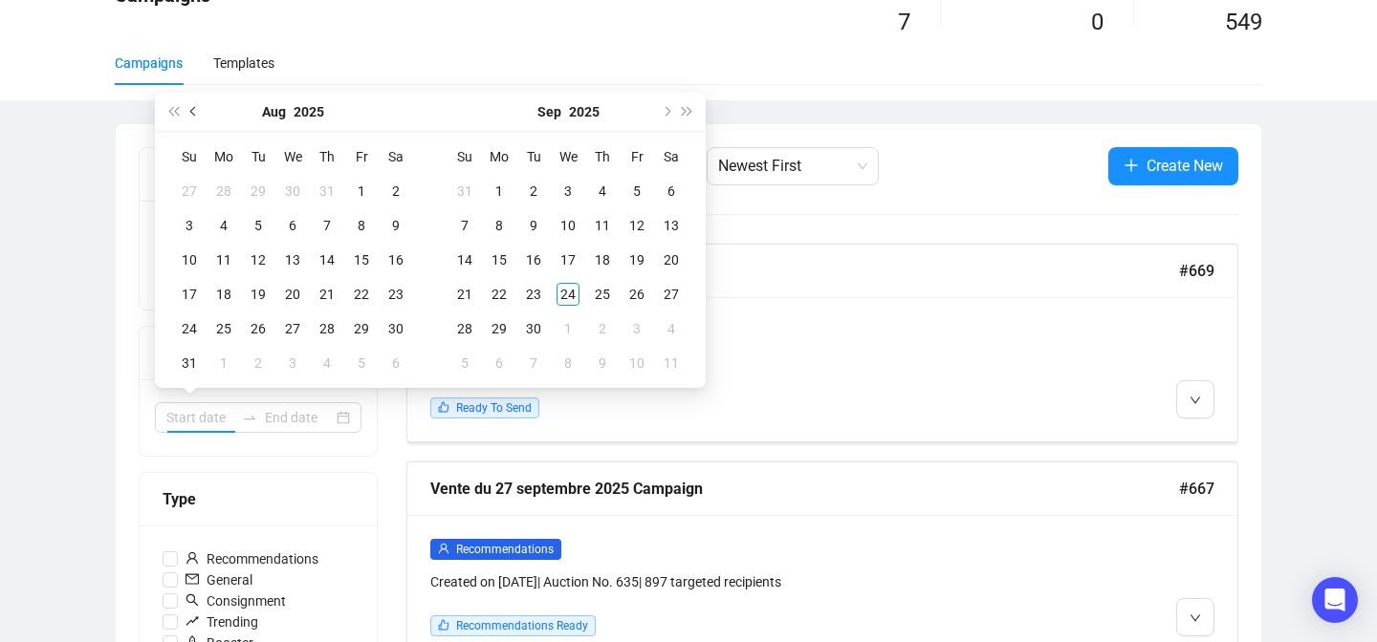
click at [196, 111] on span "Previous month (PageUp)" at bounding box center [195, 112] width 10 height 10
type input "[DATE]"
click at [259, 192] on div "1" at bounding box center [258, 191] width 23 height 23
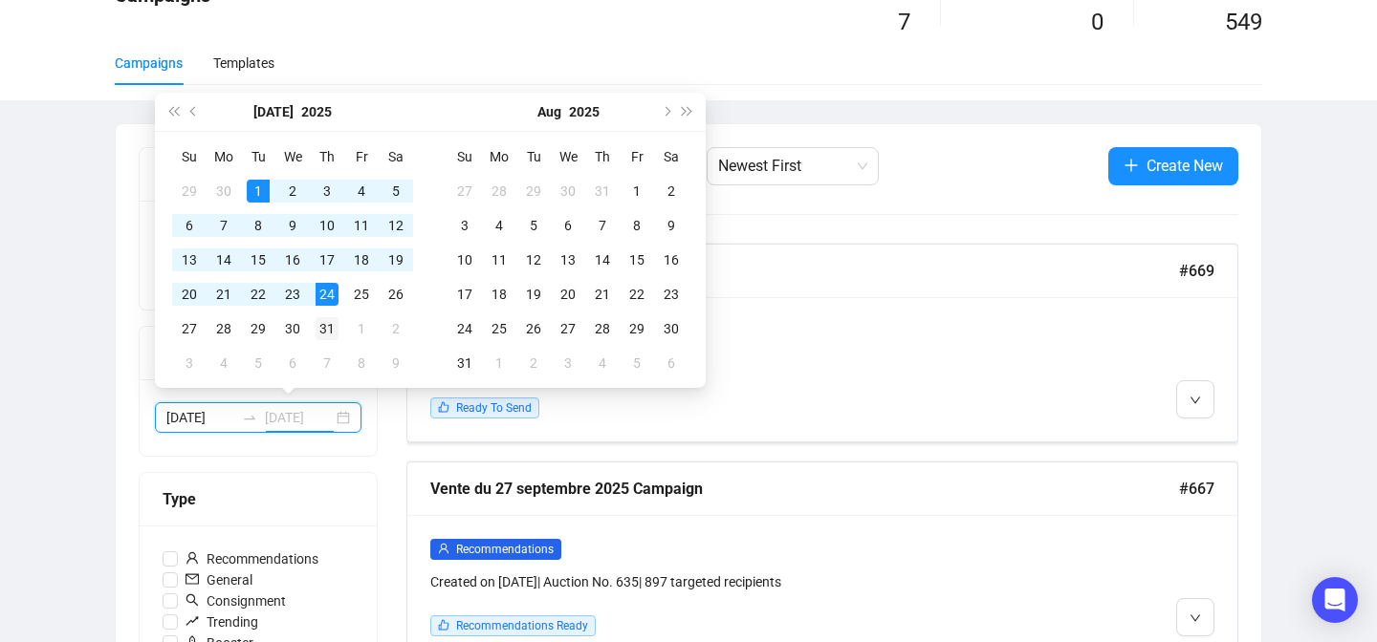
type input "[DATE]"
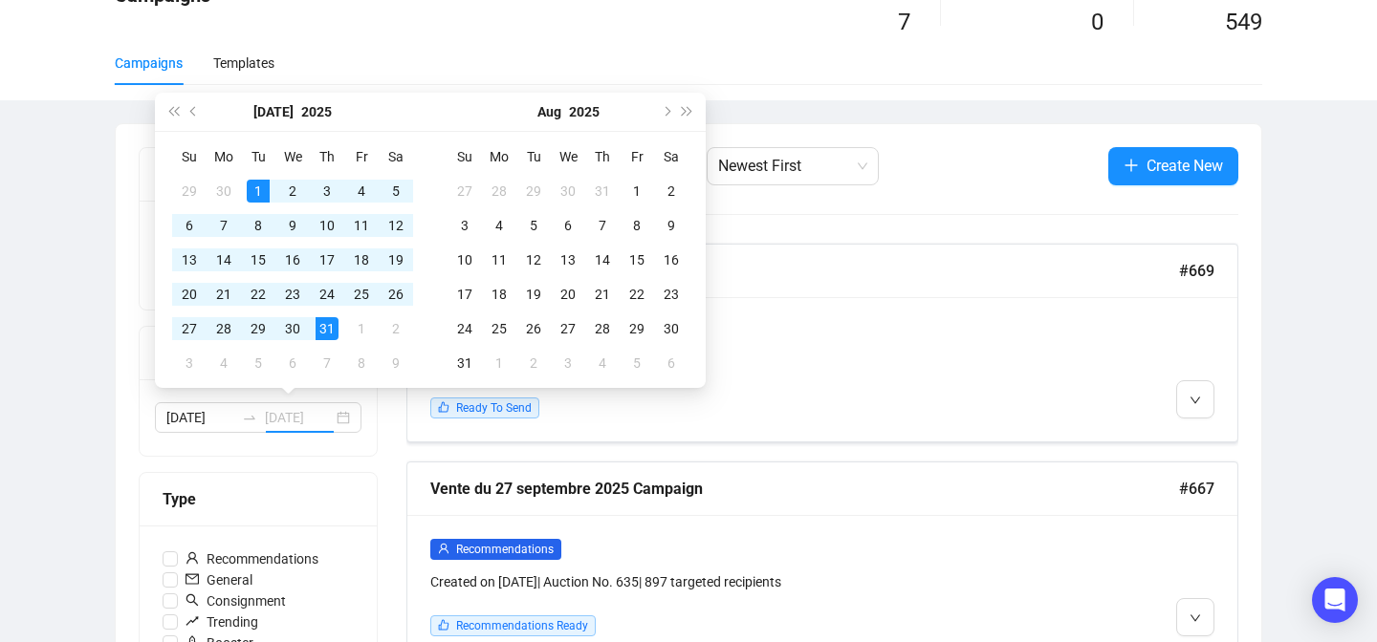
click at [324, 321] on div "31" at bounding box center [327, 328] width 23 height 23
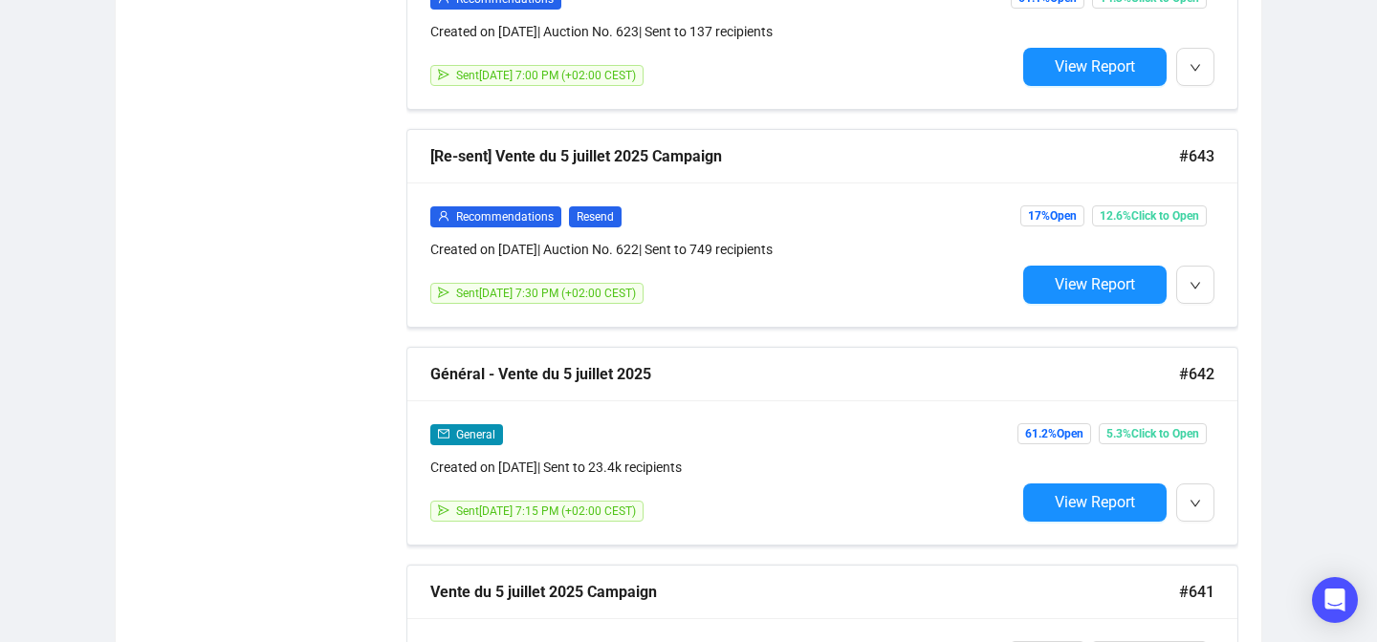
scroll to position [2122, 0]
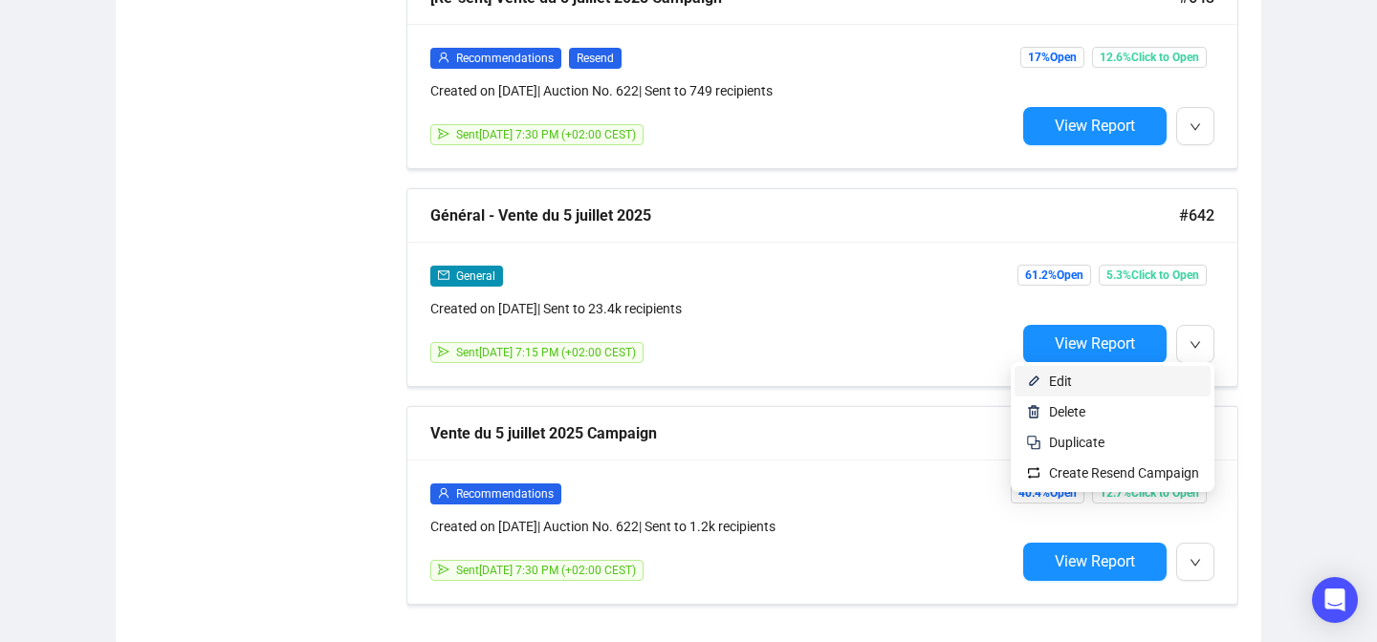
click at [1169, 375] on span "Edit" at bounding box center [1124, 381] width 150 height 21
